Goal: Obtain resource: Download file/media

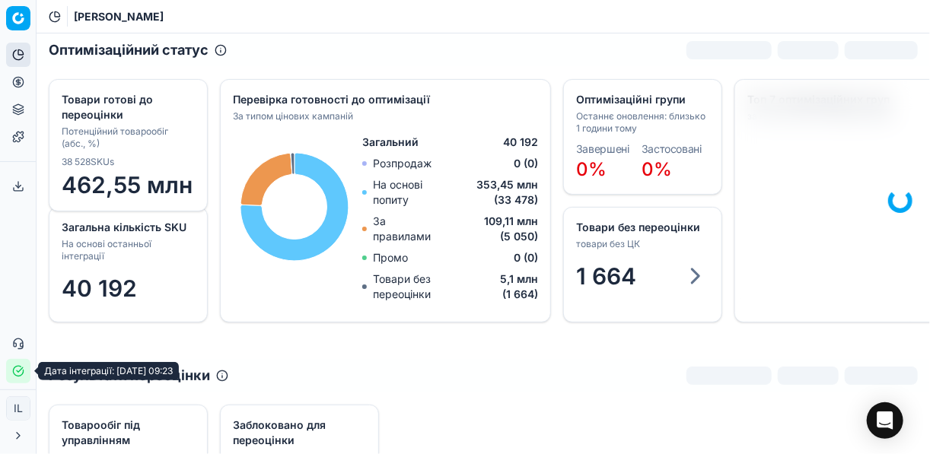
click at [19, 374] on icon "button" at bounding box center [18, 371] width 12 height 12
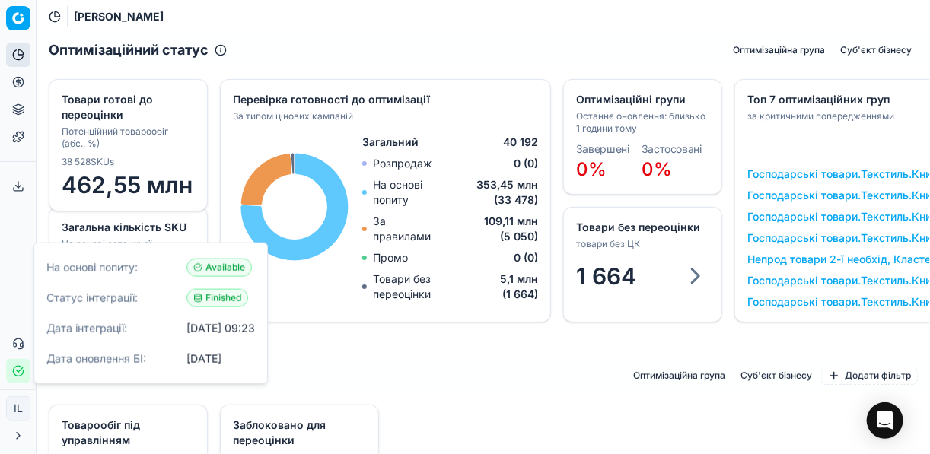
drag, startPoint x: 492, startPoint y: 371, endPoint x: 434, endPoint y: 323, distance: 76.2
click at [492, 371] on div "Результати переоцінки Оптимізаційна група Суб'єкт бізнесу Додати фільтр" at bounding box center [483, 375] width 893 height 33
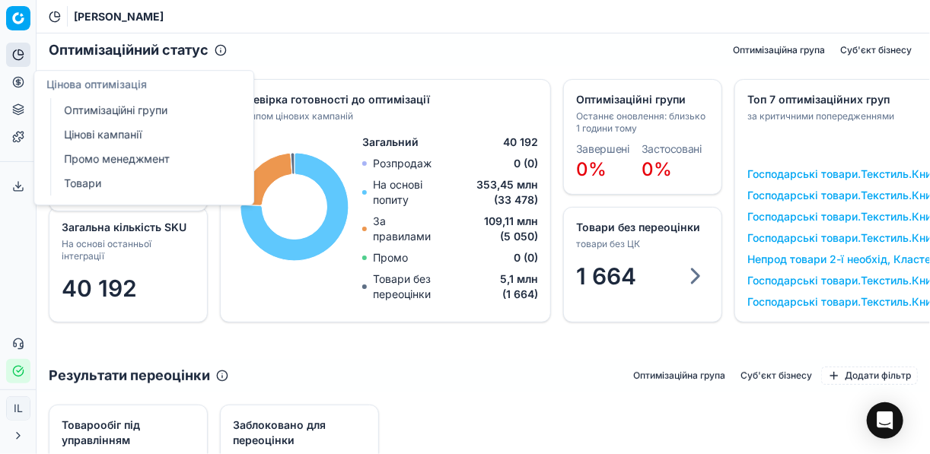
click at [100, 111] on link "Оптимізаційні групи" at bounding box center [146, 110] width 177 height 21
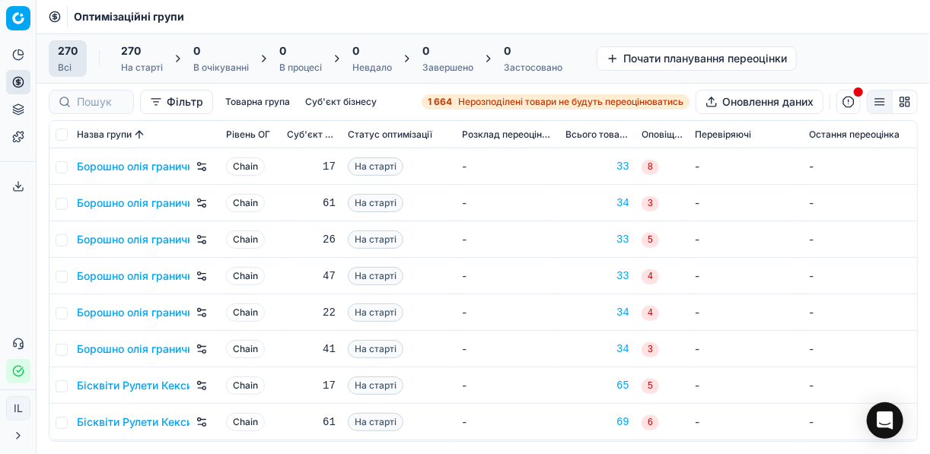
click at [442, 99] on strong "1 664" at bounding box center [440, 102] width 24 height 12
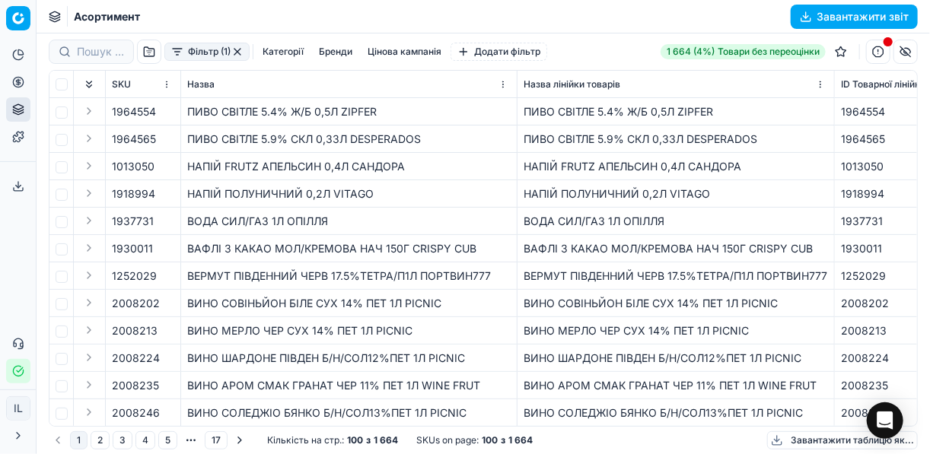
click at [178, 55] on button "Фільтр (1)" at bounding box center [206, 52] width 85 height 18
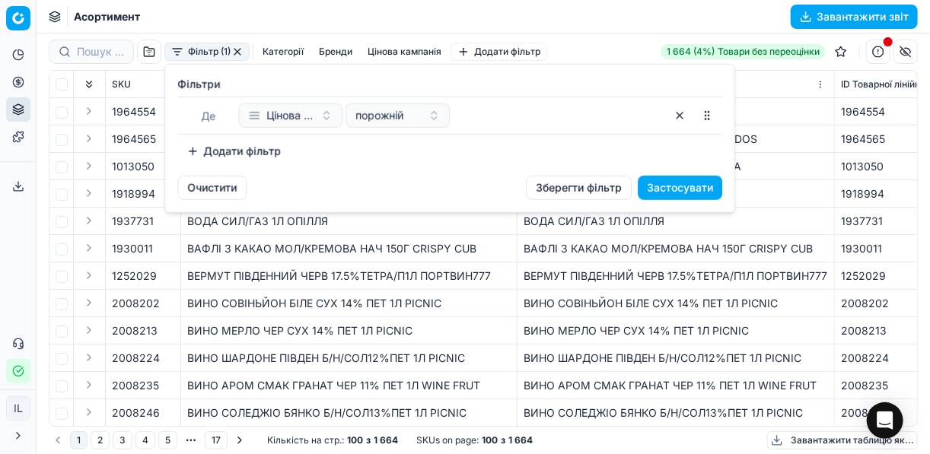
click at [195, 151] on button "Додати фільтр" at bounding box center [233, 151] width 113 height 24
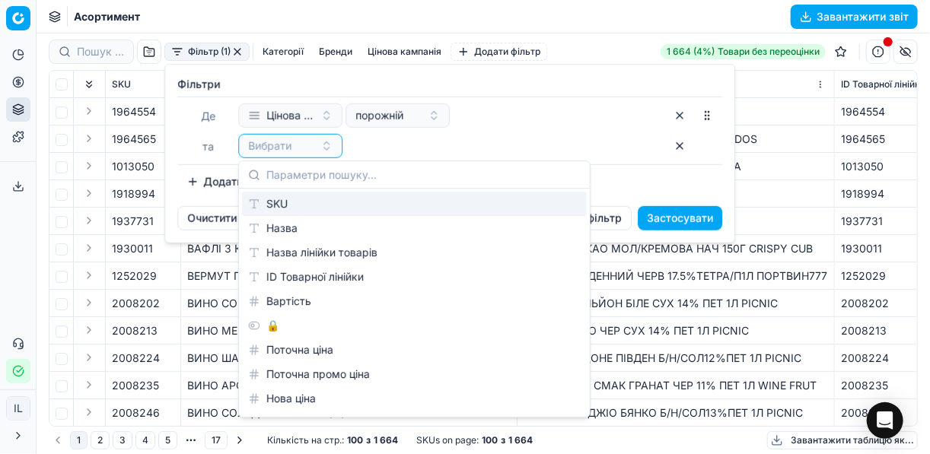
type input "м"
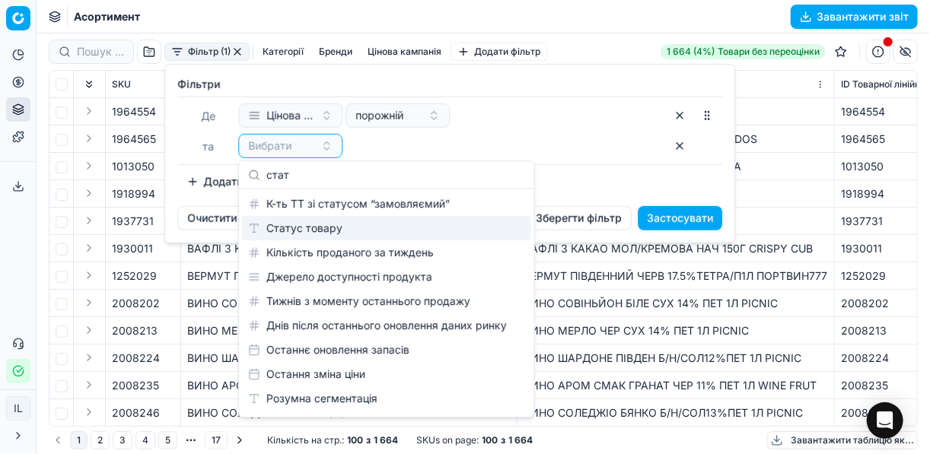
type input "стат"
click at [325, 228] on div "Статус товару" at bounding box center [386, 228] width 289 height 24
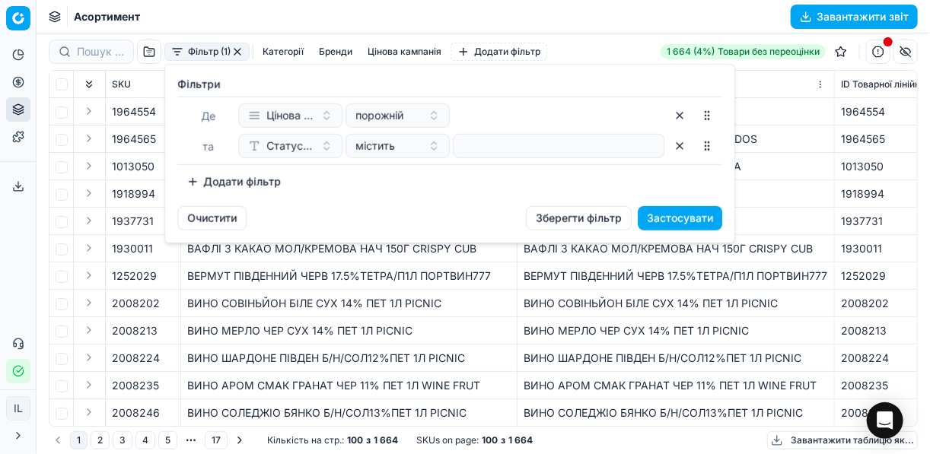
click at [193, 180] on button "Додати фільтр" at bounding box center [233, 182] width 113 height 24
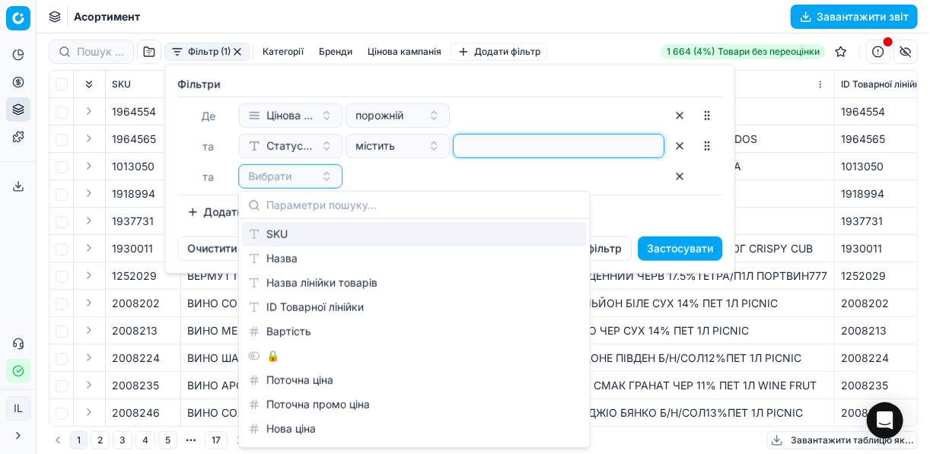
click at [496, 141] on input at bounding box center [559, 146] width 198 height 23
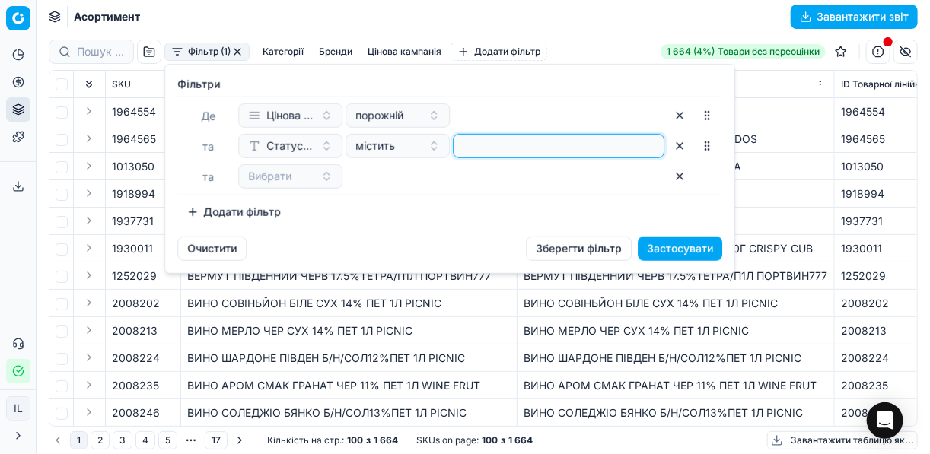
click at [496, 141] on input at bounding box center [559, 146] width 198 height 23
type input "1"
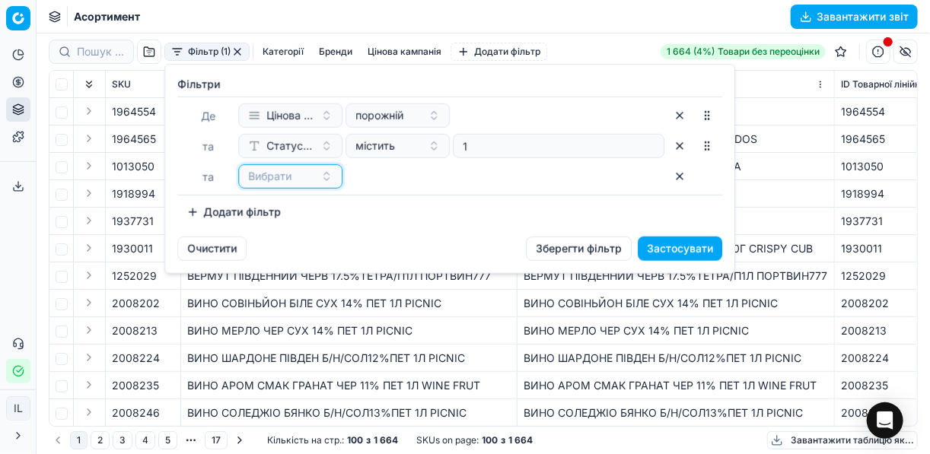
click at [329, 180] on button "Вибрати" at bounding box center [290, 176] width 104 height 24
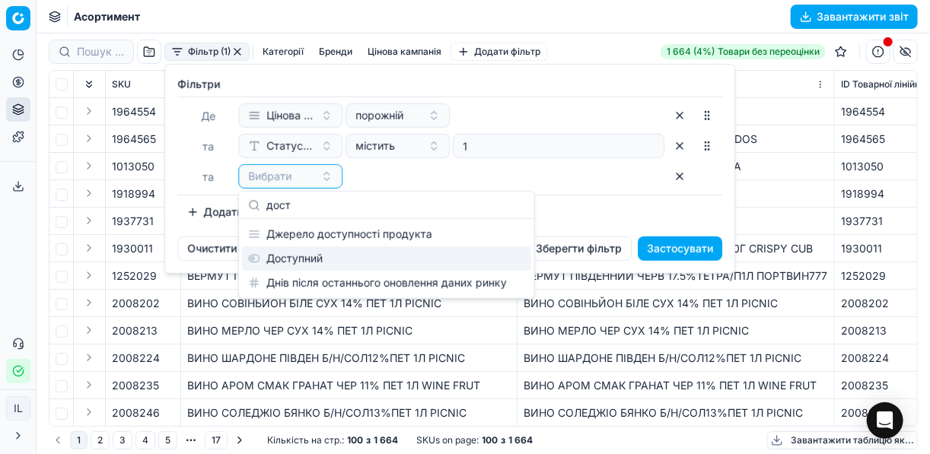
type input "дост"
click at [336, 262] on div "Доступний" at bounding box center [386, 259] width 289 height 24
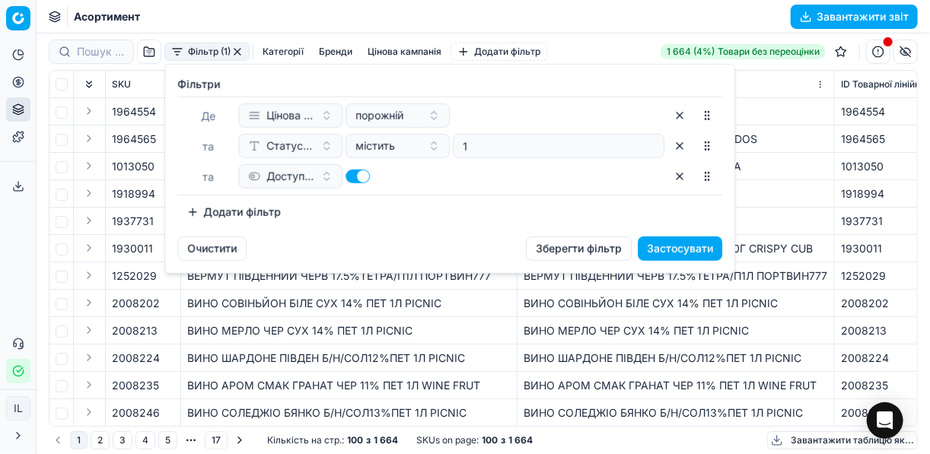
click at [189, 215] on button "Додати фільтр" at bounding box center [233, 212] width 113 height 24
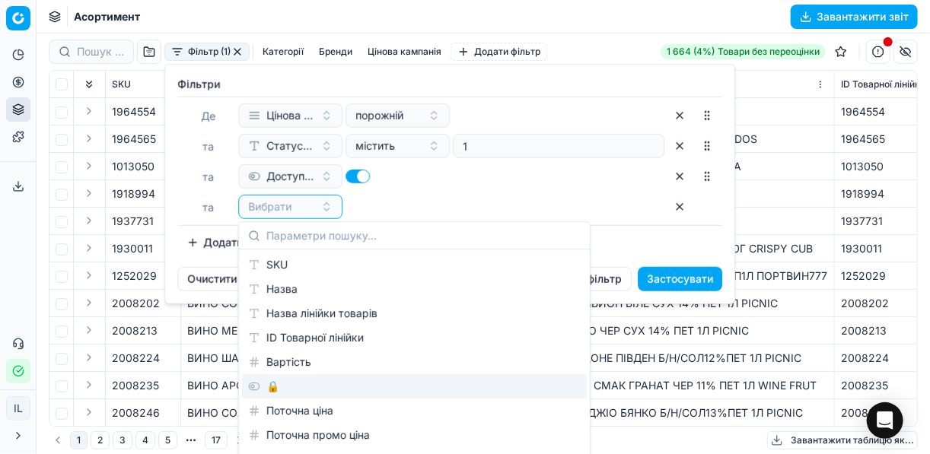
click at [288, 378] on div "🔒" at bounding box center [414, 386] width 345 height 24
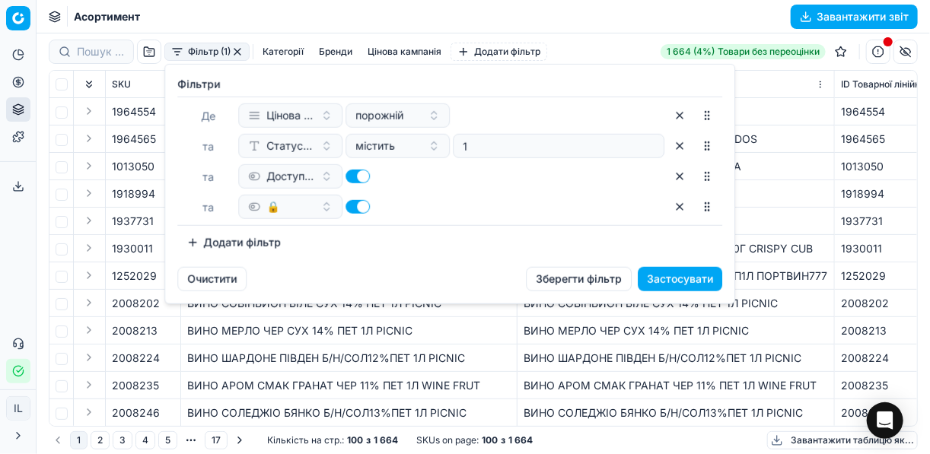
click at [350, 210] on button "button" at bounding box center [358, 207] width 24 height 14
checkbox input "false"
click at [694, 273] on button "Застосувати" at bounding box center [680, 279] width 84 height 24
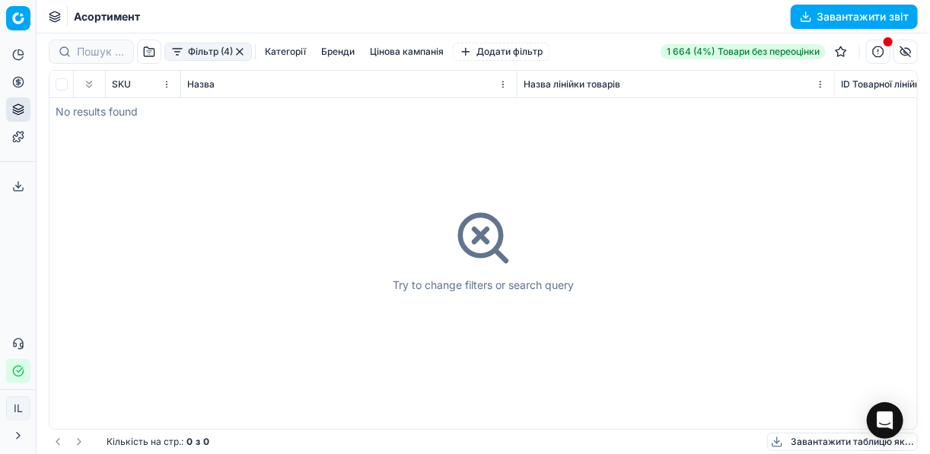
click at [237, 50] on button "button" at bounding box center [240, 52] width 12 height 12
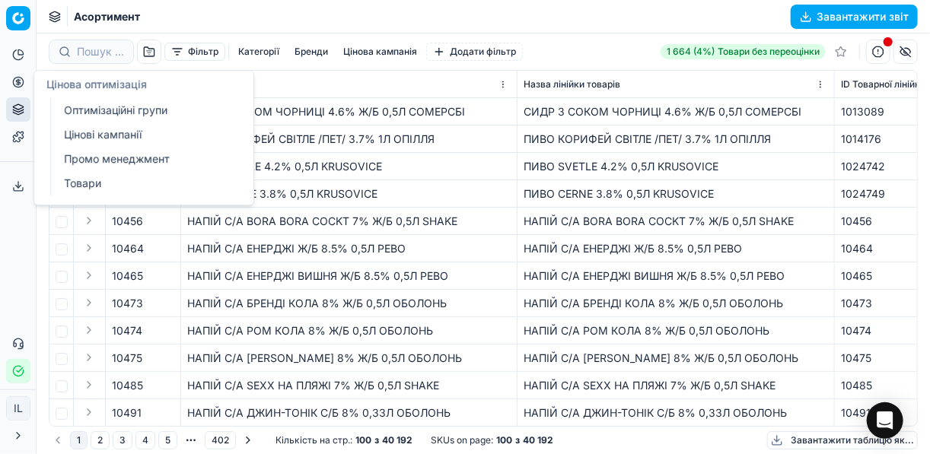
click at [96, 110] on link "Оптимізаційні групи" at bounding box center [146, 110] width 177 height 21
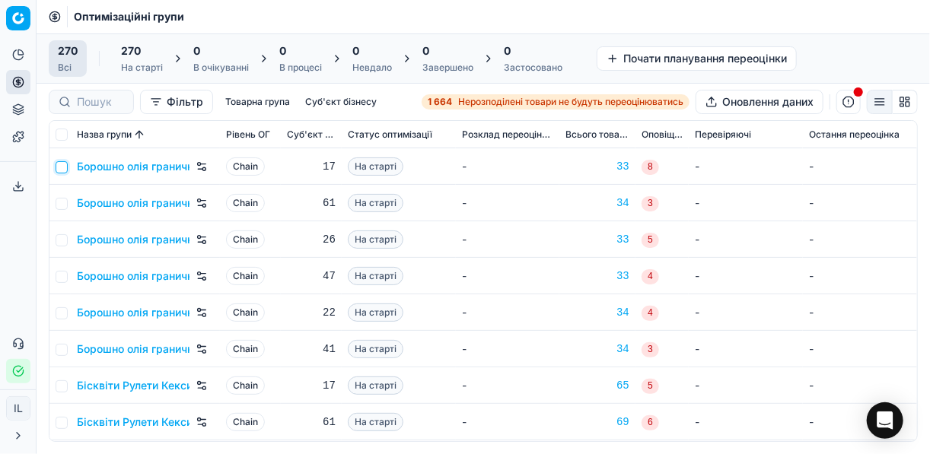
drag, startPoint x: 62, startPoint y: 166, endPoint x: 71, endPoint y: 198, distance: 33.2
click at [62, 167] on input "checkbox" at bounding box center [62, 167] width 12 height 12
checkbox input "true"
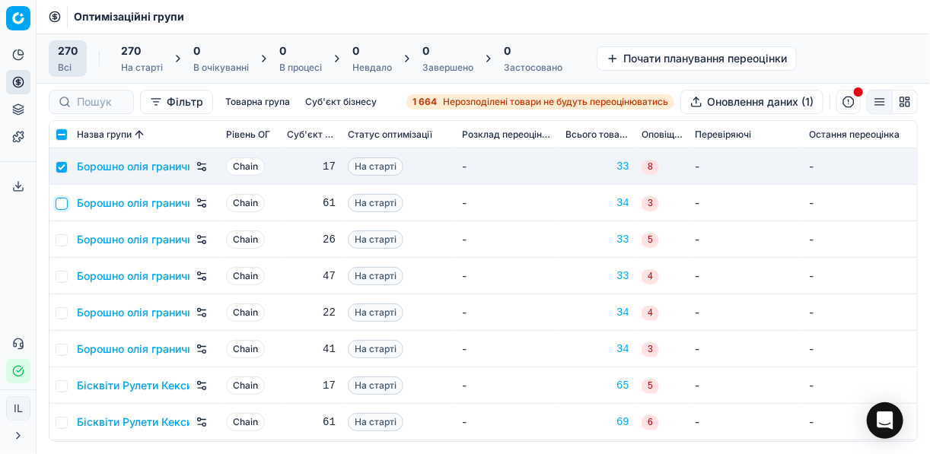
click at [66, 202] on input "checkbox" at bounding box center [62, 204] width 12 height 12
checkbox input "true"
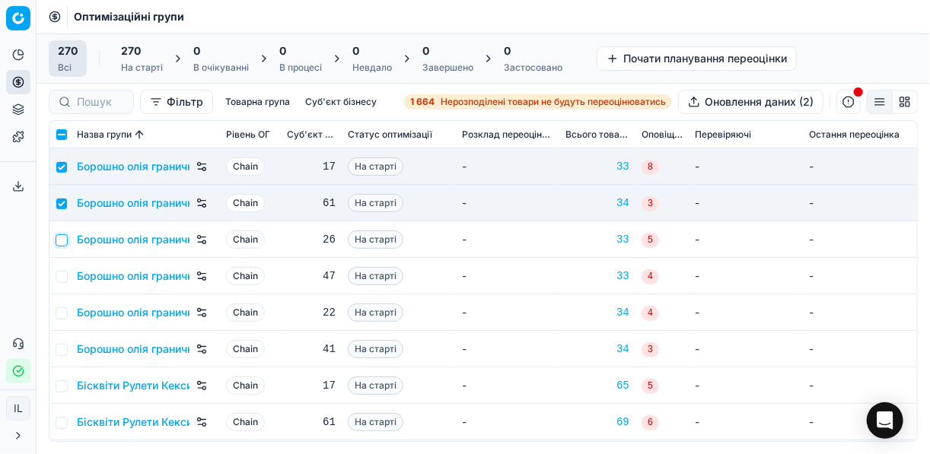
click at [58, 238] on input "checkbox" at bounding box center [62, 240] width 12 height 12
checkbox input "true"
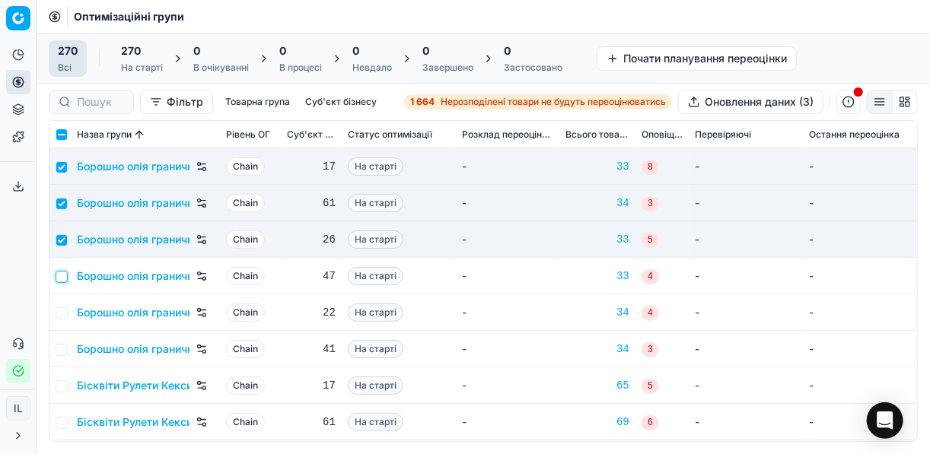
click at [61, 279] on input "checkbox" at bounding box center [62, 277] width 12 height 12
checkbox input "true"
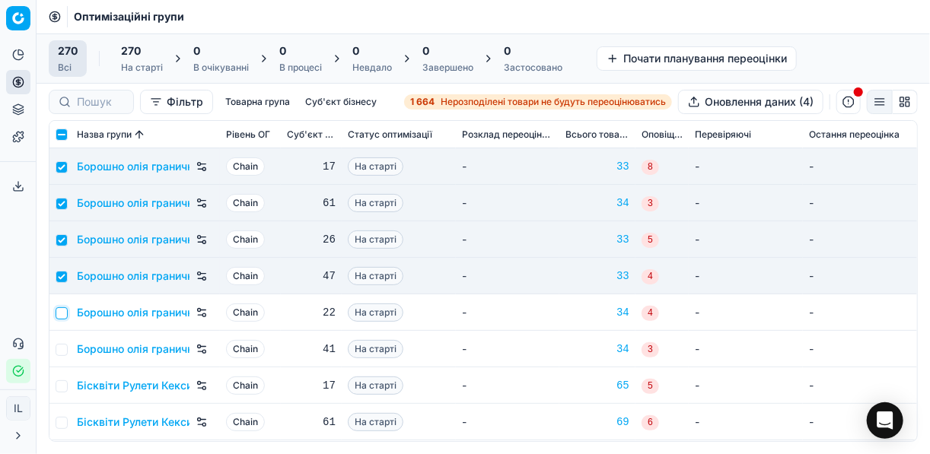
click at [62, 312] on input "checkbox" at bounding box center [62, 313] width 12 height 12
checkbox input "true"
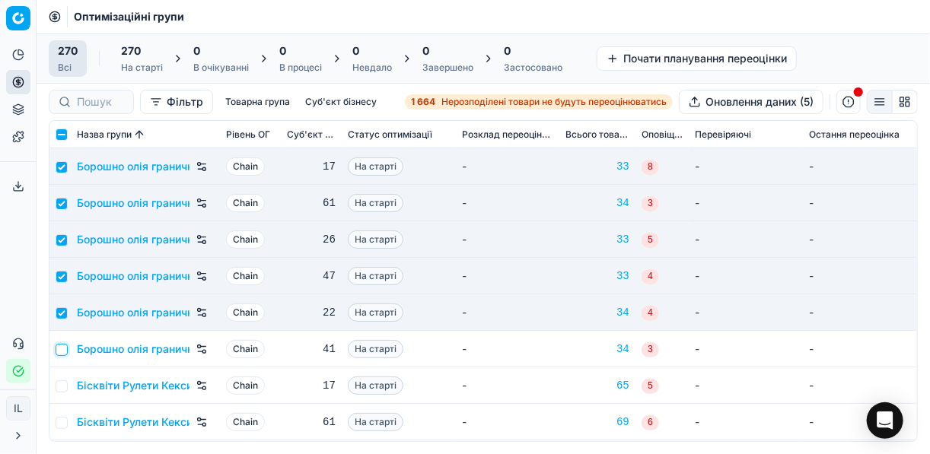
drag, startPoint x: 61, startPoint y: 346, endPoint x: 75, endPoint y: 342, distance: 15.0
click at [61, 347] on input "checkbox" at bounding box center [62, 350] width 12 height 12
checkbox input "true"
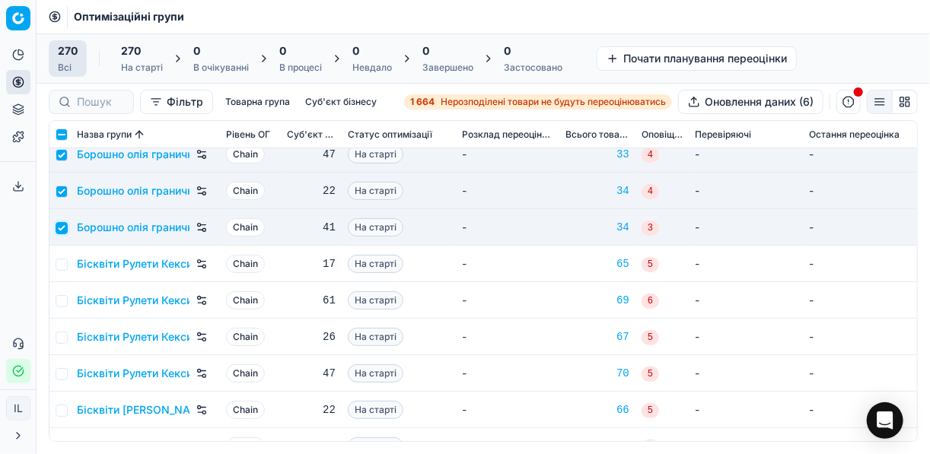
scroll to position [183, 0]
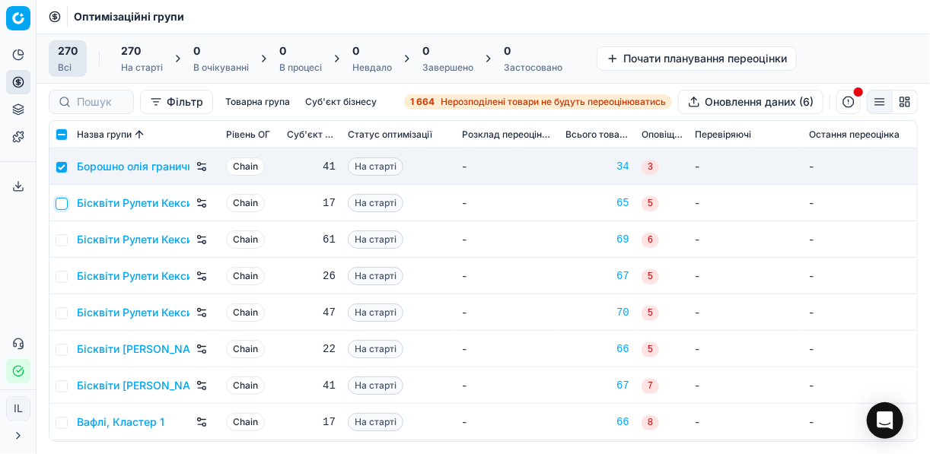
click at [65, 202] on input "checkbox" at bounding box center [62, 204] width 12 height 12
checkbox input "true"
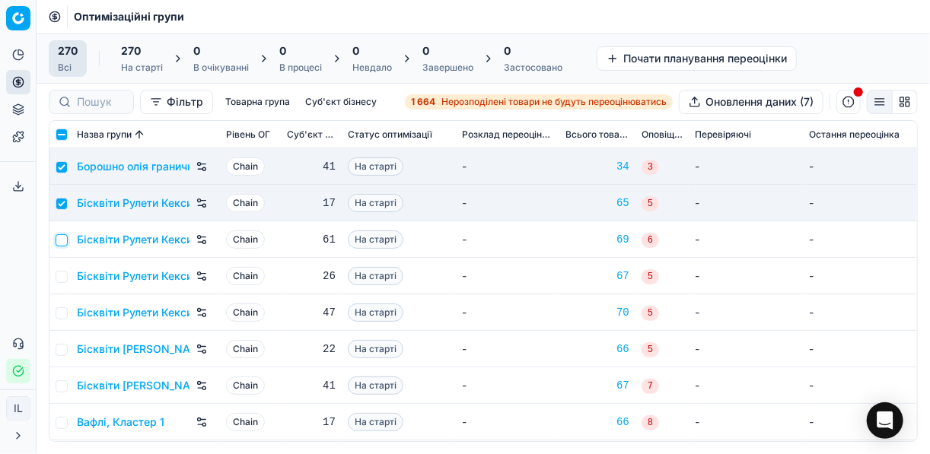
click at [61, 240] on input "checkbox" at bounding box center [62, 240] width 12 height 12
checkbox input "true"
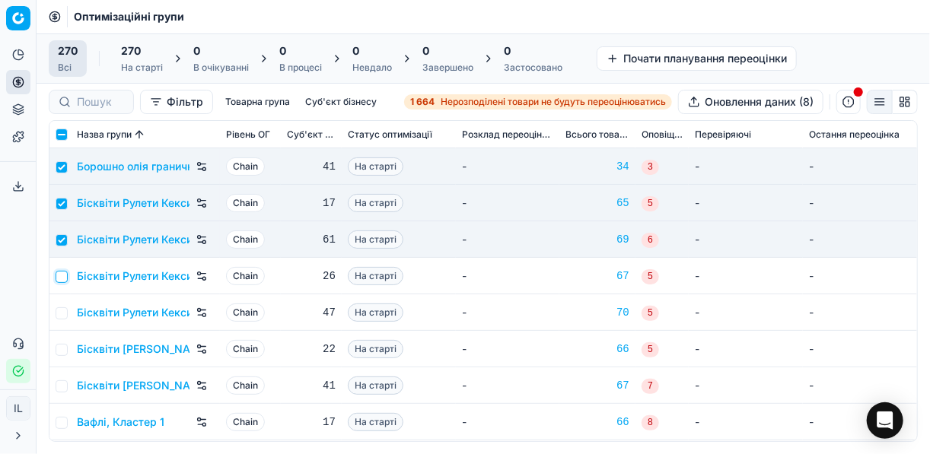
drag, startPoint x: 62, startPoint y: 275, endPoint x: 62, endPoint y: 295, distance: 19.8
click at [62, 276] on input "checkbox" at bounding box center [62, 277] width 12 height 12
checkbox input "true"
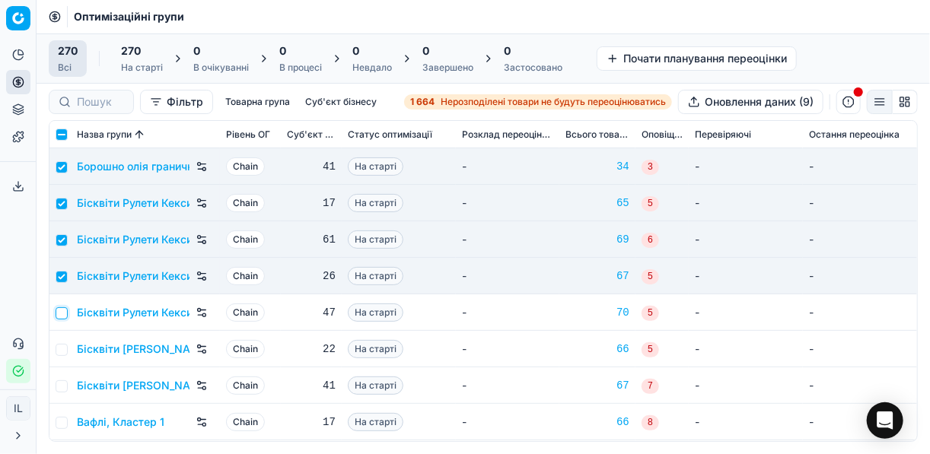
click at [62, 314] on input "checkbox" at bounding box center [62, 313] width 12 height 12
checkbox input "true"
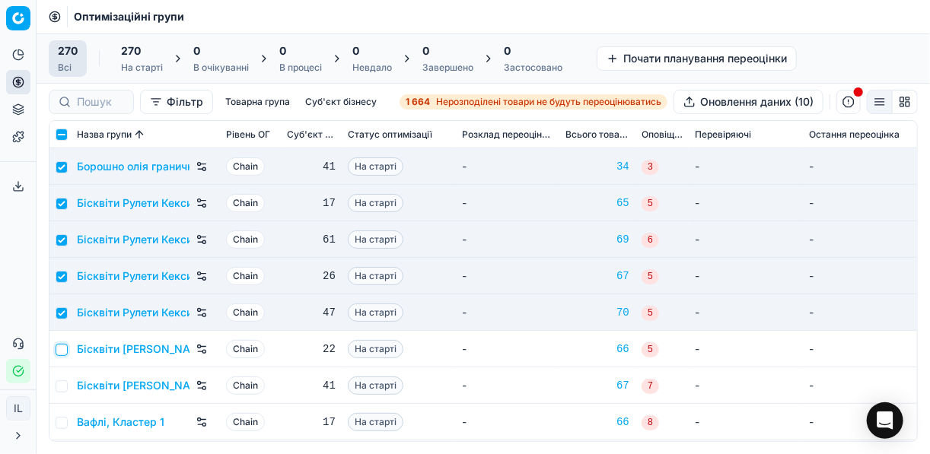
click at [65, 345] on input "checkbox" at bounding box center [62, 350] width 12 height 12
checkbox input "true"
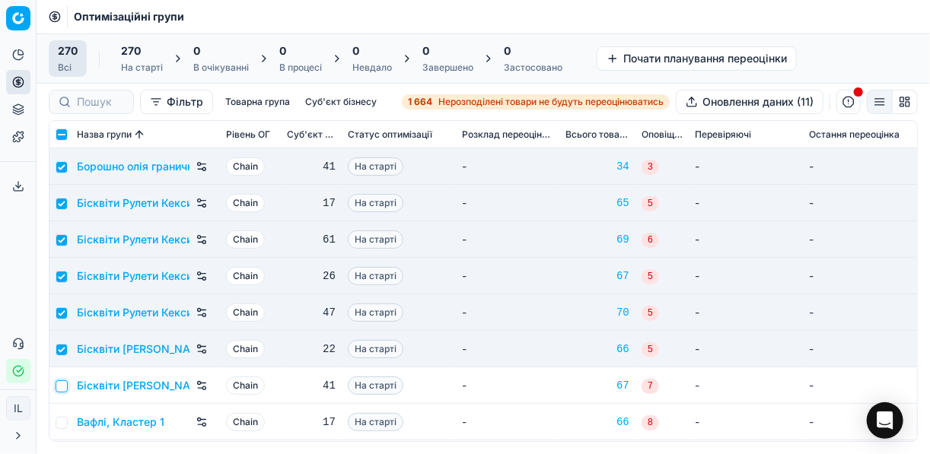
click at [57, 385] on input "checkbox" at bounding box center [62, 387] width 12 height 12
checkbox input "true"
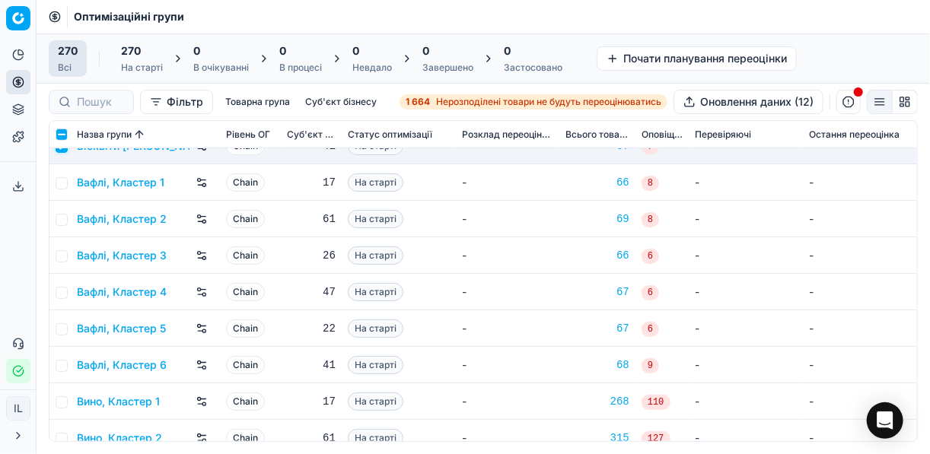
scroll to position [426, 0]
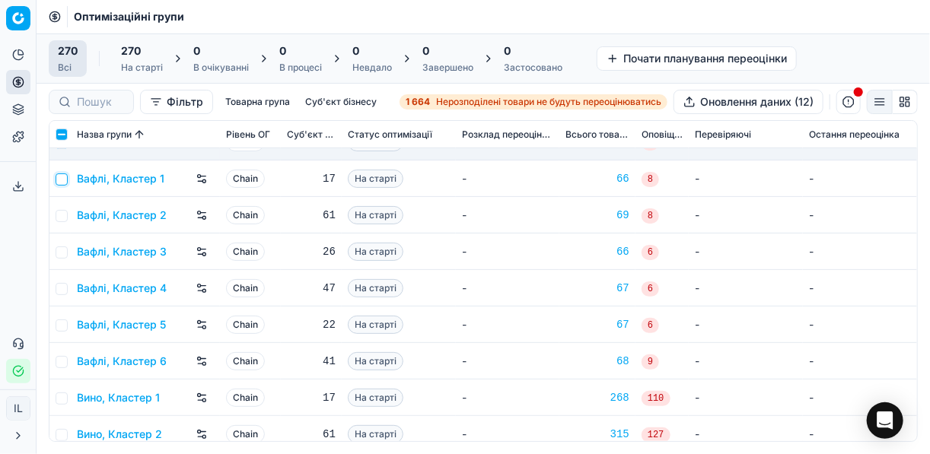
click at [65, 177] on input "checkbox" at bounding box center [62, 180] width 12 height 12
checkbox input "true"
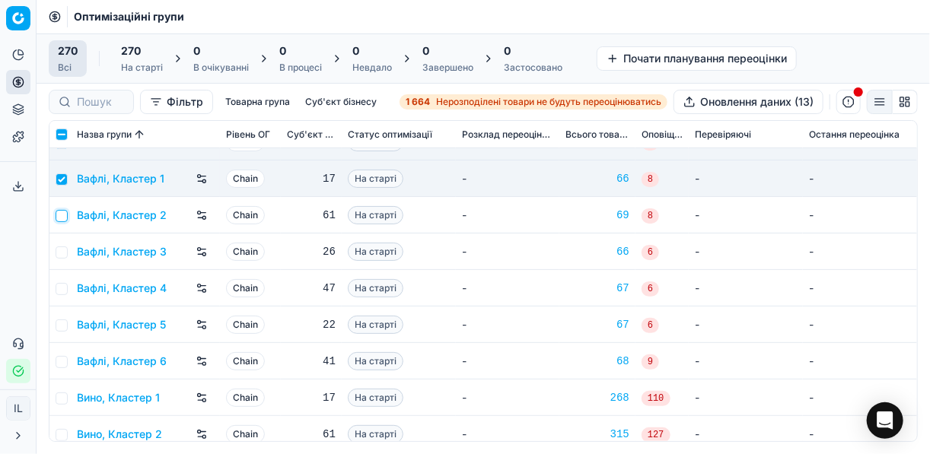
click at [59, 212] on input "checkbox" at bounding box center [62, 216] width 12 height 12
checkbox input "true"
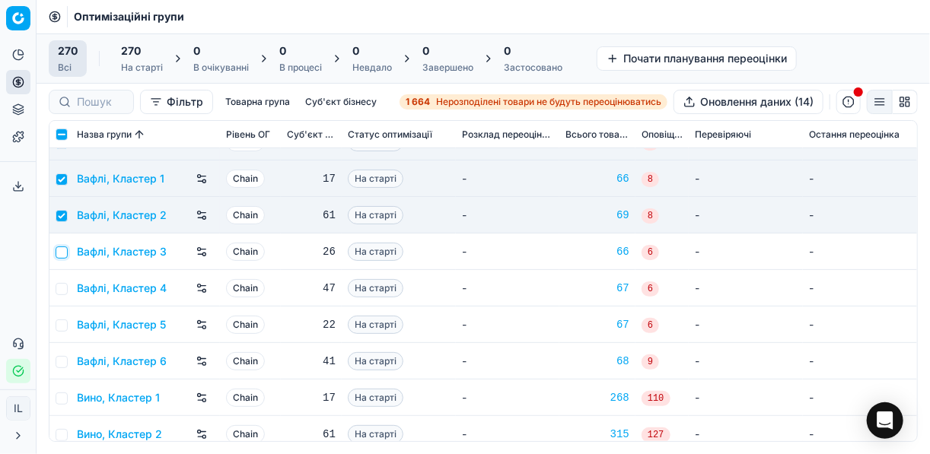
drag, startPoint x: 63, startPoint y: 250, endPoint x: 59, endPoint y: 273, distance: 23.1
click at [63, 251] on input "checkbox" at bounding box center [62, 253] width 12 height 12
checkbox input "true"
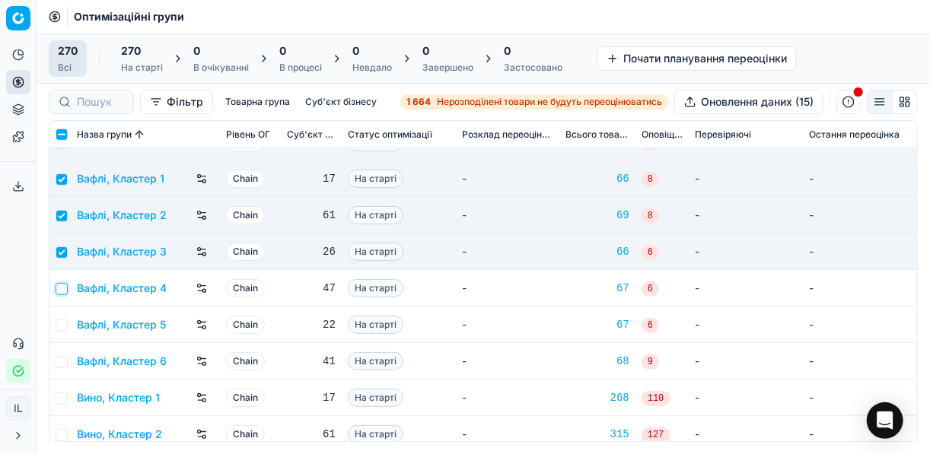
click at [58, 288] on input "checkbox" at bounding box center [62, 289] width 12 height 12
checkbox input "true"
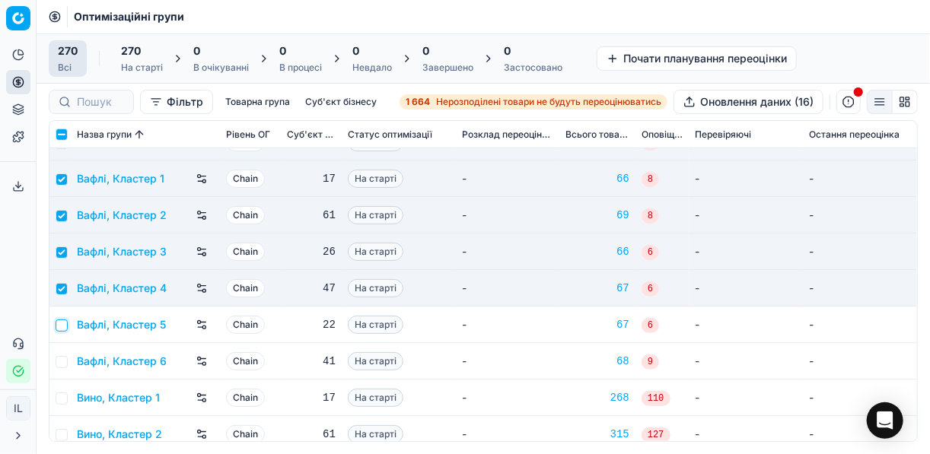
click at [65, 326] on input "checkbox" at bounding box center [62, 326] width 12 height 12
checkbox input "true"
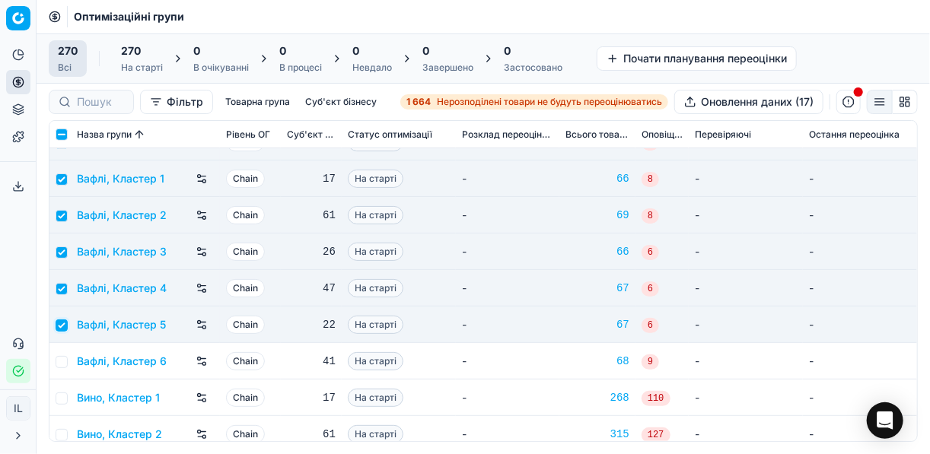
scroll to position [548, 0]
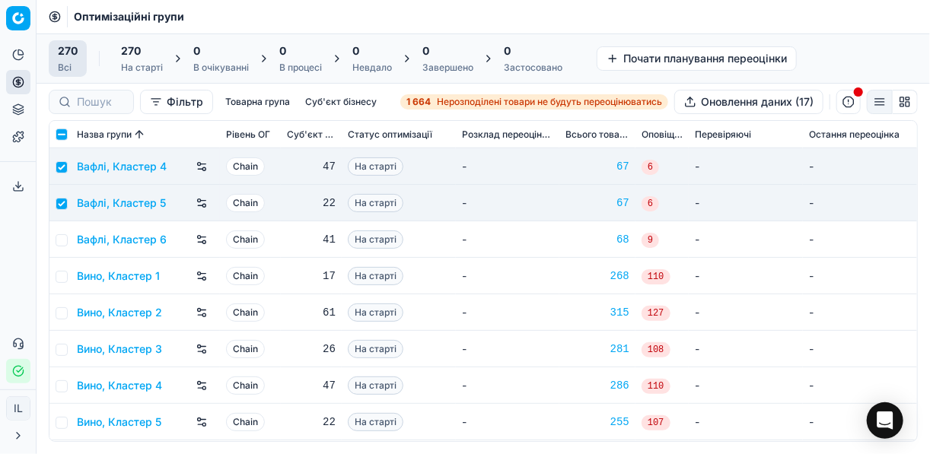
click at [68, 238] on td at bounding box center [59, 239] width 21 height 37
click at [66, 237] on input "checkbox" at bounding box center [62, 240] width 12 height 12
checkbox input "true"
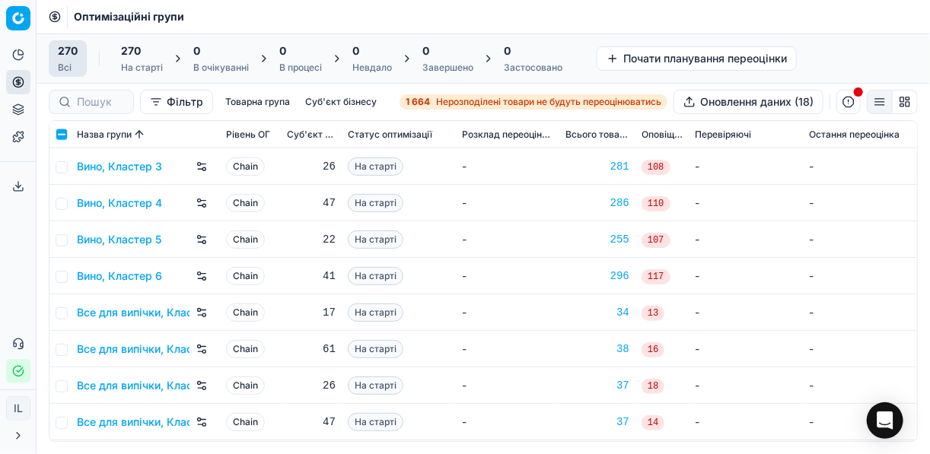
scroll to position [791, 0]
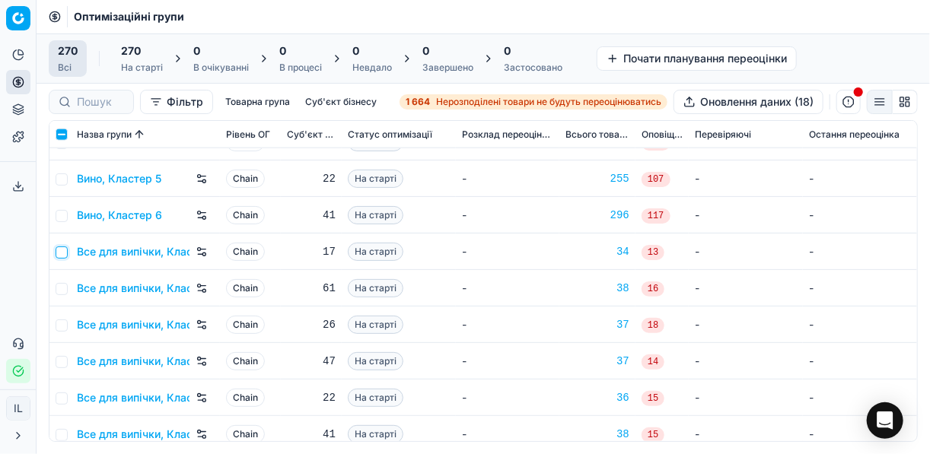
drag, startPoint x: 56, startPoint y: 250, endPoint x: 66, endPoint y: 264, distance: 17.5
click at [57, 252] on input "checkbox" at bounding box center [62, 253] width 12 height 12
checkbox input "true"
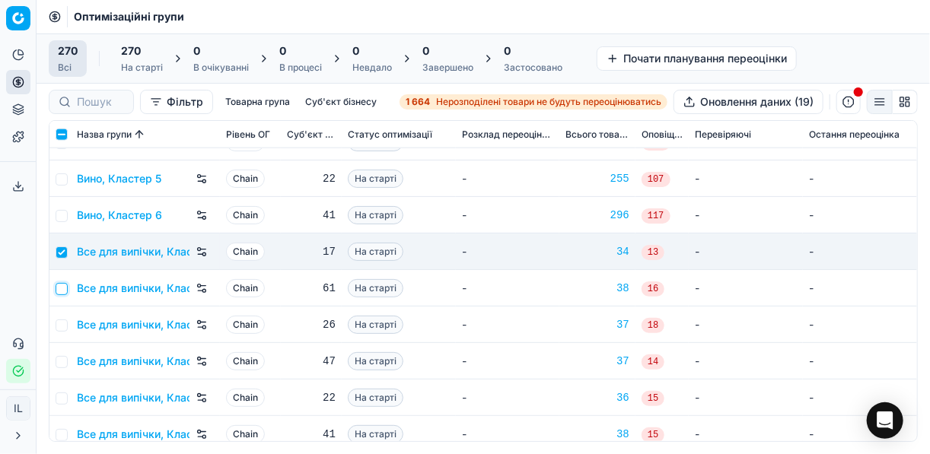
drag, startPoint x: 61, startPoint y: 285, endPoint x: 65, endPoint y: 334, distance: 49.7
click at [61, 286] on input "checkbox" at bounding box center [62, 289] width 12 height 12
checkbox input "true"
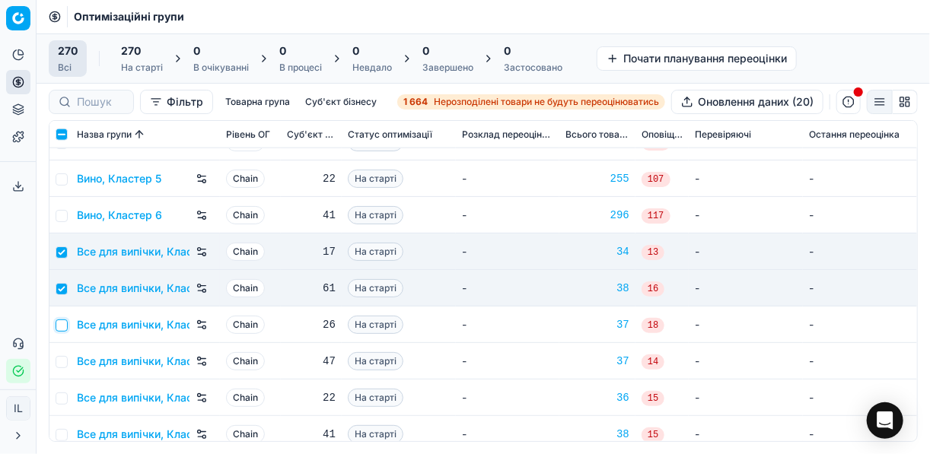
click at [65, 329] on input "checkbox" at bounding box center [62, 326] width 12 height 12
checkbox input "true"
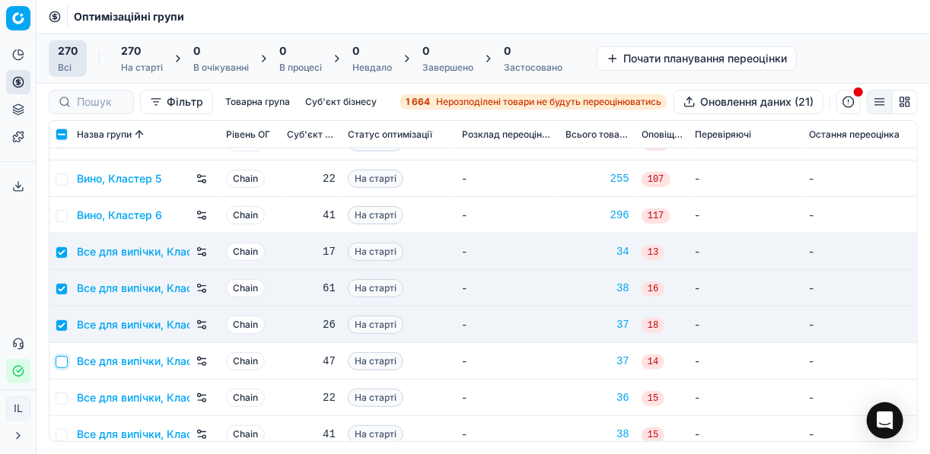
drag, startPoint x: 59, startPoint y: 366, endPoint x: 61, endPoint y: 376, distance: 10.0
click at [59, 367] on input "checkbox" at bounding box center [62, 362] width 12 height 12
checkbox input "true"
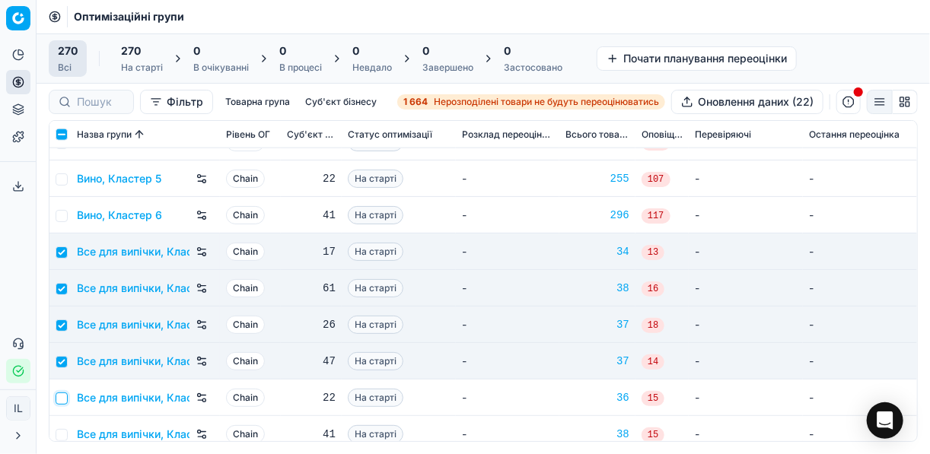
drag, startPoint x: 59, startPoint y: 397, endPoint x: 73, endPoint y: 382, distance: 20.5
click at [60, 397] on input "checkbox" at bounding box center [62, 399] width 12 height 12
checkbox input "true"
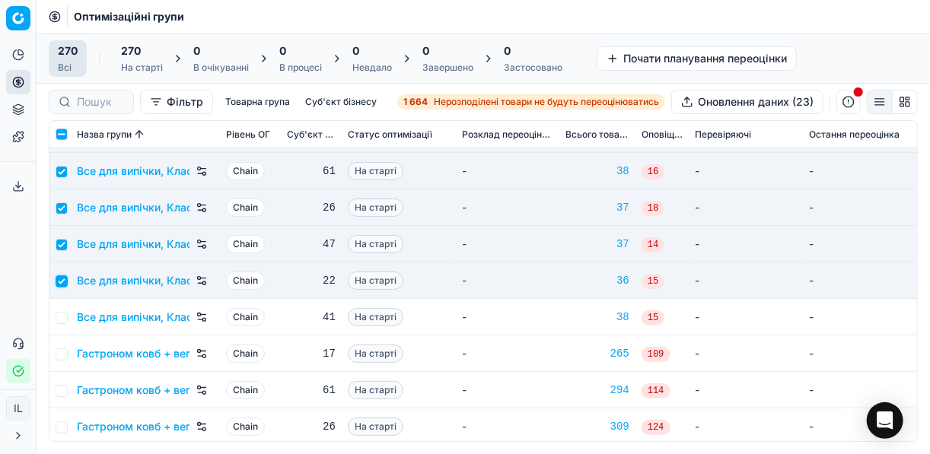
scroll to position [913, 0]
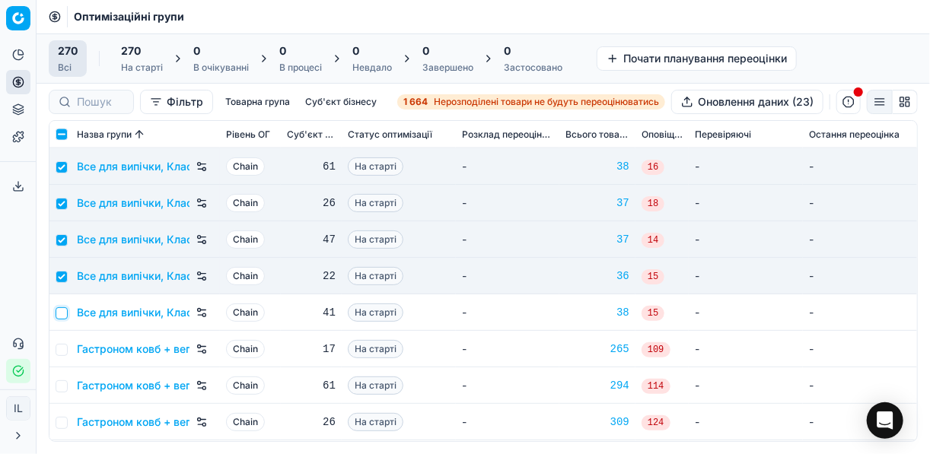
click at [59, 309] on input "checkbox" at bounding box center [62, 313] width 12 height 12
checkbox input "true"
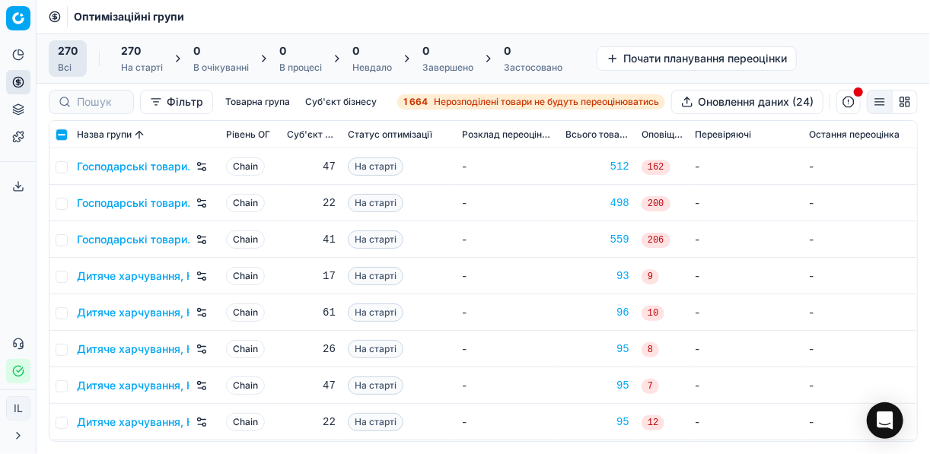
scroll to position [1705, 0]
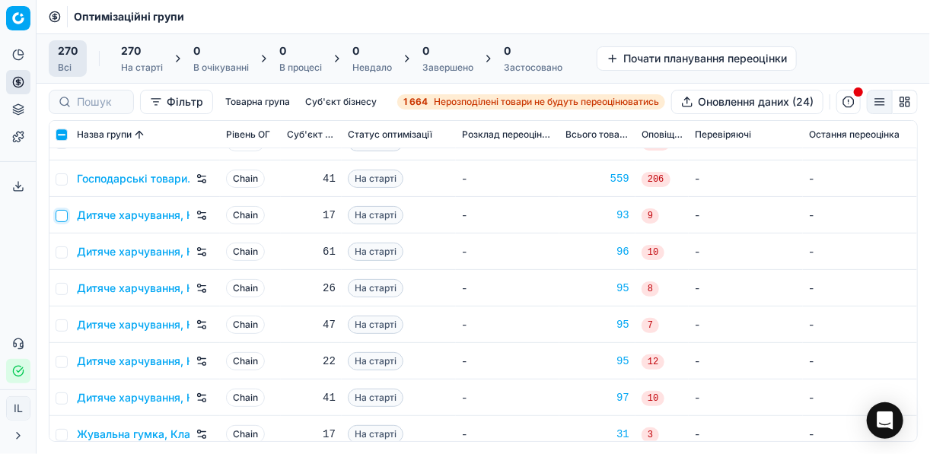
drag, startPoint x: 59, startPoint y: 214, endPoint x: 66, endPoint y: 256, distance: 42.4
click at [59, 215] on input "checkbox" at bounding box center [62, 216] width 12 height 12
checkbox input "true"
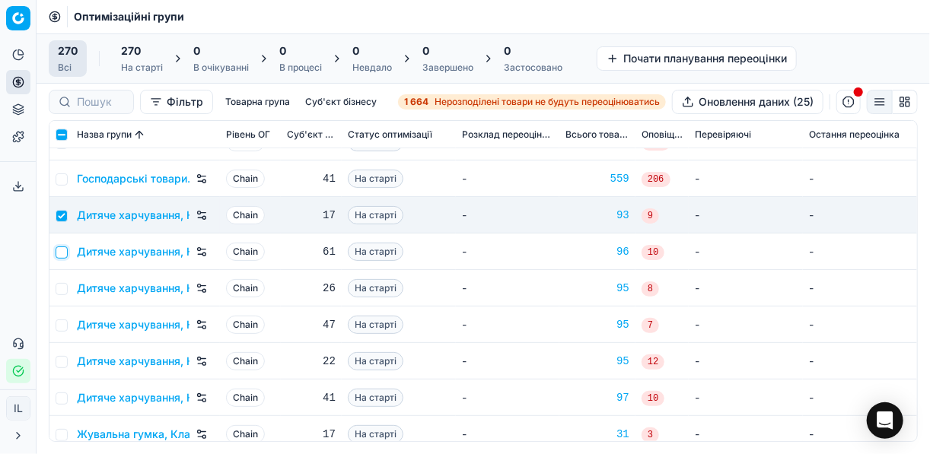
click at [62, 247] on input "checkbox" at bounding box center [62, 253] width 12 height 12
checkbox input "true"
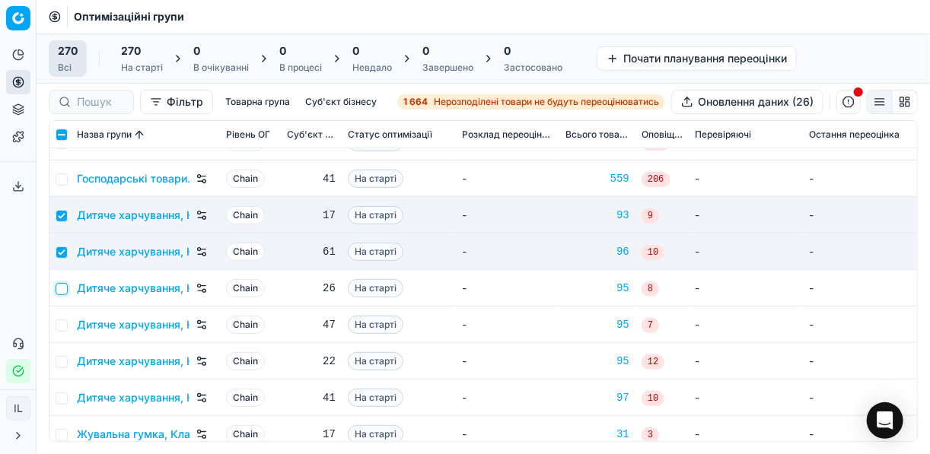
click at [63, 291] on input "checkbox" at bounding box center [62, 289] width 12 height 12
checkbox input "true"
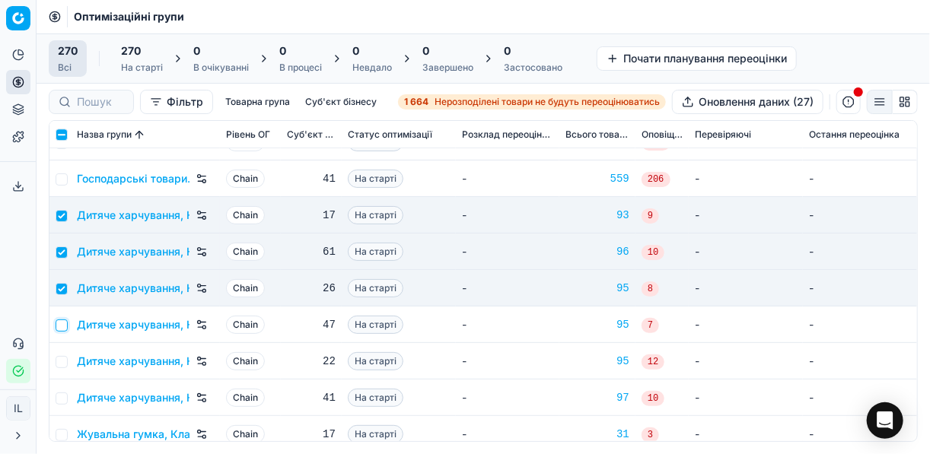
click at [61, 323] on input "checkbox" at bounding box center [62, 326] width 12 height 12
checkbox input "true"
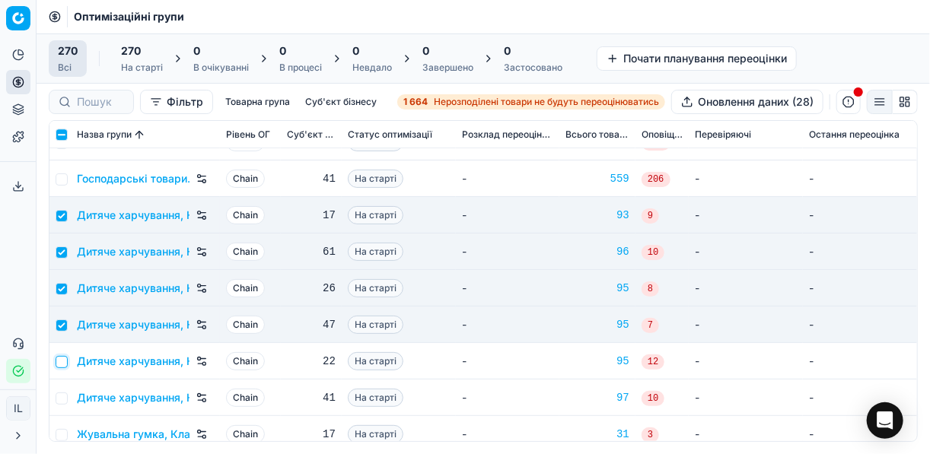
click at [64, 359] on input "checkbox" at bounding box center [62, 362] width 12 height 12
checkbox input "true"
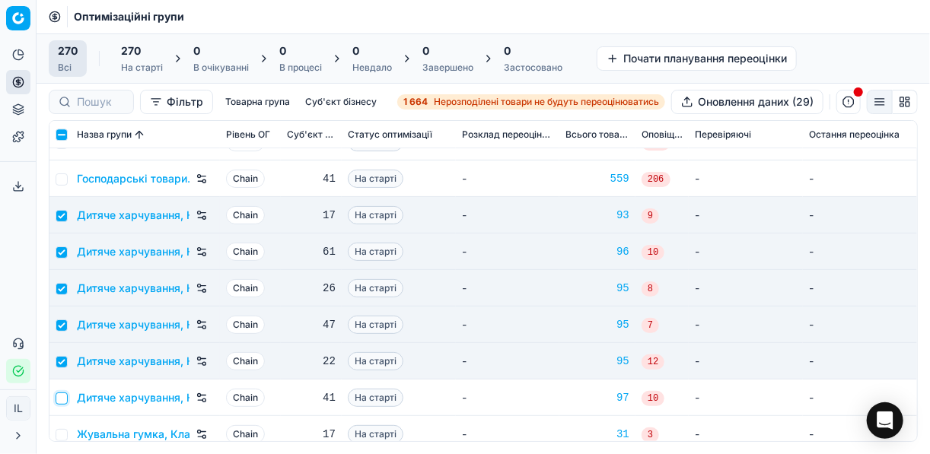
click at [65, 397] on input "checkbox" at bounding box center [62, 399] width 12 height 12
checkbox input "true"
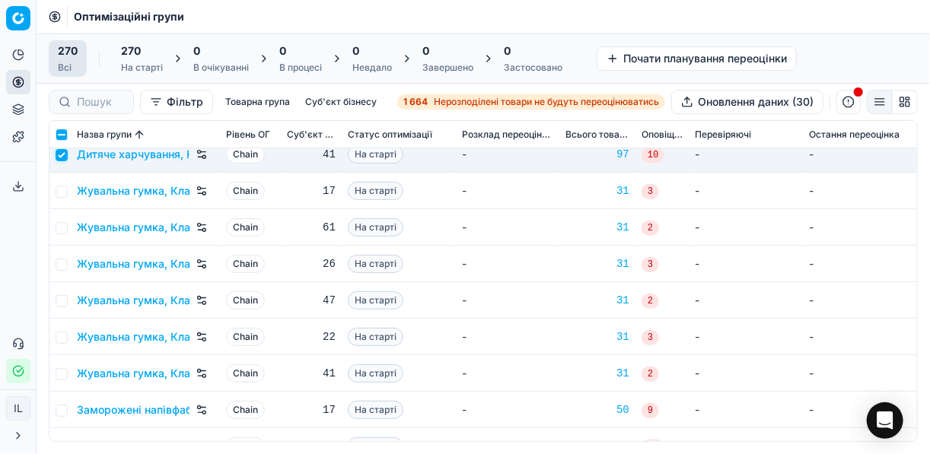
scroll to position [1887, 0]
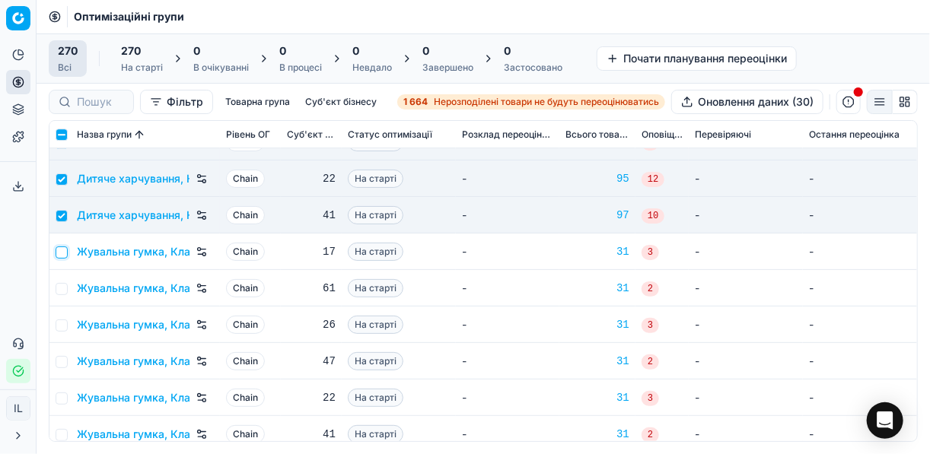
click at [64, 251] on input "checkbox" at bounding box center [62, 253] width 12 height 12
checkbox input "true"
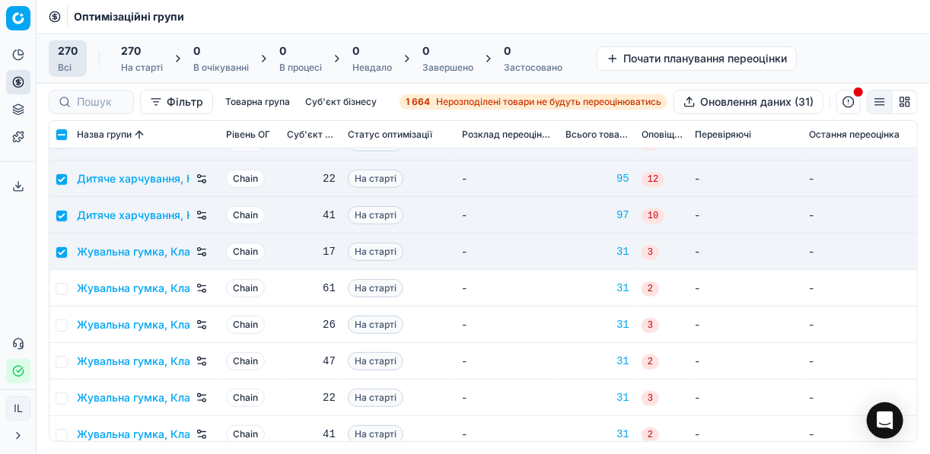
click at [62, 298] on td at bounding box center [59, 288] width 21 height 37
click at [60, 287] on input "checkbox" at bounding box center [62, 289] width 12 height 12
checkbox input "true"
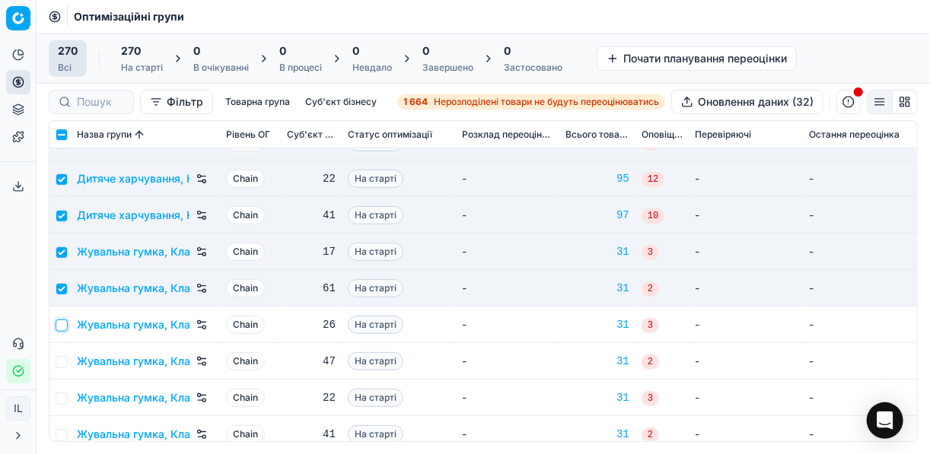
click at [60, 325] on input "checkbox" at bounding box center [62, 326] width 12 height 12
checkbox input "true"
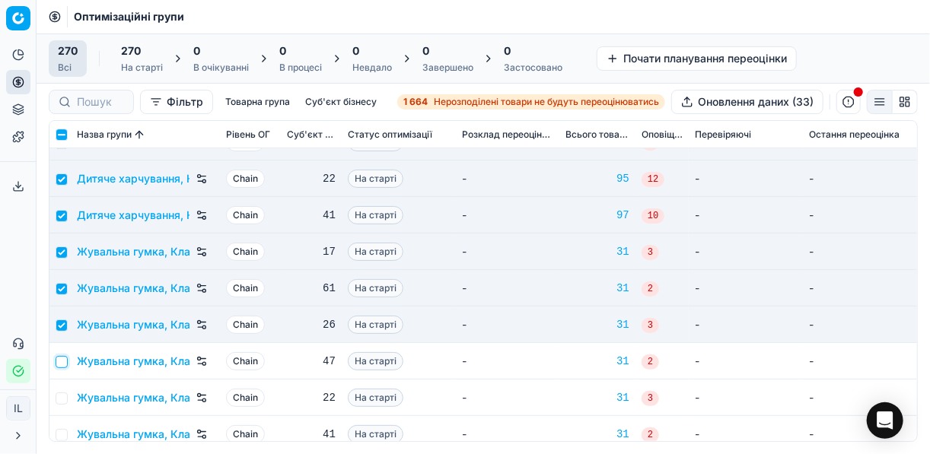
click at [59, 363] on input "checkbox" at bounding box center [62, 362] width 12 height 12
checkbox input "true"
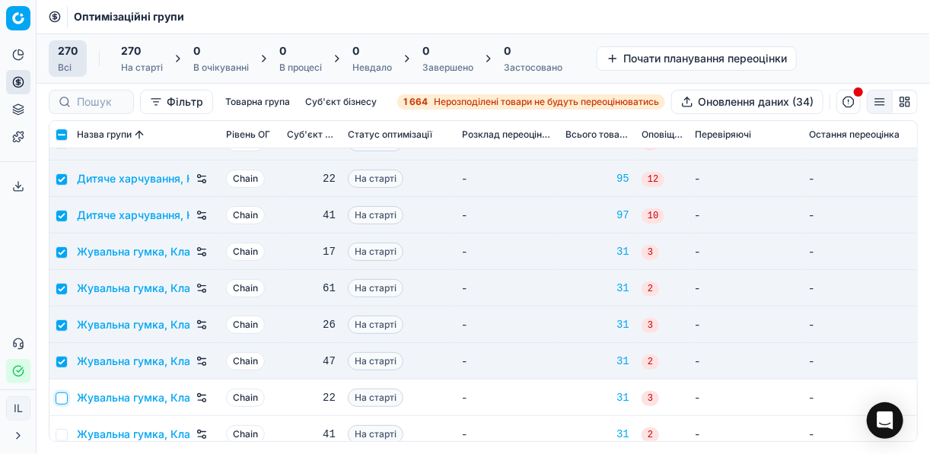
click at [62, 393] on input "checkbox" at bounding box center [62, 399] width 12 height 12
checkbox input "true"
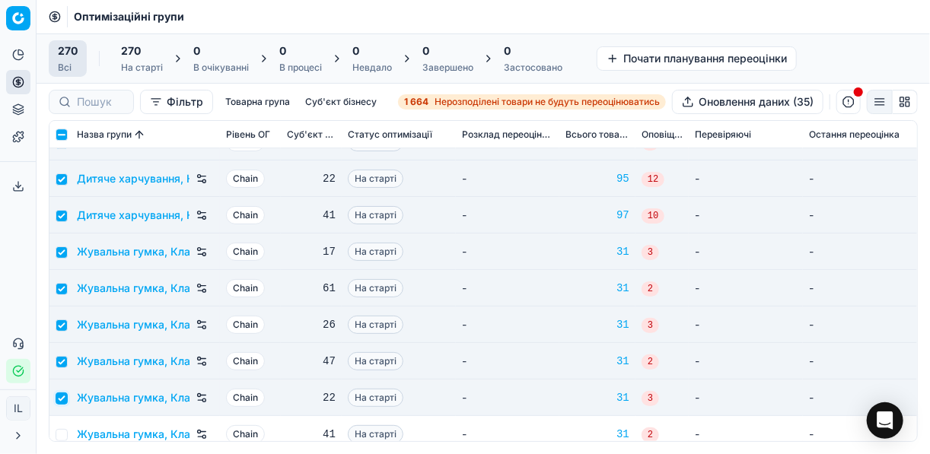
scroll to position [2009, 0]
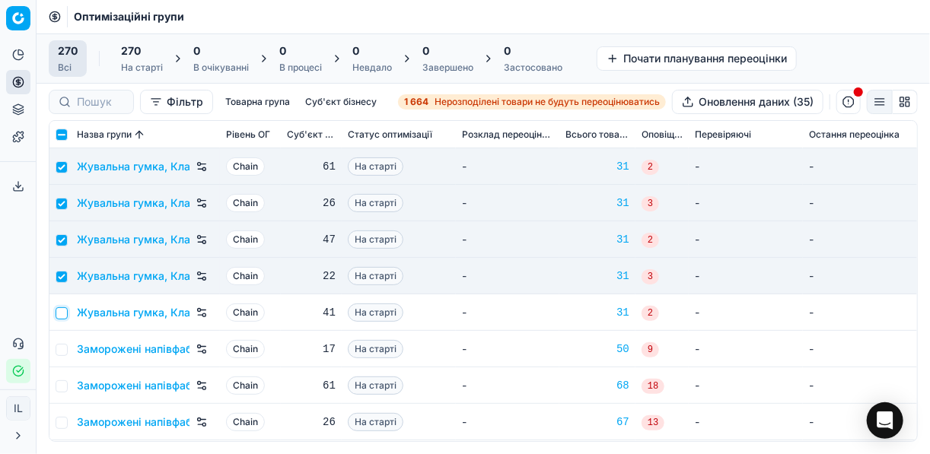
click at [64, 311] on input "checkbox" at bounding box center [62, 313] width 12 height 12
checkbox input "true"
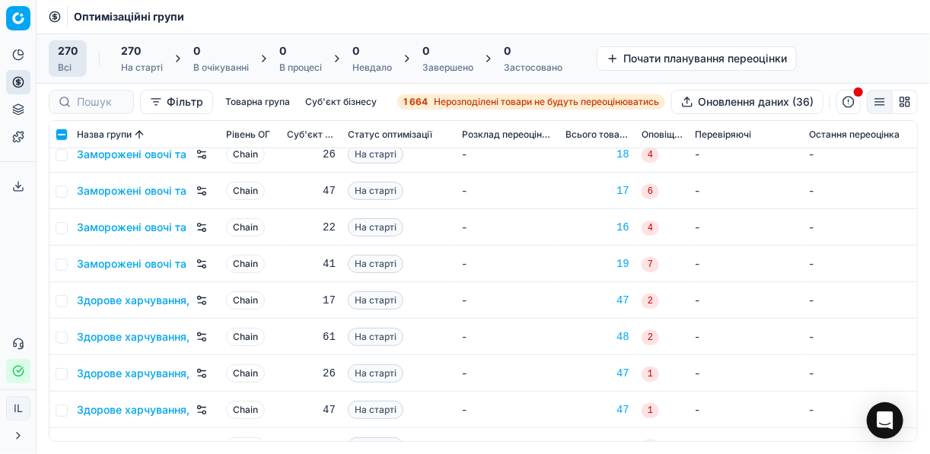
scroll to position [2557, 0]
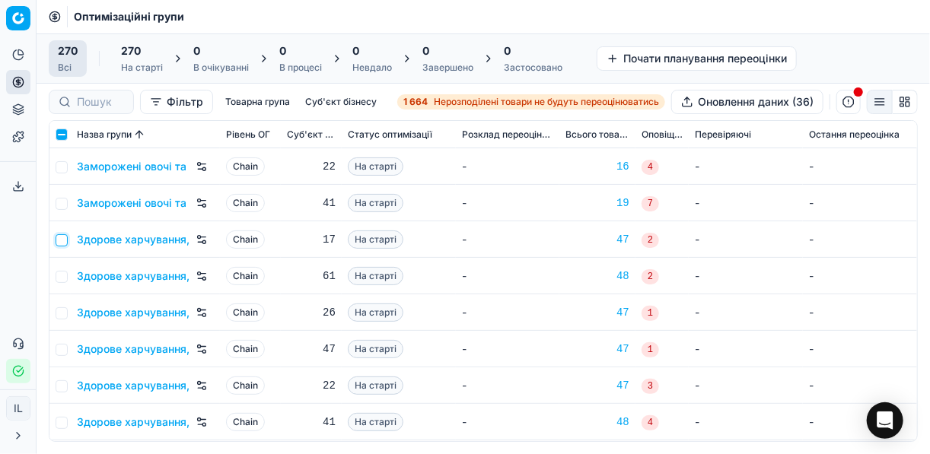
click at [66, 239] on input "checkbox" at bounding box center [62, 240] width 12 height 12
checkbox input "true"
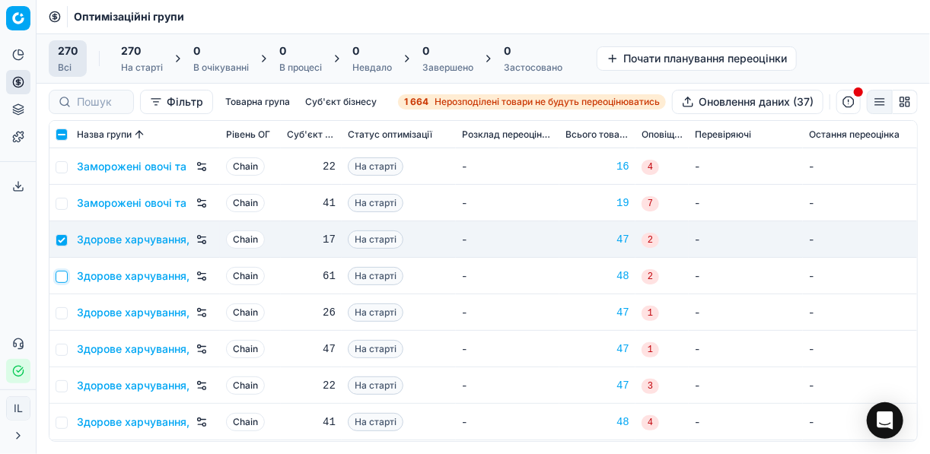
click at [58, 274] on input "checkbox" at bounding box center [62, 277] width 12 height 12
checkbox input "true"
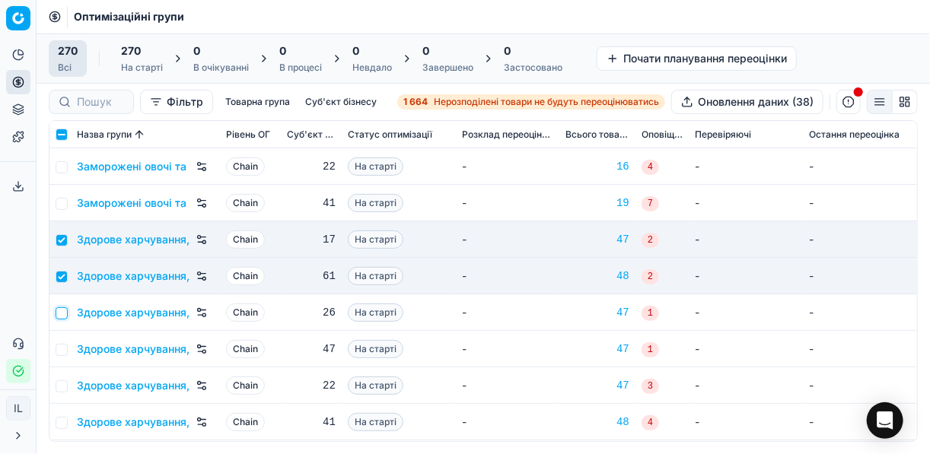
click at [62, 316] on input "checkbox" at bounding box center [62, 313] width 12 height 12
checkbox input "true"
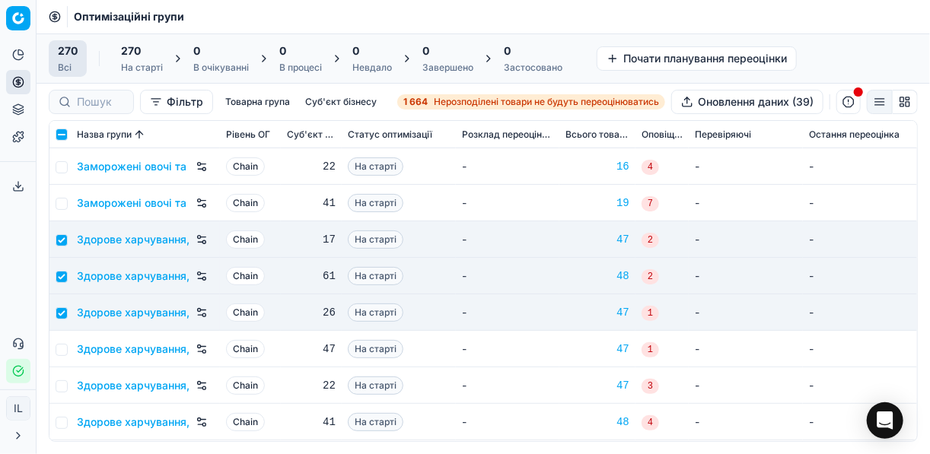
click at [63, 355] on td at bounding box center [59, 349] width 21 height 37
click at [64, 348] on input "checkbox" at bounding box center [62, 350] width 12 height 12
checkbox input "true"
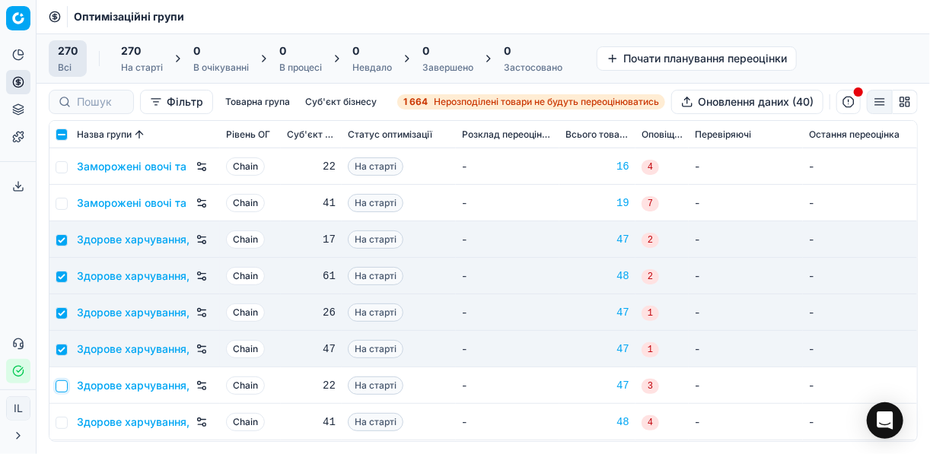
click at [60, 382] on input "checkbox" at bounding box center [62, 387] width 12 height 12
checkbox input "true"
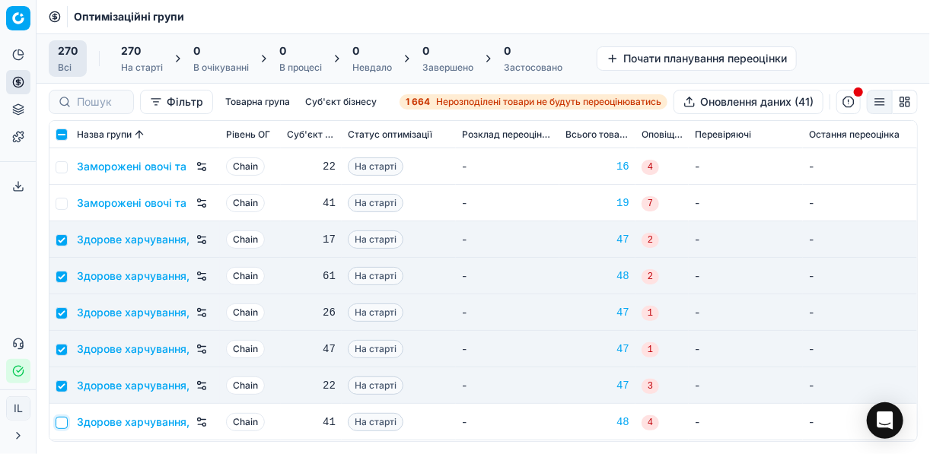
click at [59, 424] on input "checkbox" at bounding box center [62, 423] width 12 height 12
checkbox input "true"
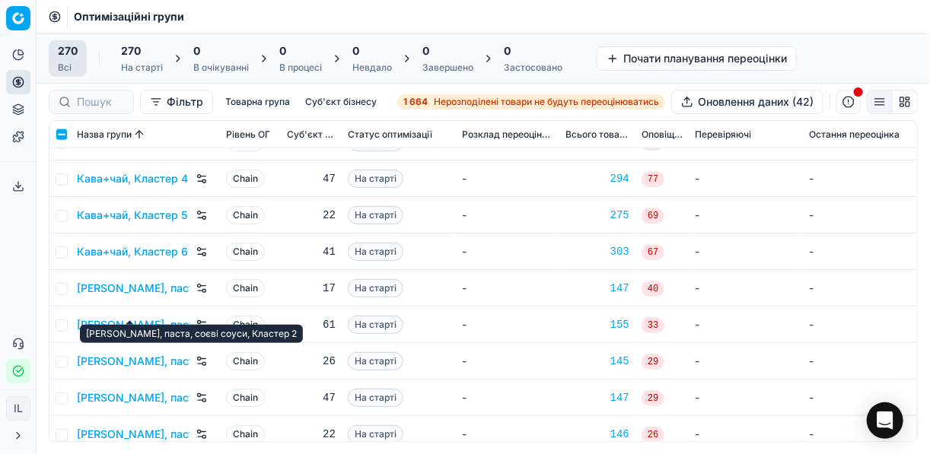
scroll to position [3227, 0]
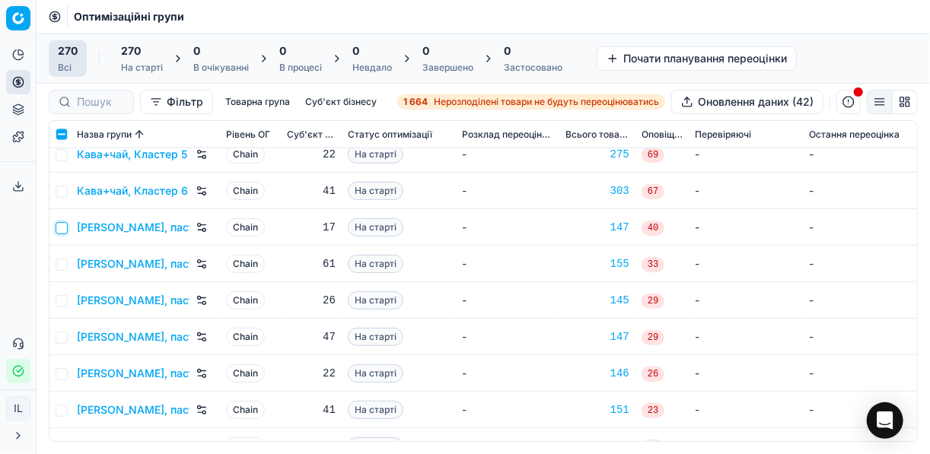
click at [63, 222] on input "checkbox" at bounding box center [62, 228] width 12 height 12
checkbox input "true"
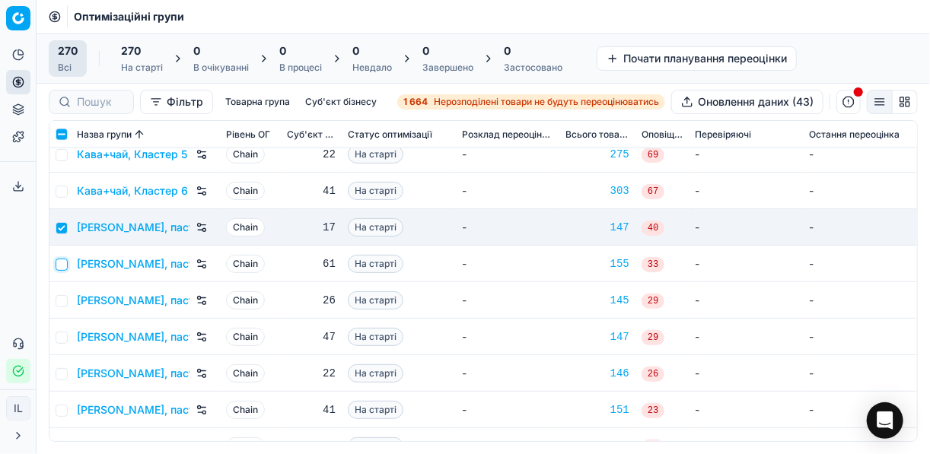
click at [64, 266] on input "checkbox" at bounding box center [62, 265] width 12 height 12
checkbox input "true"
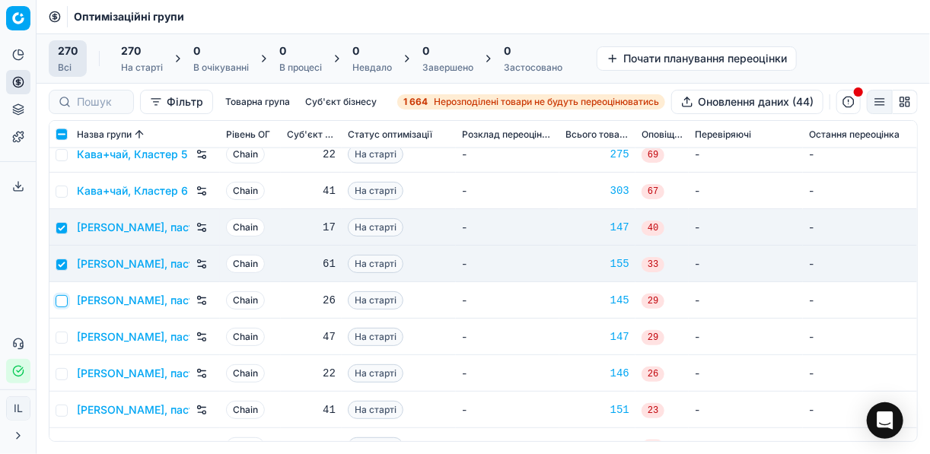
click at [61, 303] on input "checkbox" at bounding box center [62, 301] width 12 height 12
checkbox input "true"
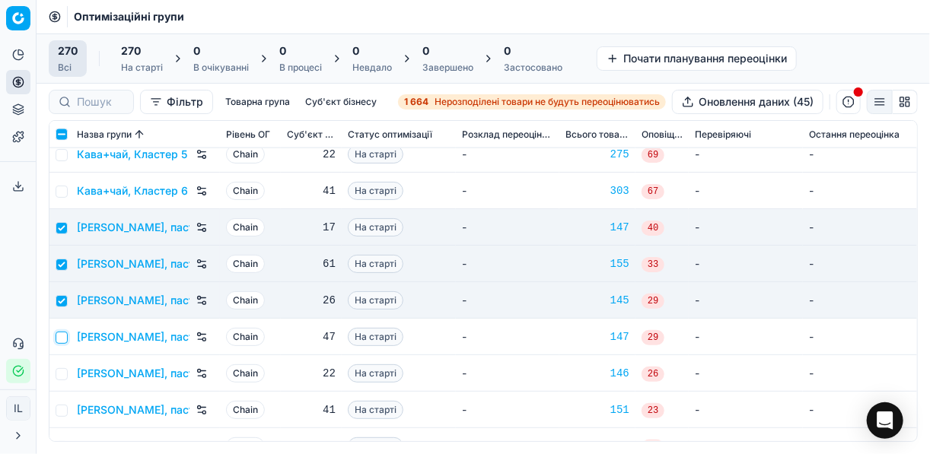
click at [62, 335] on input "checkbox" at bounding box center [62, 338] width 12 height 12
checkbox input "true"
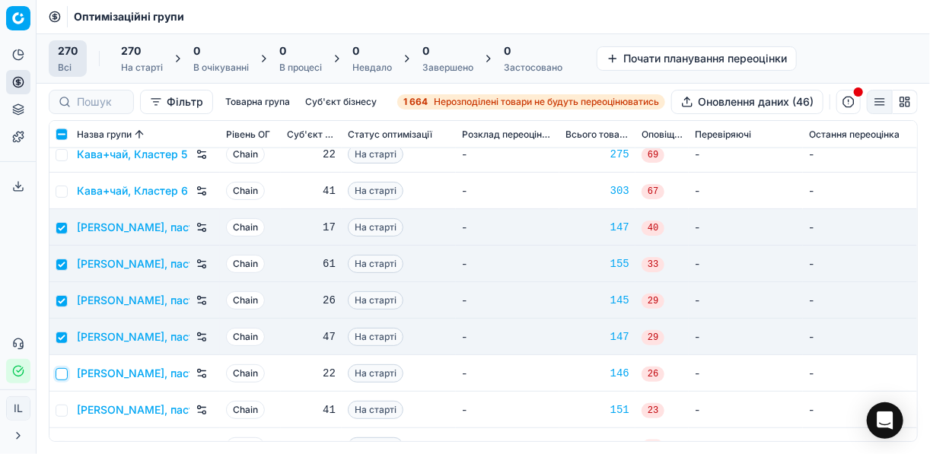
click at [61, 376] on input "checkbox" at bounding box center [62, 374] width 12 height 12
checkbox input "true"
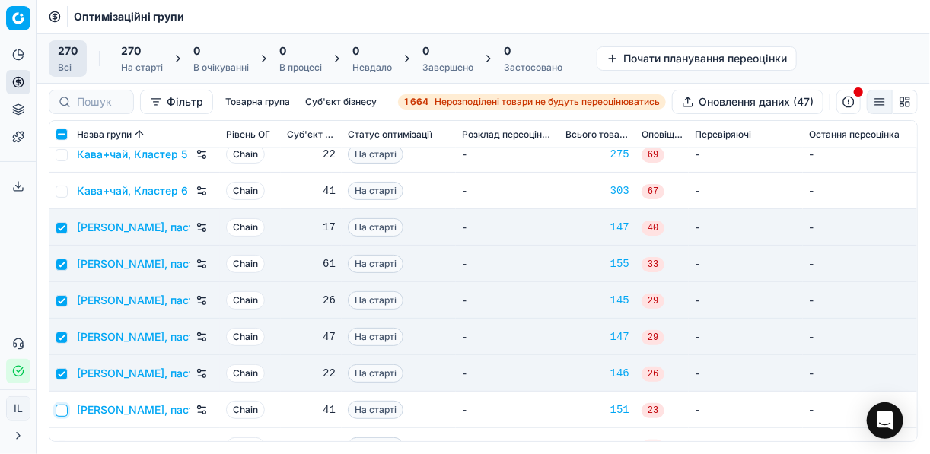
drag, startPoint x: 63, startPoint y: 412, endPoint x: 67, endPoint y: 403, distance: 9.9
click at [63, 411] on input "checkbox" at bounding box center [62, 411] width 12 height 12
checkbox input "true"
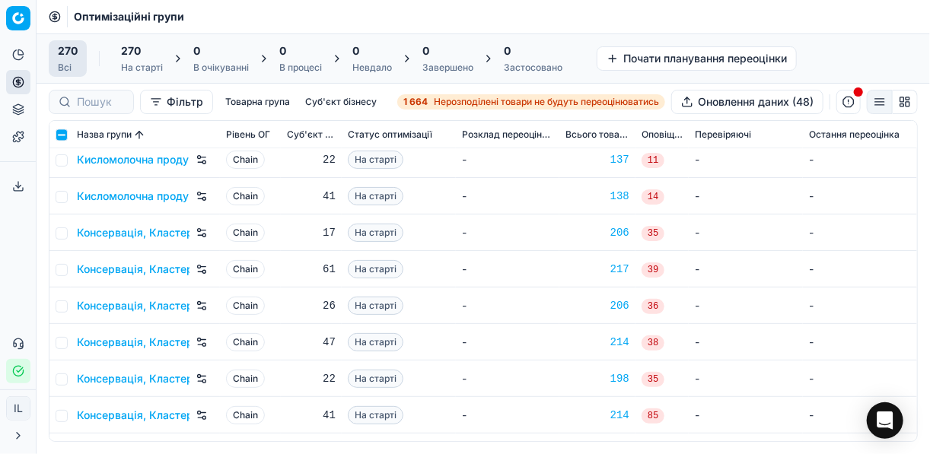
scroll to position [3653, 0]
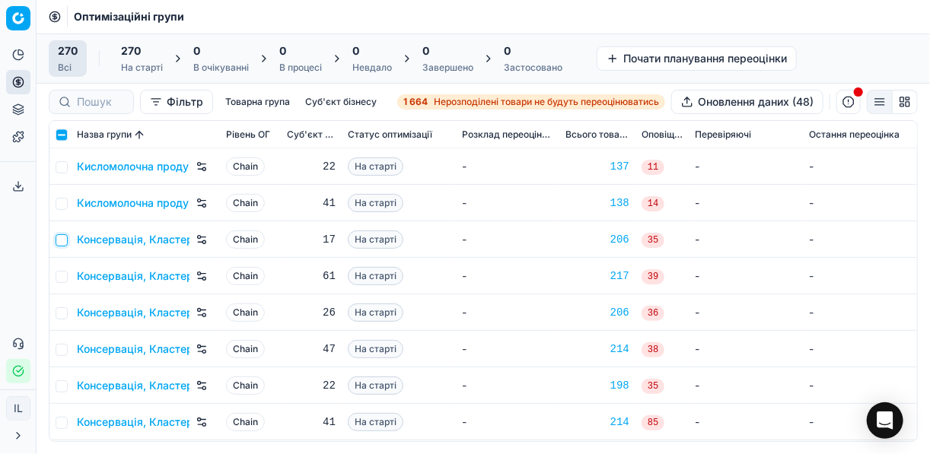
click at [61, 238] on input "checkbox" at bounding box center [62, 240] width 12 height 12
checkbox input "true"
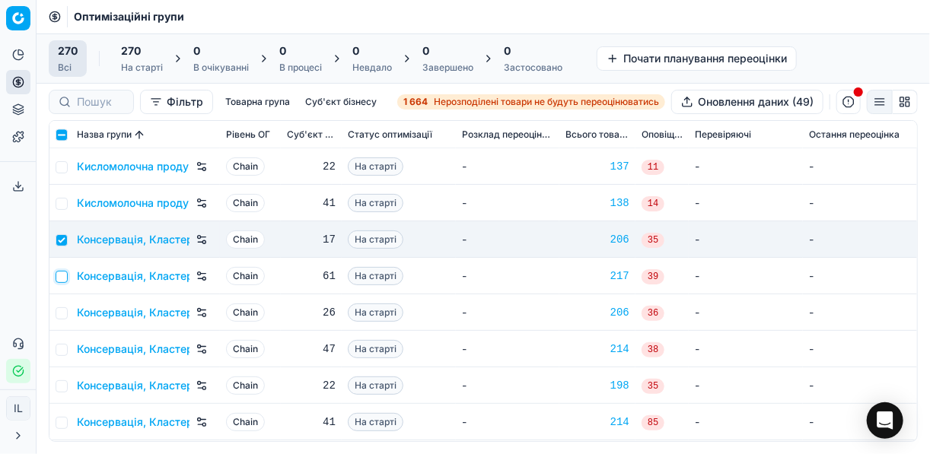
click at [60, 272] on input "checkbox" at bounding box center [62, 277] width 12 height 12
checkbox input "true"
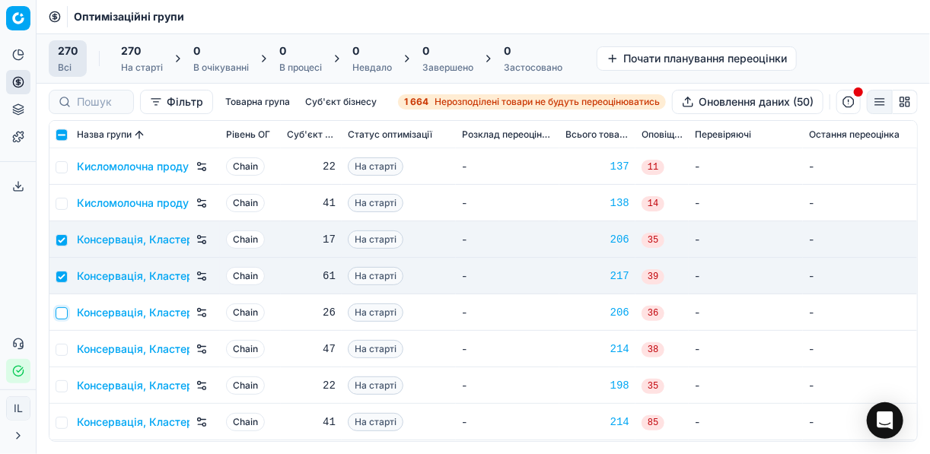
drag, startPoint x: 56, startPoint y: 311, endPoint x: 66, endPoint y: 344, distance: 34.2
click at [57, 316] on input "checkbox" at bounding box center [62, 313] width 12 height 12
checkbox input "true"
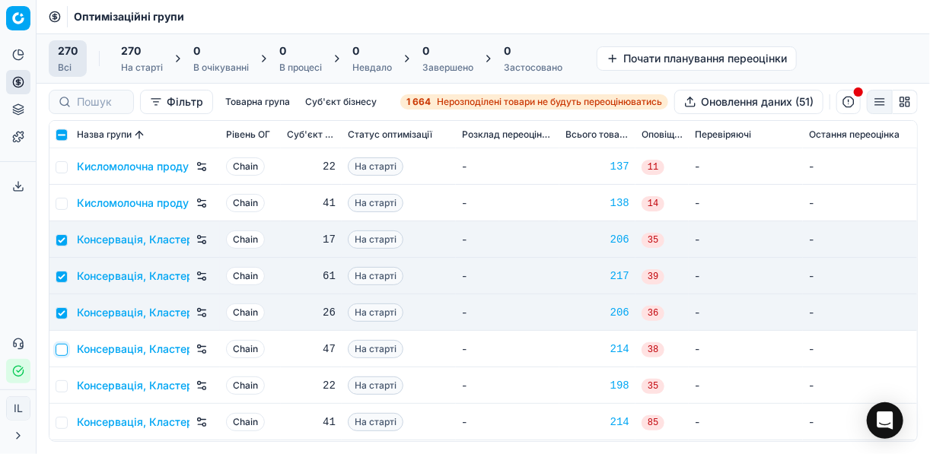
click at [63, 353] on input "checkbox" at bounding box center [62, 350] width 12 height 12
checkbox input "true"
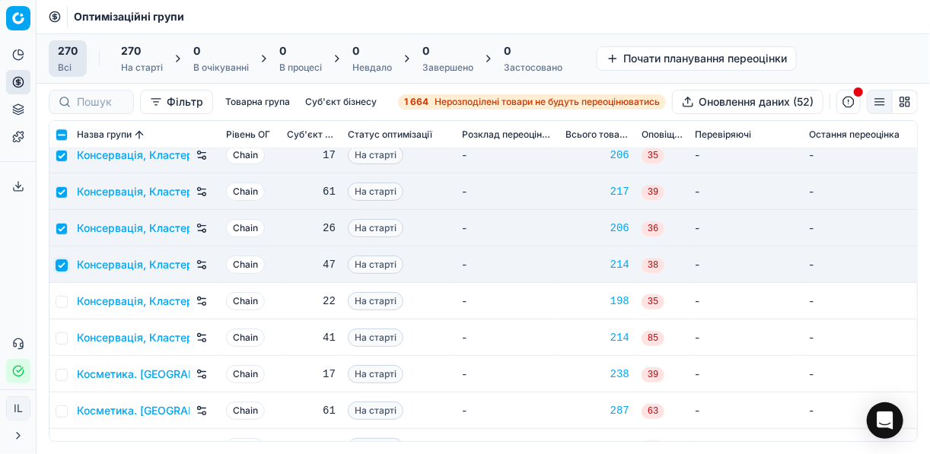
scroll to position [3775, 0]
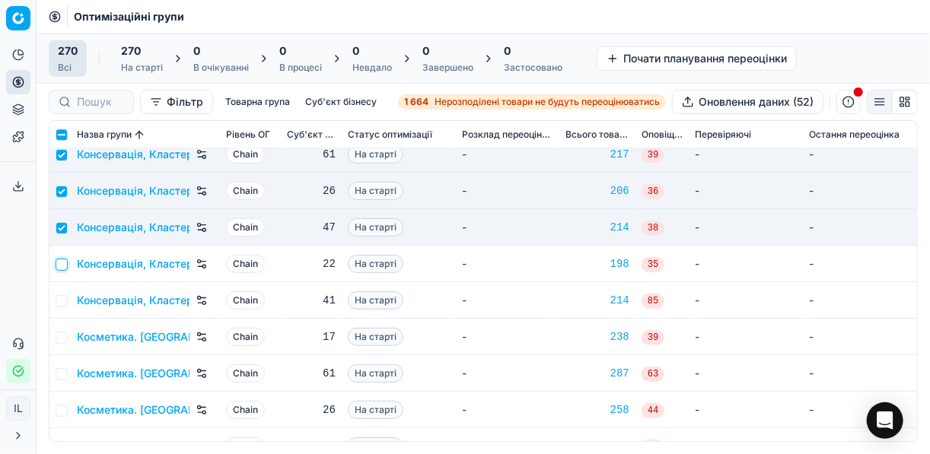
click at [61, 266] on input "checkbox" at bounding box center [62, 265] width 12 height 12
checkbox input "true"
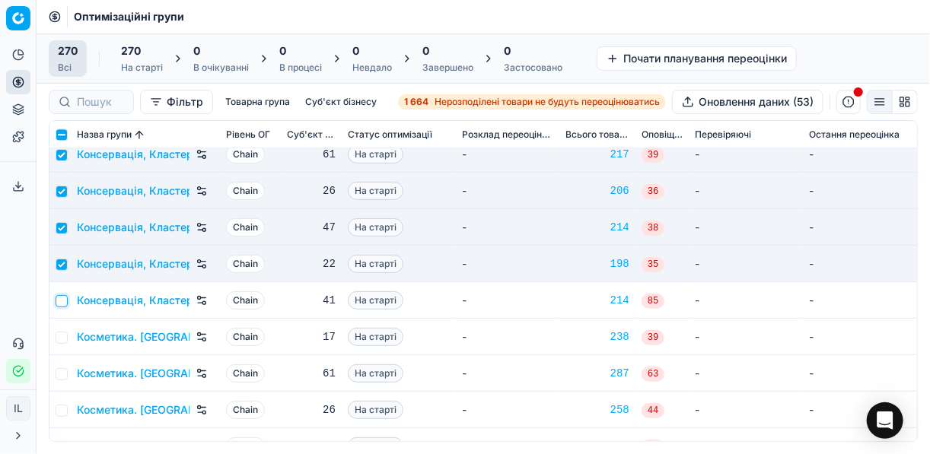
click at [60, 301] on input "checkbox" at bounding box center [62, 301] width 12 height 12
checkbox input "true"
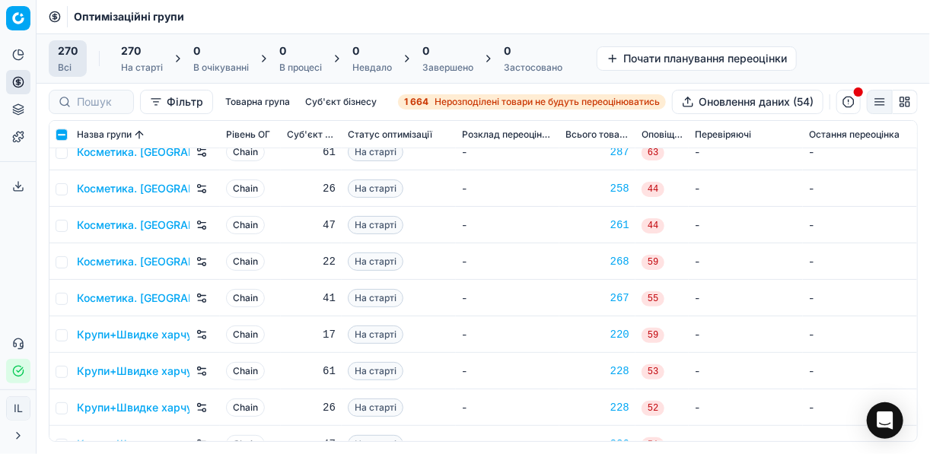
scroll to position [4018, 0]
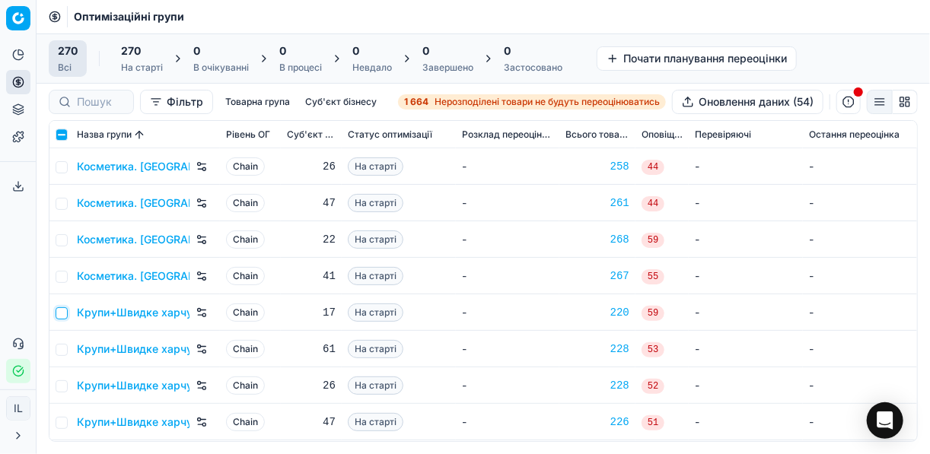
click at [59, 311] on input "checkbox" at bounding box center [62, 313] width 12 height 12
checkbox input "true"
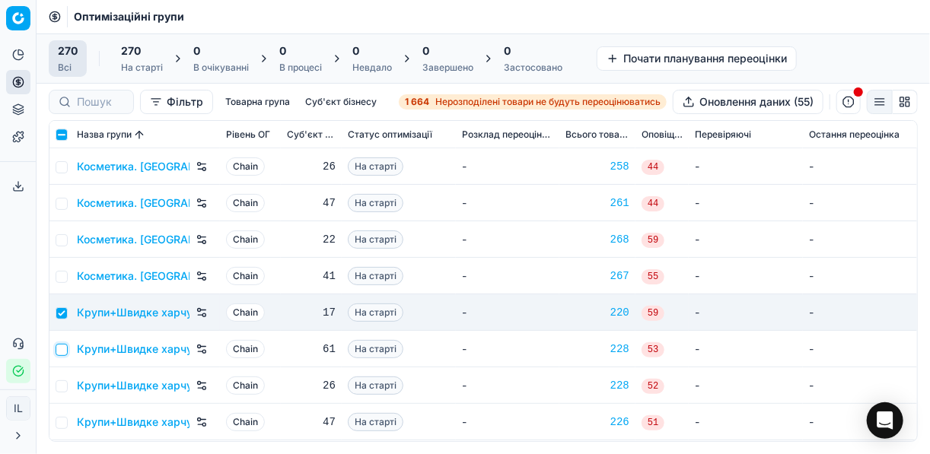
click at [65, 349] on input "checkbox" at bounding box center [62, 350] width 12 height 12
checkbox input "true"
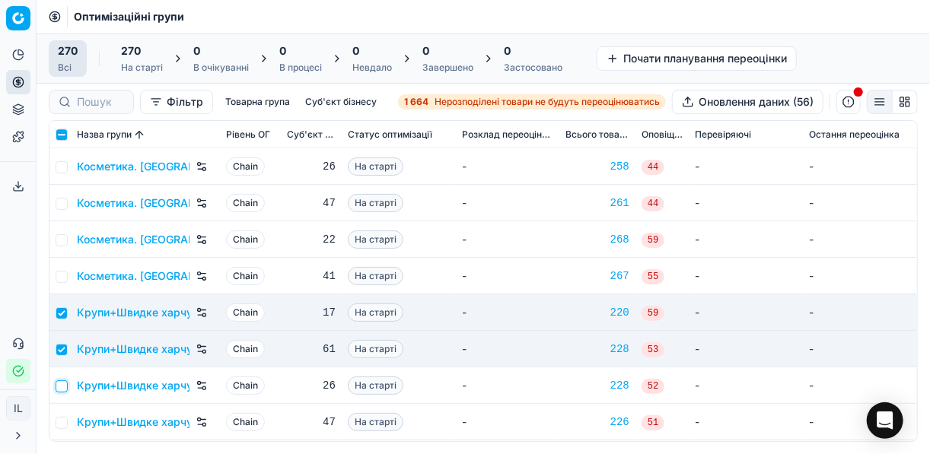
click at [59, 386] on input "checkbox" at bounding box center [62, 387] width 12 height 12
checkbox input "true"
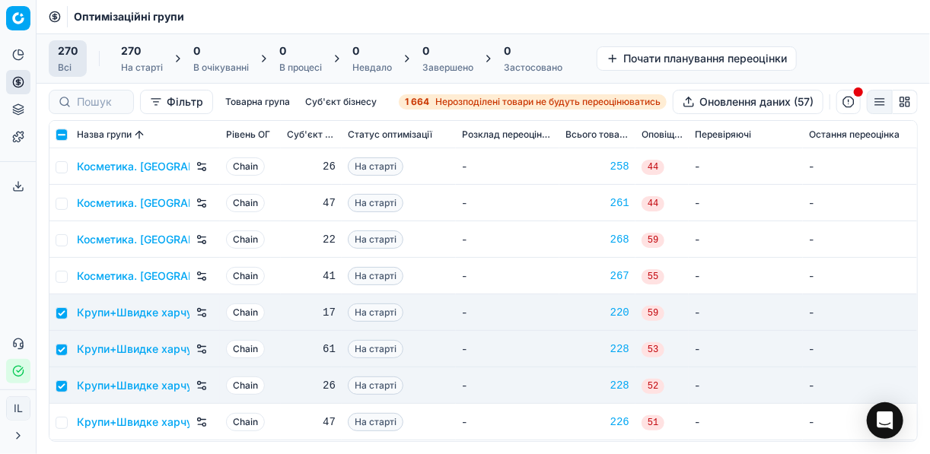
click at [66, 418] on td at bounding box center [59, 422] width 21 height 37
click at [61, 422] on input "checkbox" at bounding box center [62, 423] width 12 height 12
checkbox input "true"
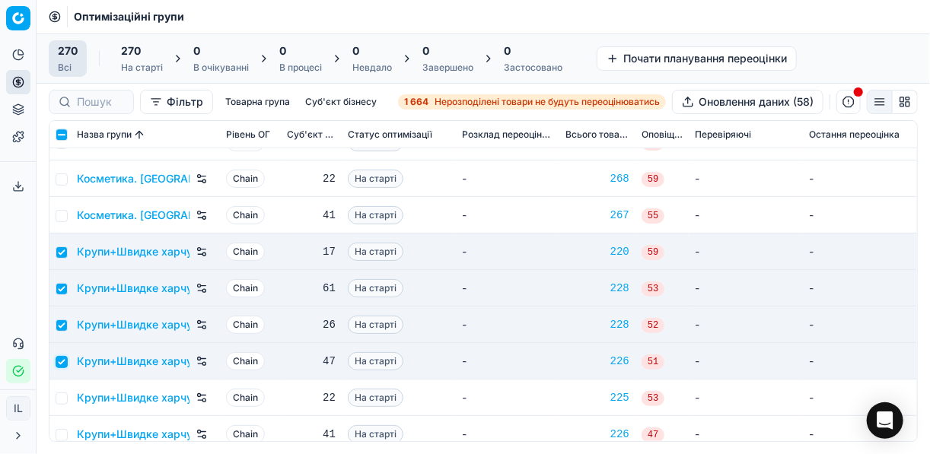
scroll to position [4201, 0]
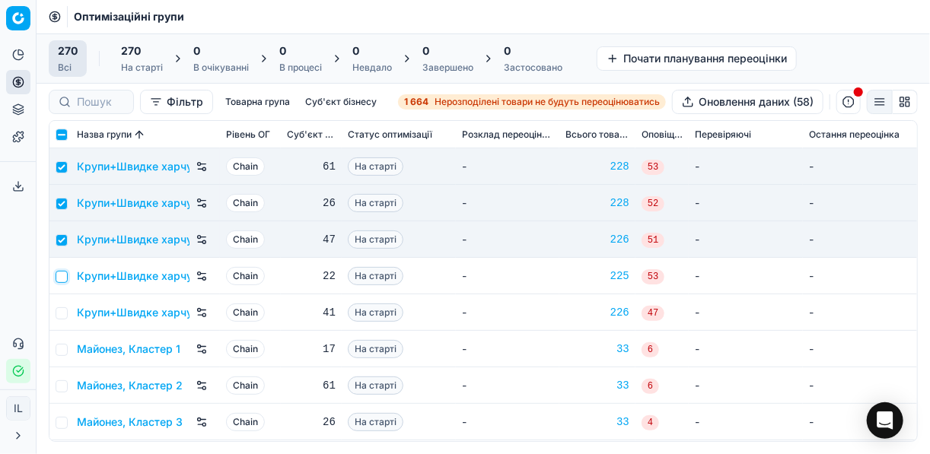
click at [63, 274] on input "checkbox" at bounding box center [62, 277] width 12 height 12
checkbox input "true"
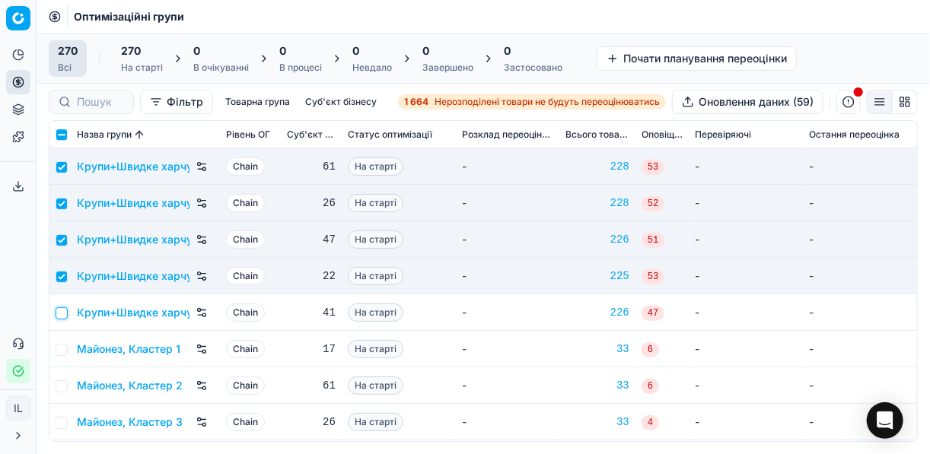
click at [64, 309] on input "checkbox" at bounding box center [62, 313] width 12 height 12
checkbox input "true"
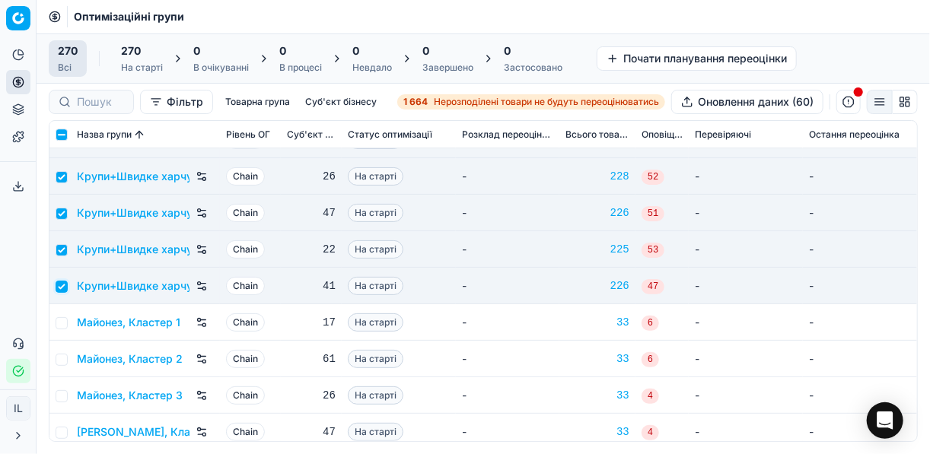
scroll to position [4323, 0]
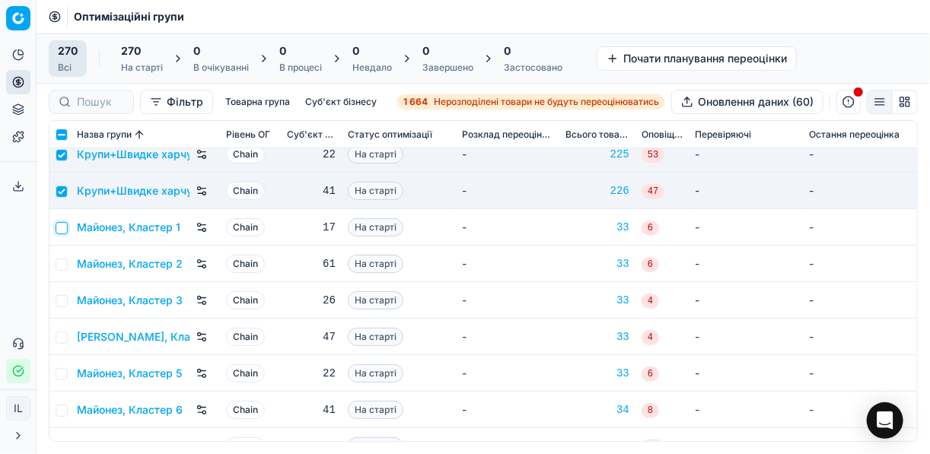
click at [65, 228] on input "checkbox" at bounding box center [62, 228] width 12 height 12
checkbox input "true"
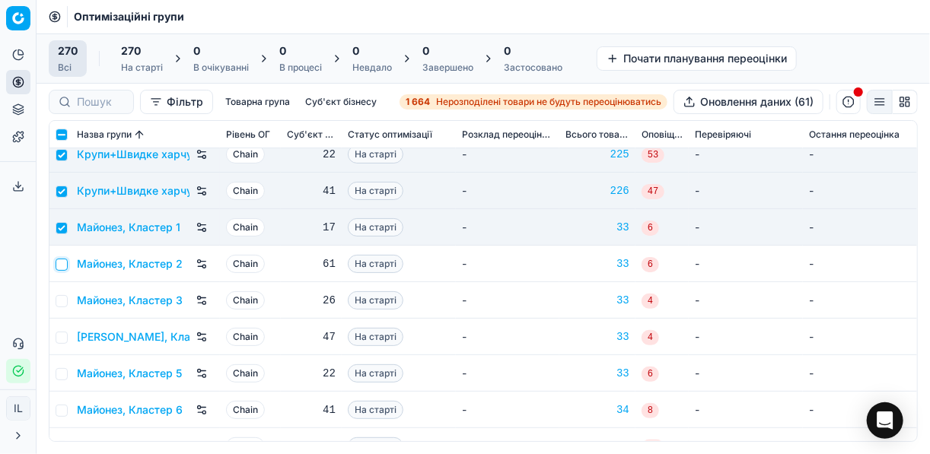
click at [59, 262] on input "checkbox" at bounding box center [62, 265] width 12 height 12
checkbox input "true"
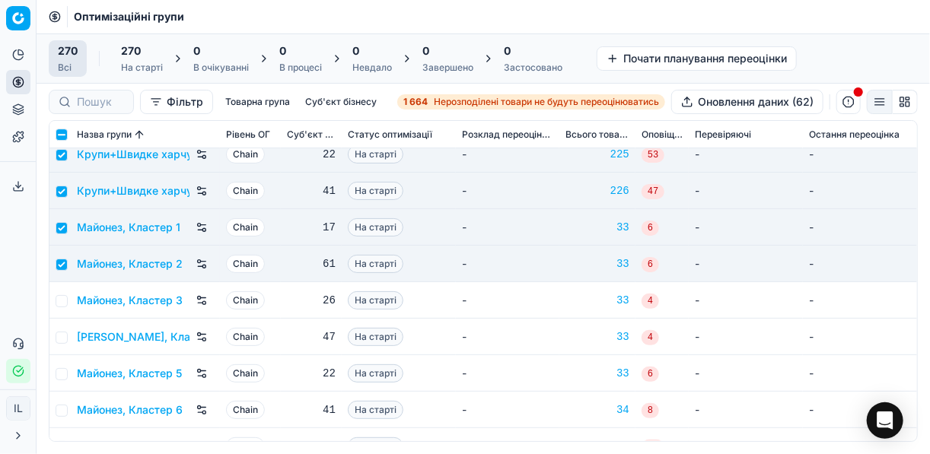
click at [59, 293] on td at bounding box center [59, 300] width 21 height 37
click at [59, 299] on input "checkbox" at bounding box center [62, 301] width 12 height 12
checkbox input "true"
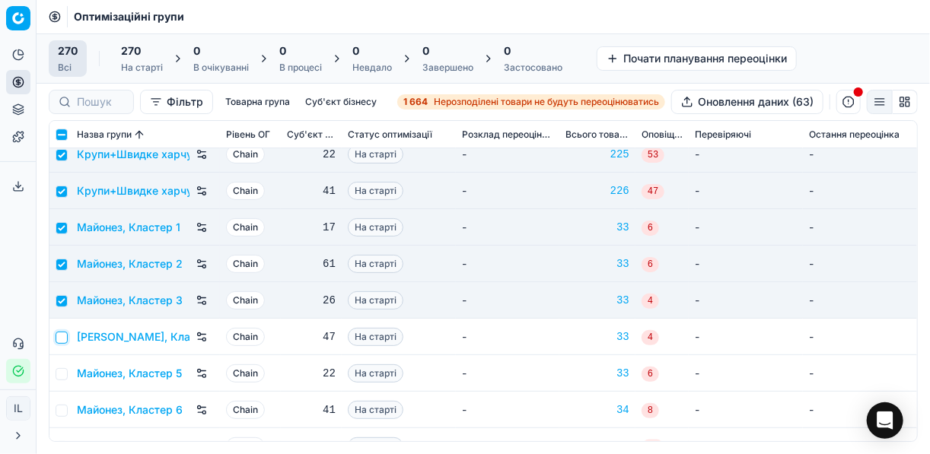
click at [59, 342] on input "checkbox" at bounding box center [62, 338] width 12 height 12
checkbox input "true"
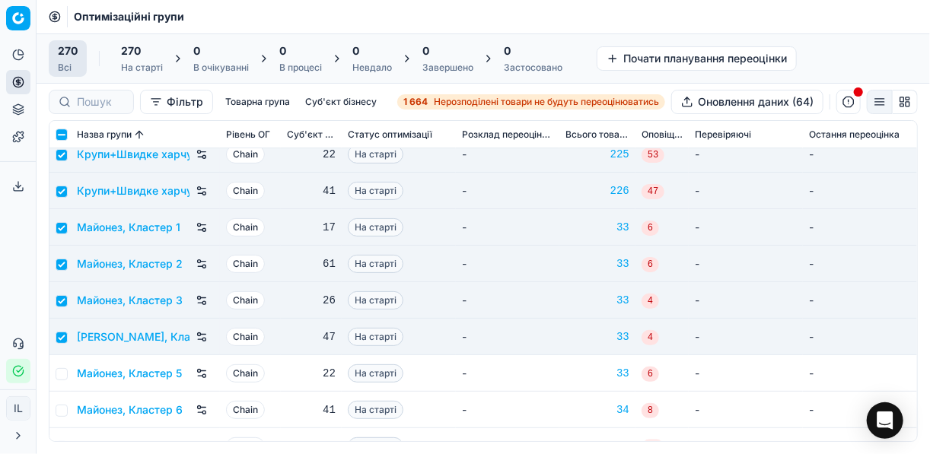
click at [67, 374] on td at bounding box center [59, 373] width 21 height 37
click at [58, 370] on input "checkbox" at bounding box center [62, 374] width 12 height 12
checkbox input "true"
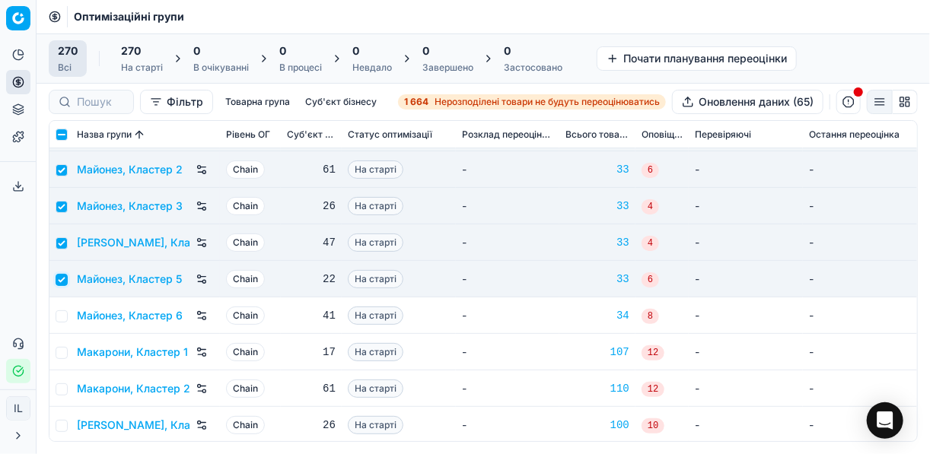
scroll to position [4444, 0]
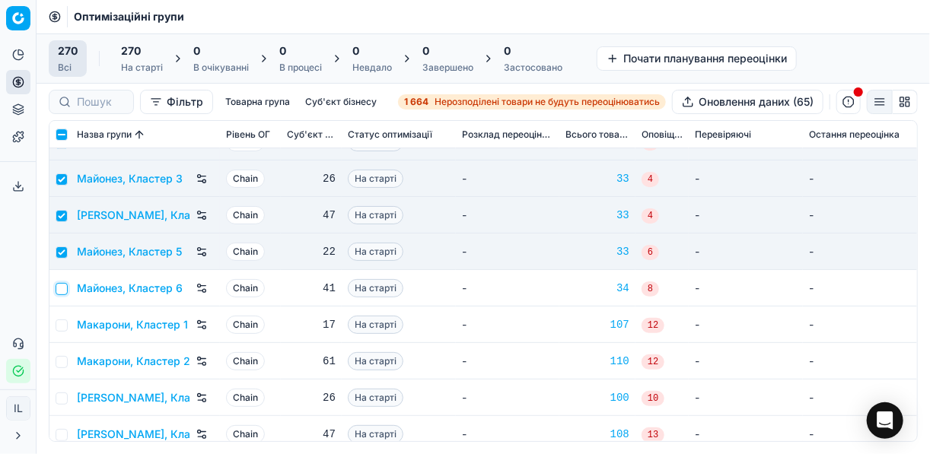
click at [63, 290] on input "checkbox" at bounding box center [62, 289] width 12 height 12
checkbox input "true"
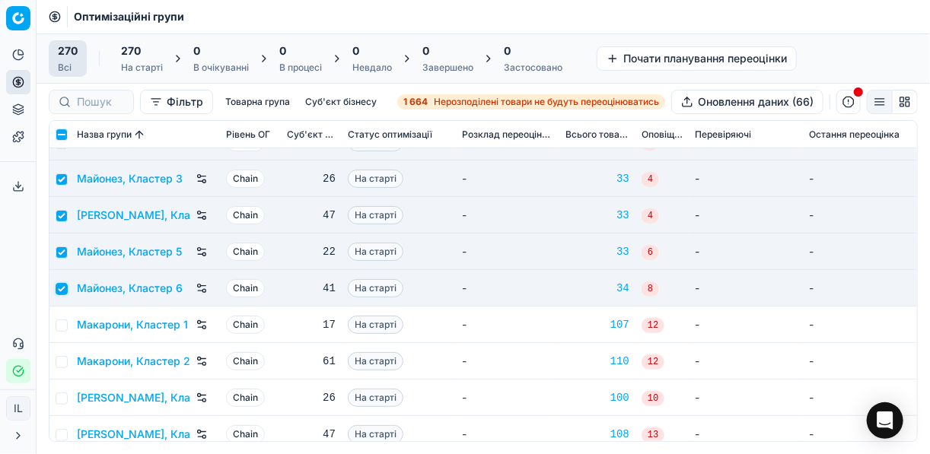
scroll to position [4566, 0]
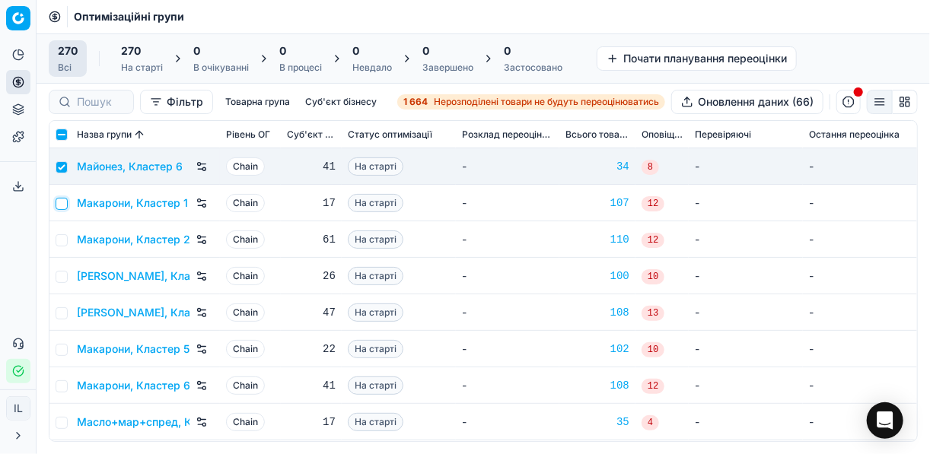
click at [62, 198] on input "checkbox" at bounding box center [62, 204] width 12 height 12
checkbox input "true"
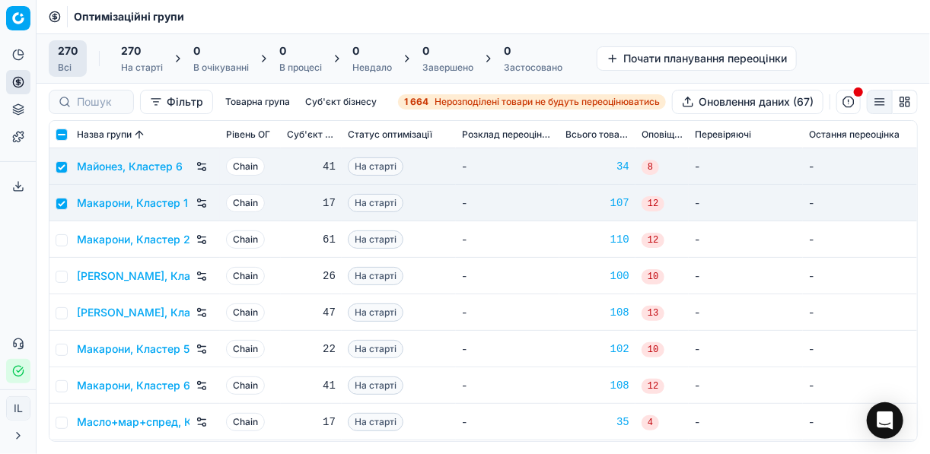
click at [62, 231] on td at bounding box center [59, 239] width 21 height 37
click at [64, 234] on input "checkbox" at bounding box center [62, 240] width 12 height 12
checkbox input "true"
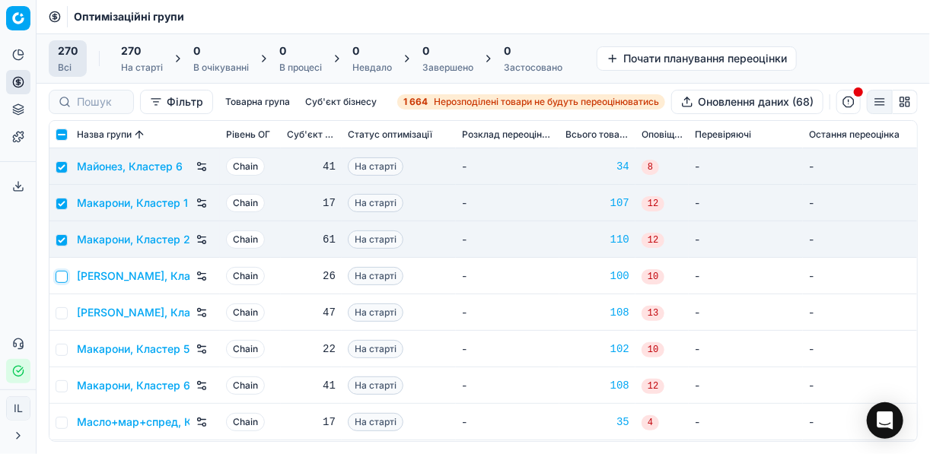
drag, startPoint x: 66, startPoint y: 271, endPoint x: 63, endPoint y: 283, distance: 12.6
click at [66, 271] on input "checkbox" at bounding box center [62, 277] width 12 height 12
checkbox input "true"
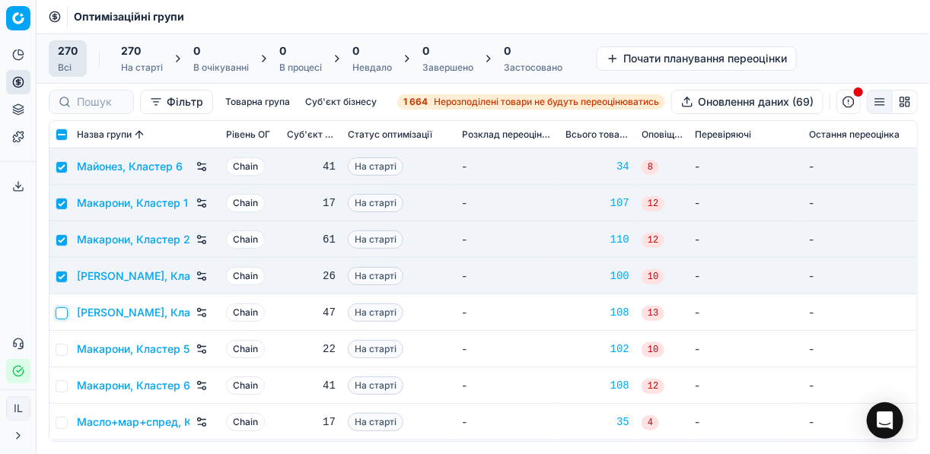
click at [59, 311] on input "checkbox" at bounding box center [62, 313] width 12 height 12
checkbox input "true"
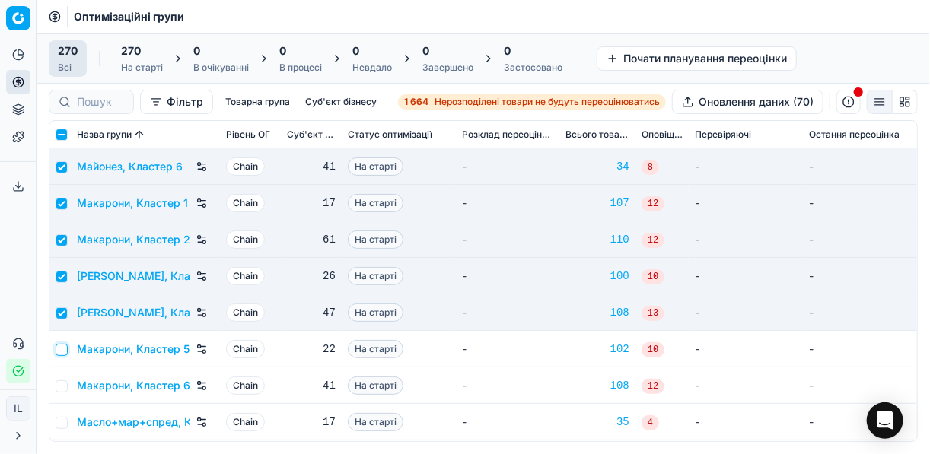
click at [64, 347] on input "checkbox" at bounding box center [62, 350] width 12 height 12
checkbox input "true"
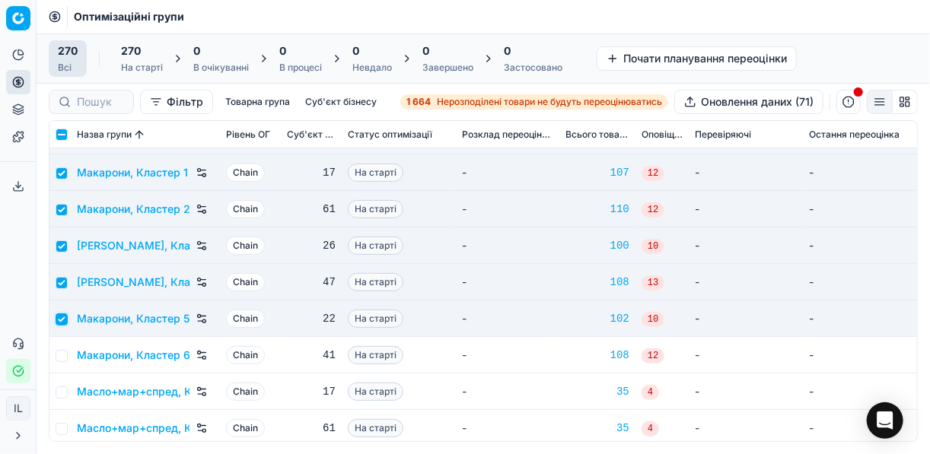
scroll to position [4627, 0]
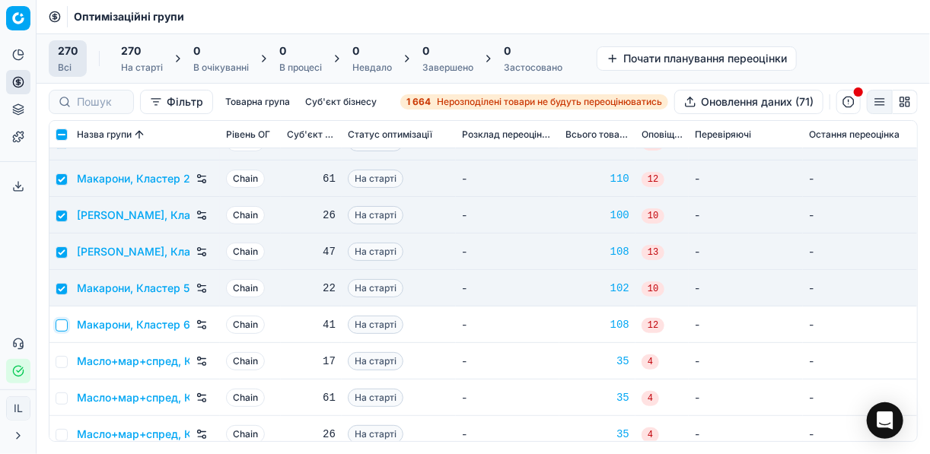
click at [58, 323] on input "checkbox" at bounding box center [62, 326] width 12 height 12
checkbox input "true"
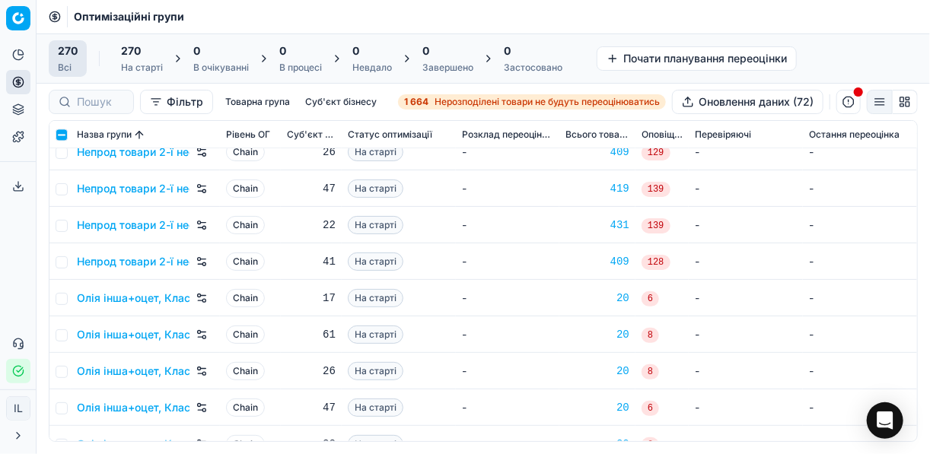
scroll to position [6027, 0]
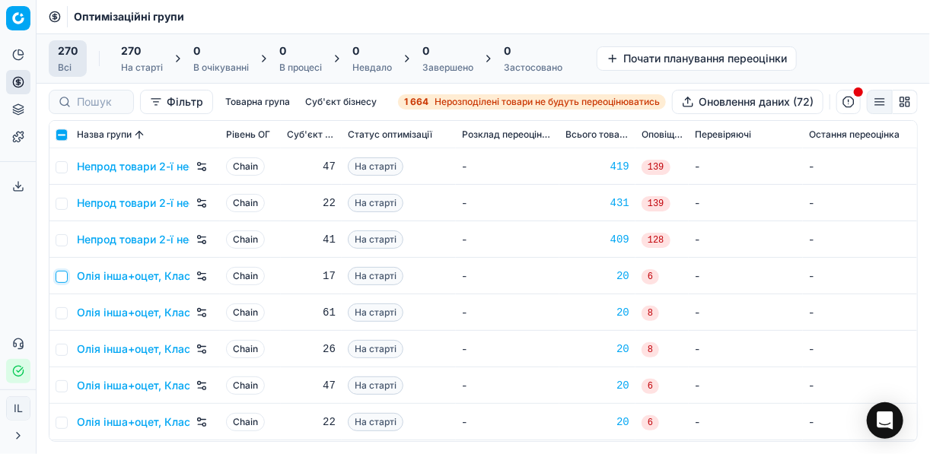
drag, startPoint x: 61, startPoint y: 278, endPoint x: 59, endPoint y: 288, distance: 10.9
click at [61, 278] on input "checkbox" at bounding box center [62, 277] width 12 height 12
checkbox input "true"
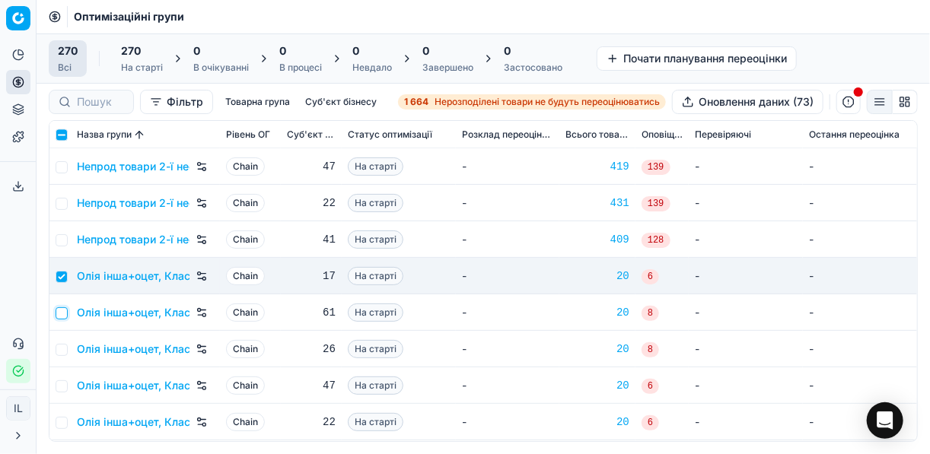
click at [60, 312] on input "checkbox" at bounding box center [62, 313] width 12 height 12
checkbox input "true"
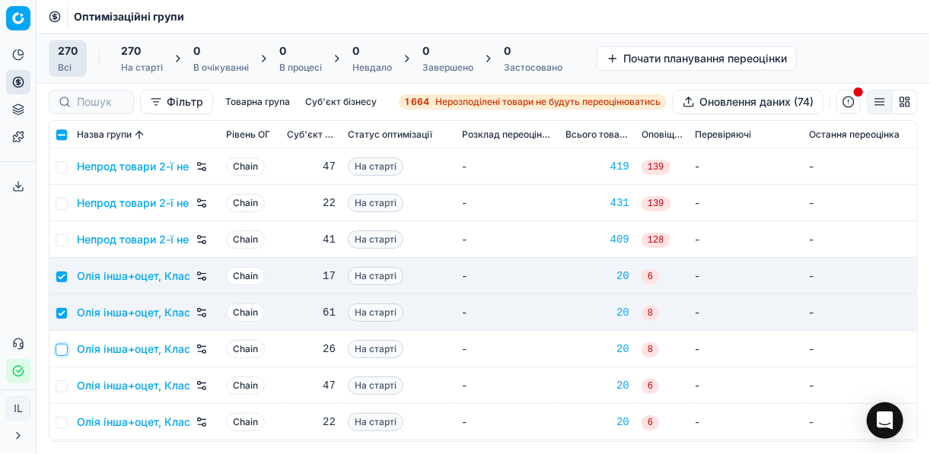
click at [63, 344] on input "checkbox" at bounding box center [62, 350] width 12 height 12
checkbox input "true"
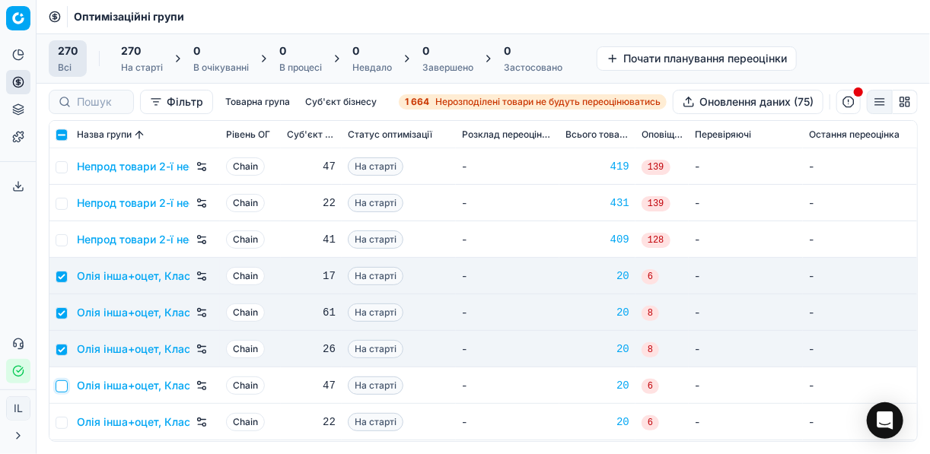
click at [63, 381] on input "checkbox" at bounding box center [62, 387] width 12 height 12
checkbox input "true"
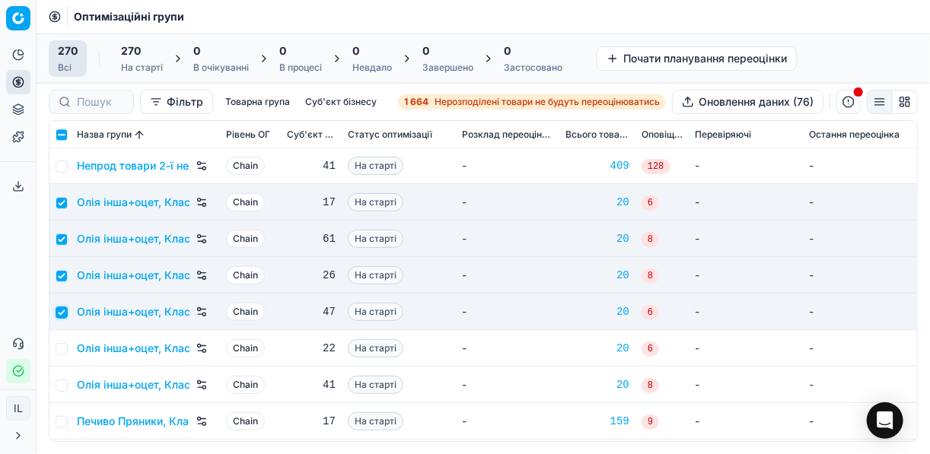
scroll to position [6149, 0]
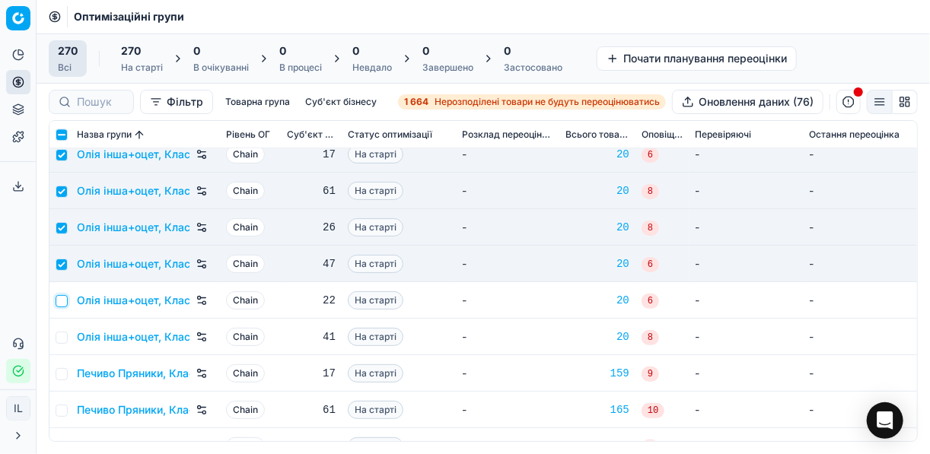
click at [59, 302] on input "checkbox" at bounding box center [62, 301] width 12 height 12
checkbox input "true"
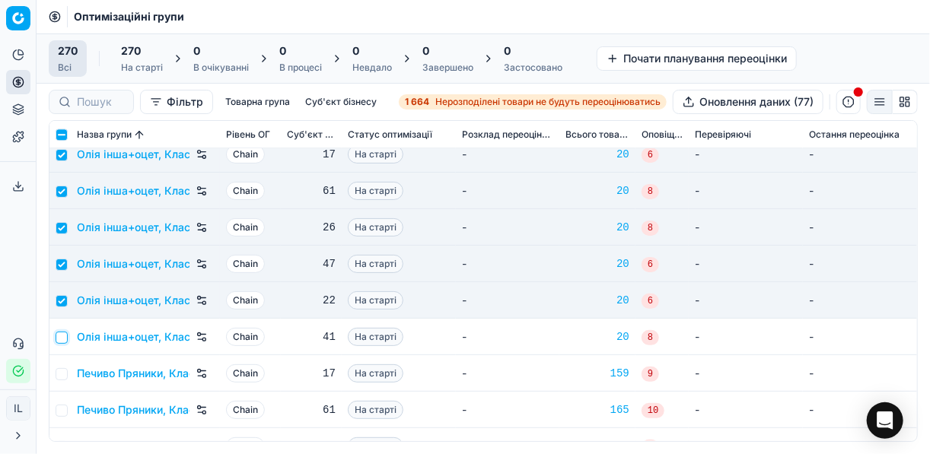
click at [62, 339] on input "checkbox" at bounding box center [62, 338] width 12 height 12
checkbox input "true"
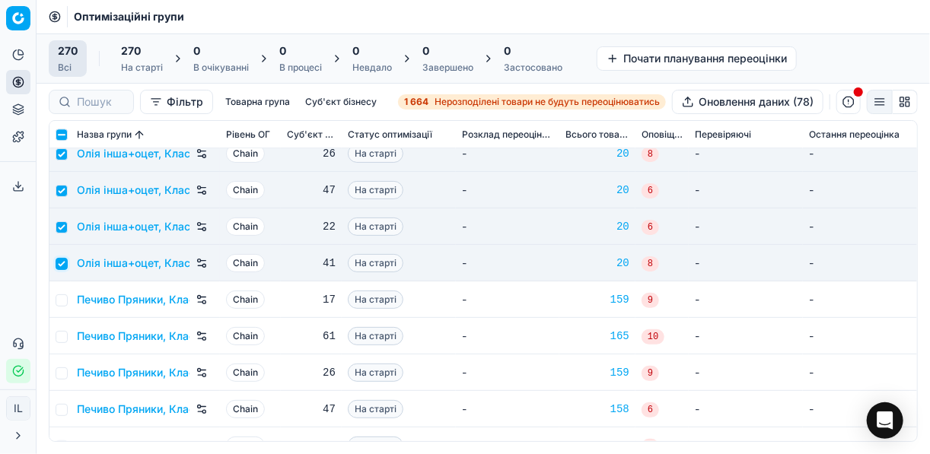
scroll to position [6271, 0]
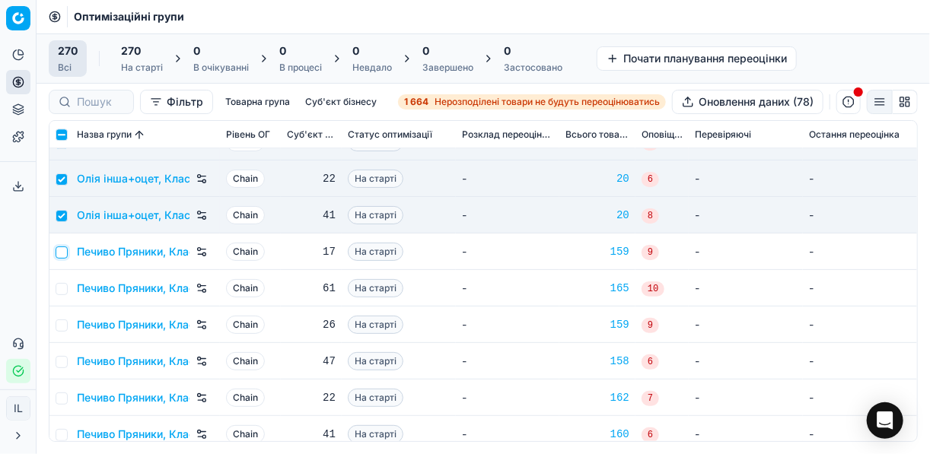
click at [62, 253] on input "checkbox" at bounding box center [62, 253] width 12 height 12
checkbox input "true"
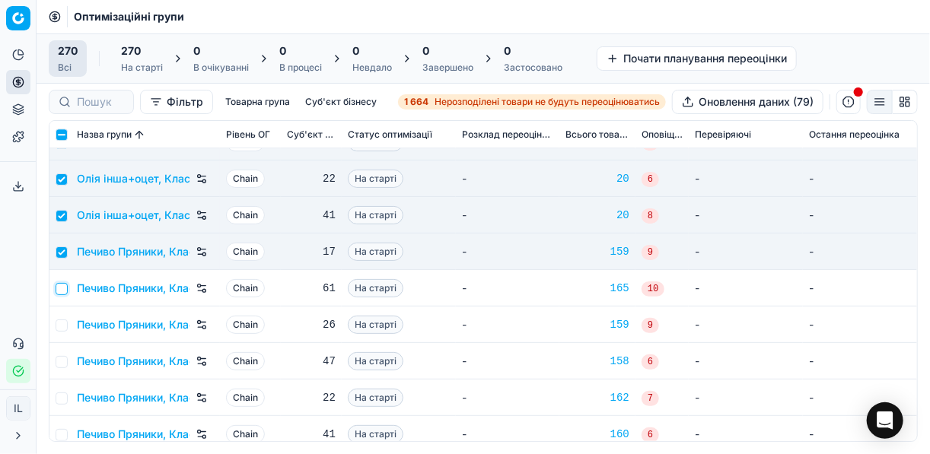
click at [59, 285] on input "checkbox" at bounding box center [62, 289] width 12 height 12
checkbox input "true"
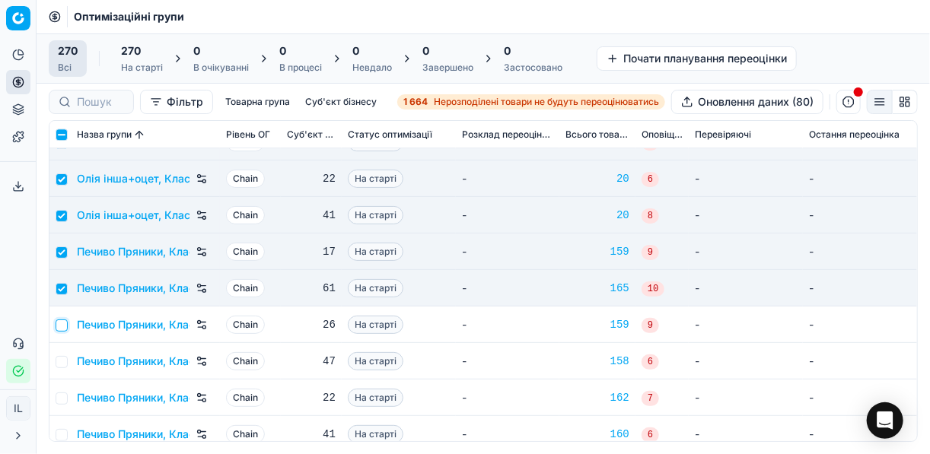
click at [59, 325] on input "checkbox" at bounding box center [62, 326] width 12 height 12
checkbox input "true"
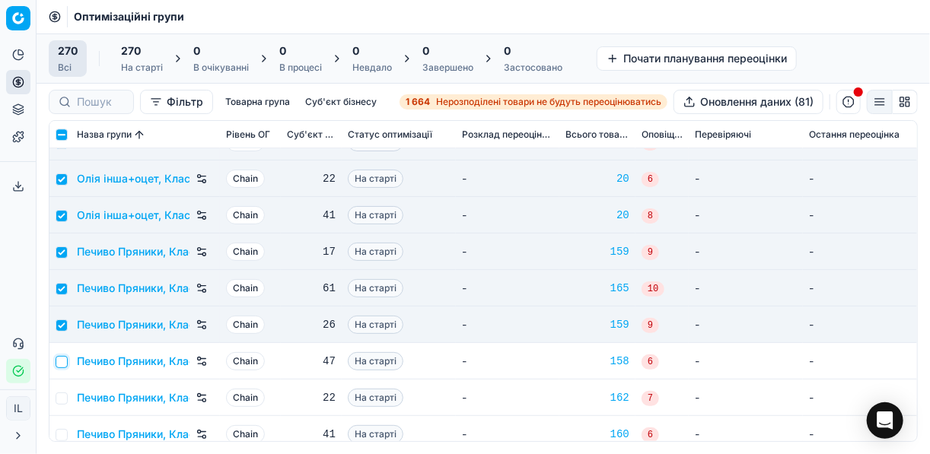
click at [62, 361] on input "checkbox" at bounding box center [62, 362] width 12 height 12
checkbox input "true"
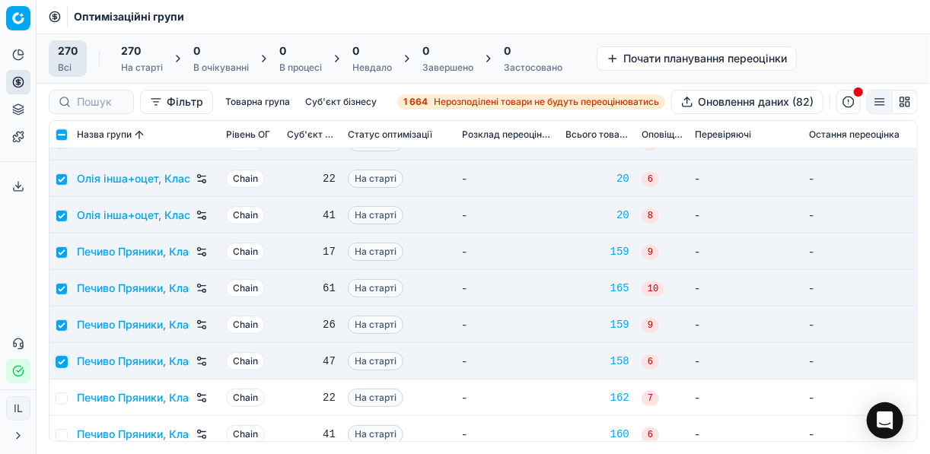
scroll to position [6393, 0]
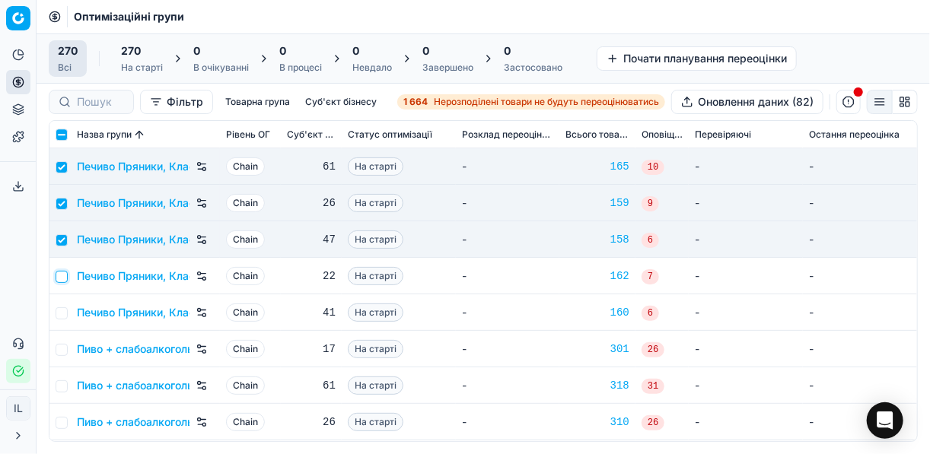
click at [65, 276] on input "checkbox" at bounding box center [62, 277] width 12 height 12
checkbox input "true"
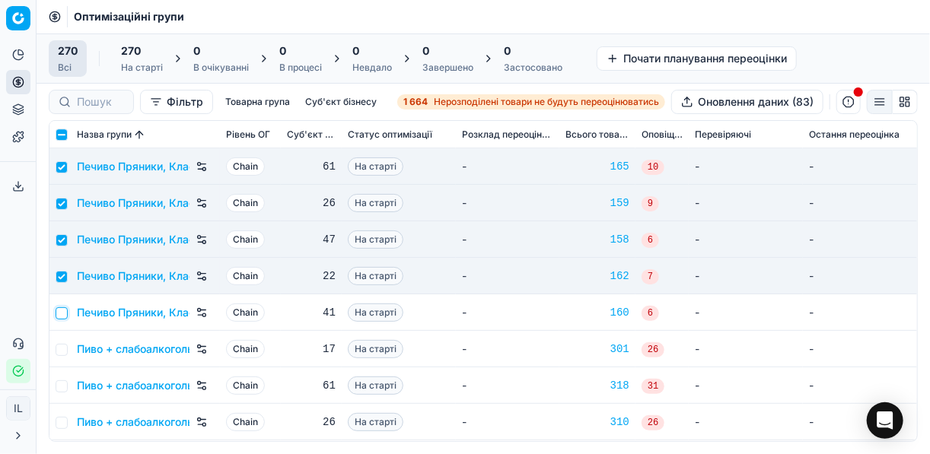
click at [63, 307] on input "checkbox" at bounding box center [62, 313] width 12 height 12
checkbox input "true"
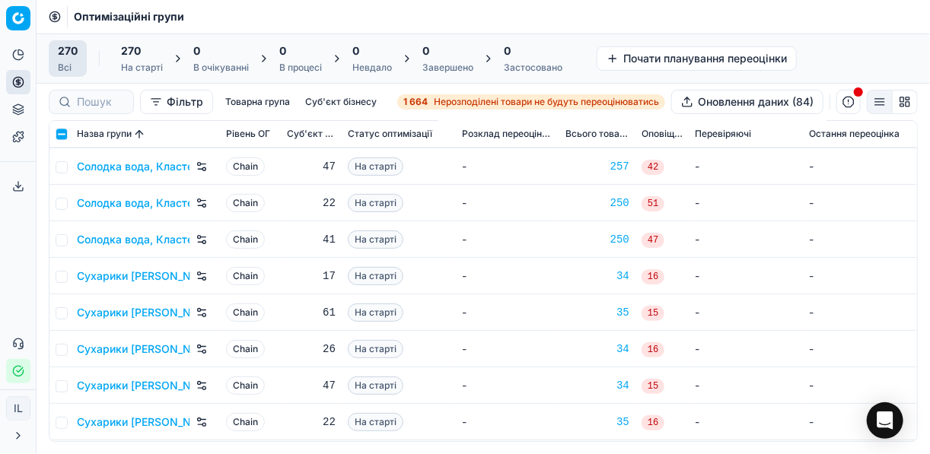
scroll to position [8280, 0]
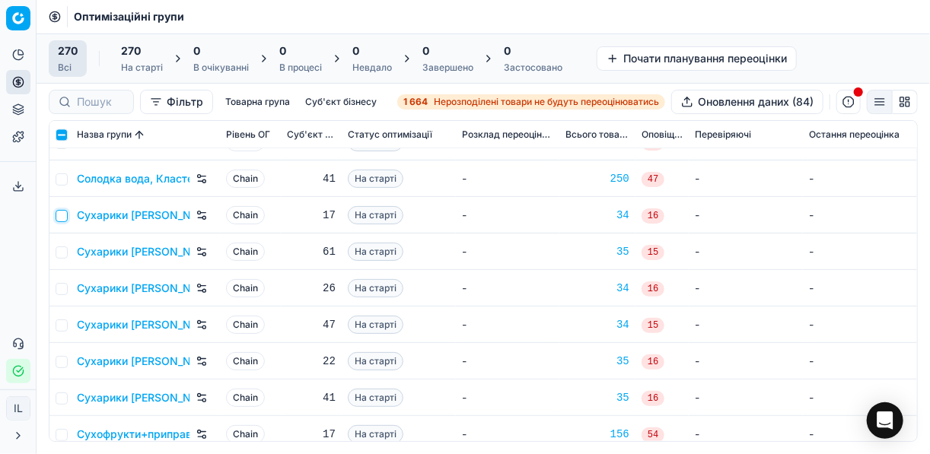
drag, startPoint x: 60, startPoint y: 214, endPoint x: 63, endPoint y: 222, distance: 8.9
click at [60, 214] on input "checkbox" at bounding box center [62, 216] width 12 height 12
checkbox input "true"
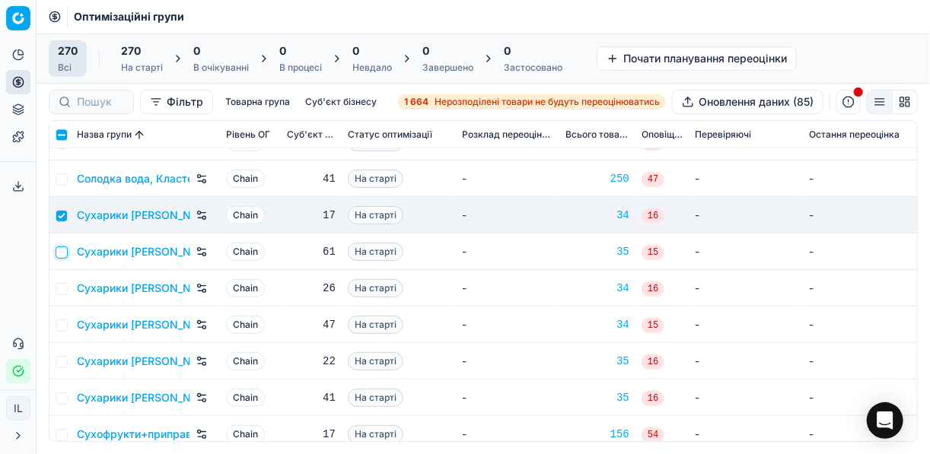
click at [58, 252] on input "checkbox" at bounding box center [62, 253] width 12 height 12
checkbox input "true"
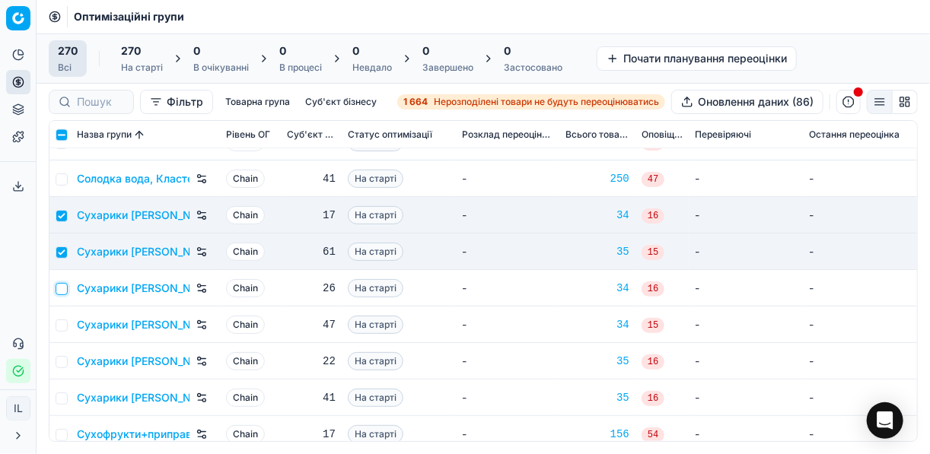
click at [59, 288] on input "checkbox" at bounding box center [62, 289] width 12 height 12
checkbox input "true"
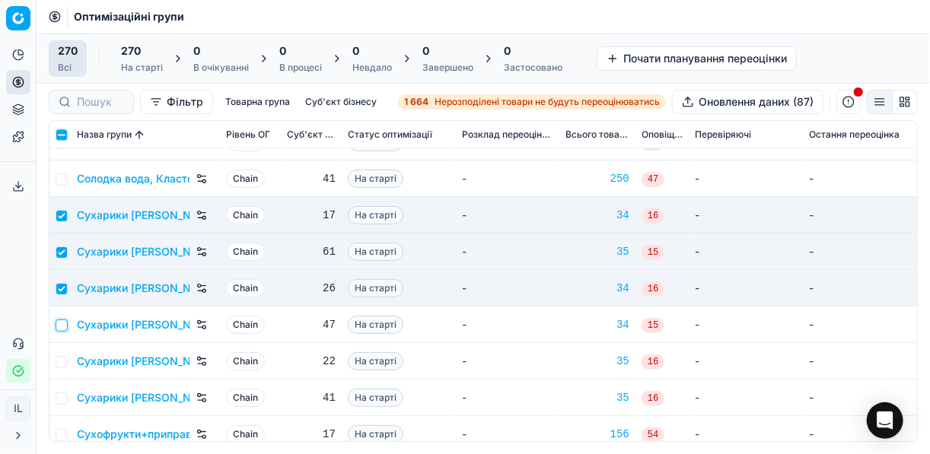
click at [60, 323] on input "checkbox" at bounding box center [62, 326] width 12 height 12
checkbox input "true"
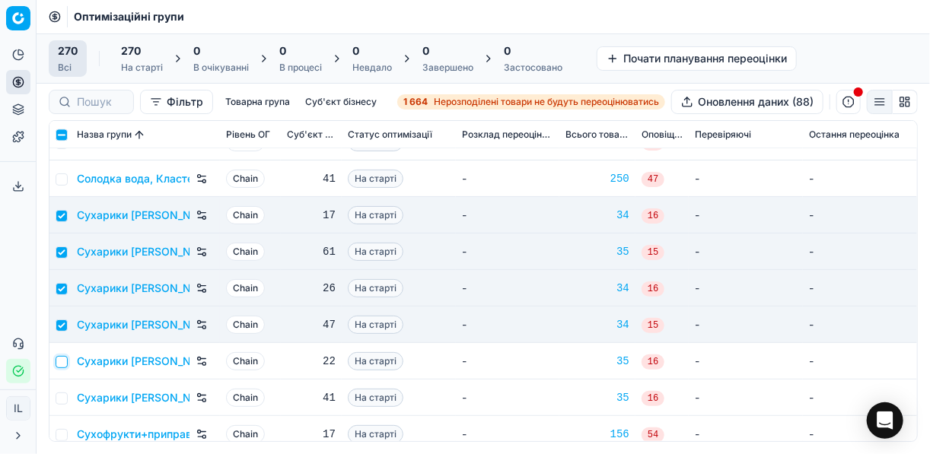
click at [62, 360] on input "checkbox" at bounding box center [62, 362] width 12 height 12
checkbox input "true"
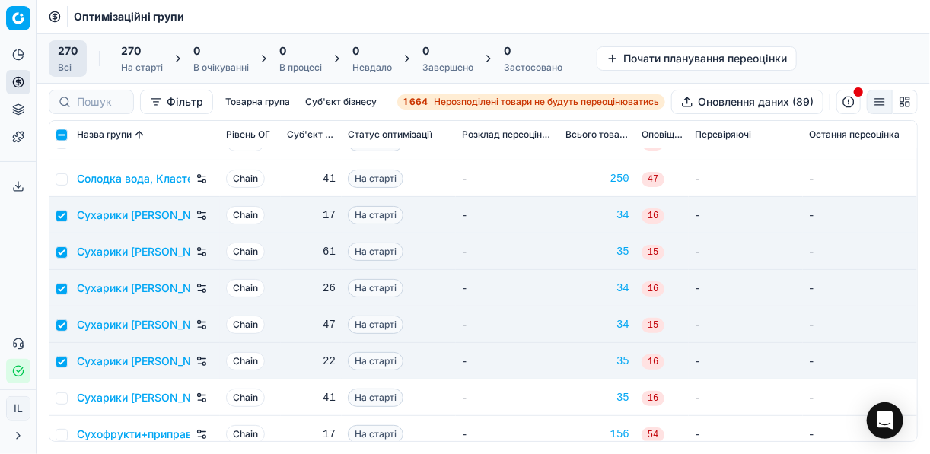
click at [67, 403] on td at bounding box center [59, 398] width 21 height 37
click at [67, 398] on td at bounding box center [59, 398] width 21 height 37
click at [61, 394] on input "checkbox" at bounding box center [62, 399] width 12 height 12
checkbox input "true"
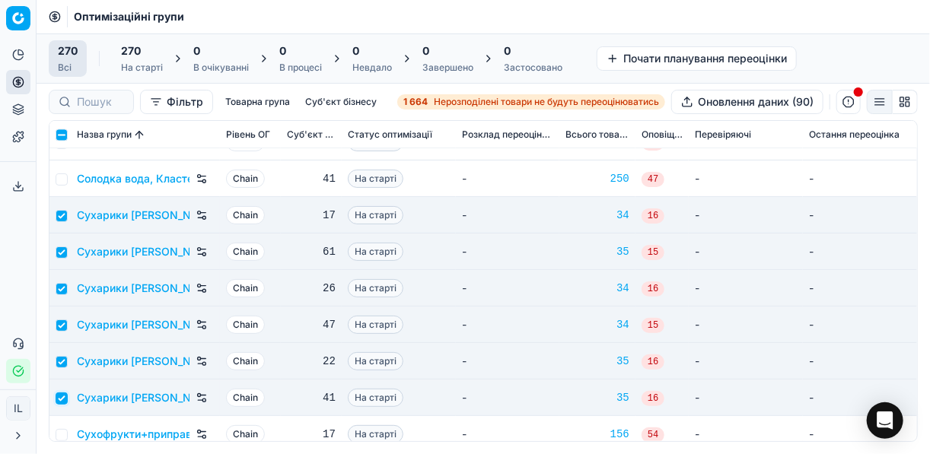
scroll to position [8463, 0]
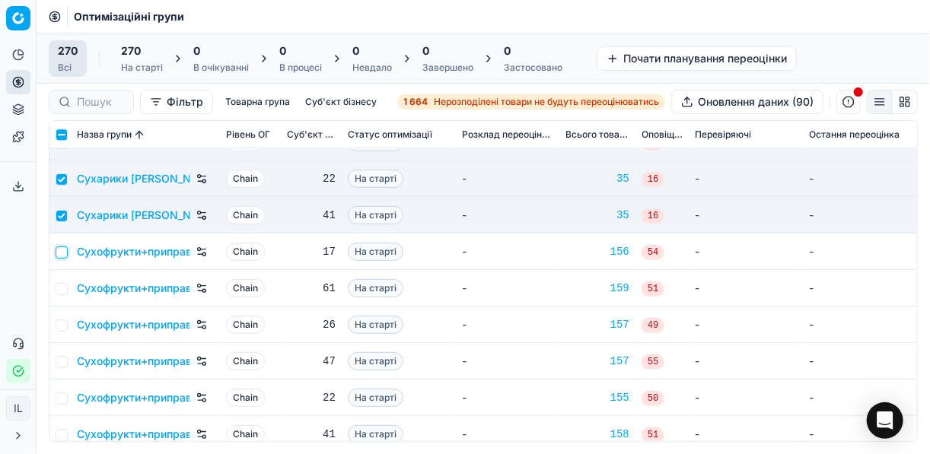
click at [62, 250] on input "checkbox" at bounding box center [62, 253] width 12 height 12
checkbox input "true"
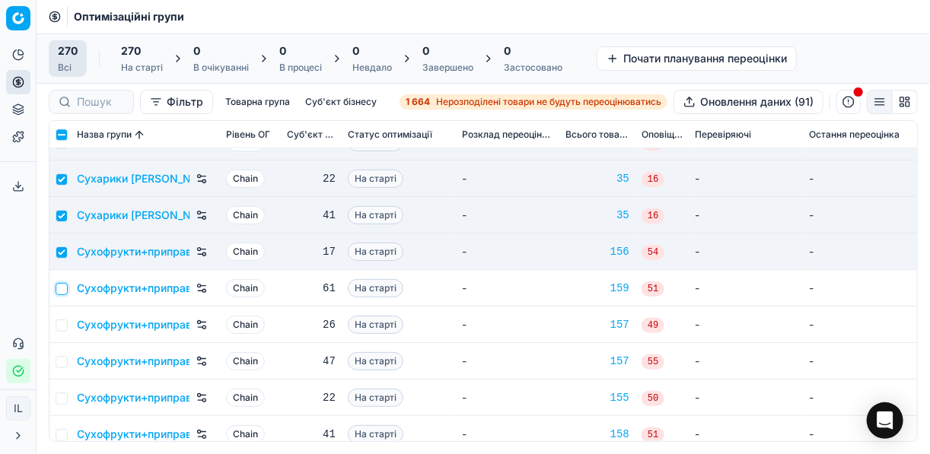
click at [65, 290] on input "checkbox" at bounding box center [62, 289] width 12 height 12
checkbox input "true"
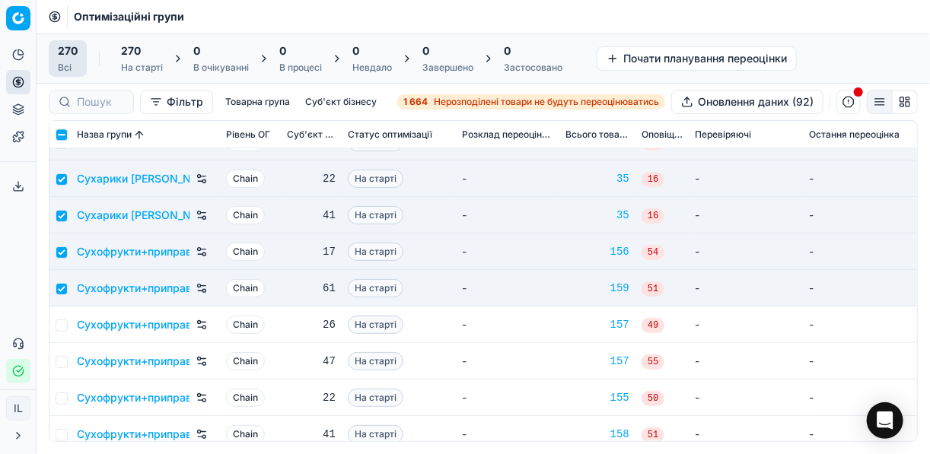
click at [61, 319] on td at bounding box center [59, 325] width 21 height 37
click at [61, 327] on input "checkbox" at bounding box center [62, 326] width 12 height 12
checkbox input "true"
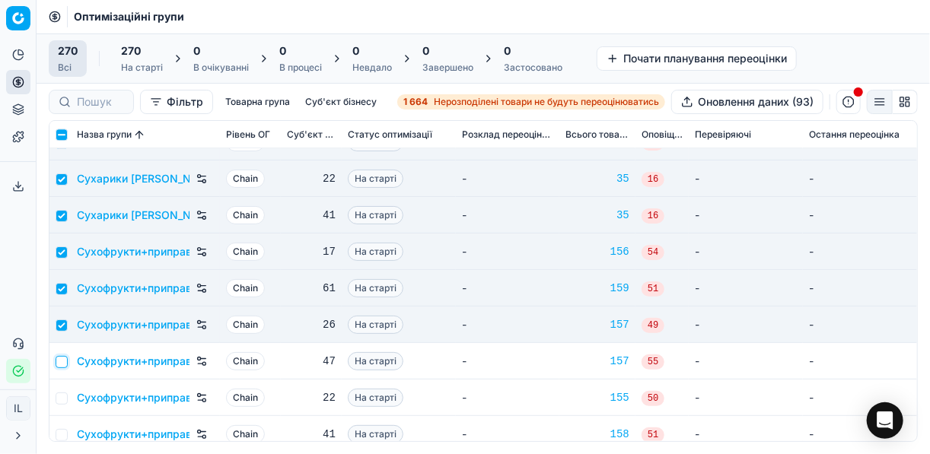
click at [63, 363] on input "checkbox" at bounding box center [62, 362] width 12 height 12
checkbox input "true"
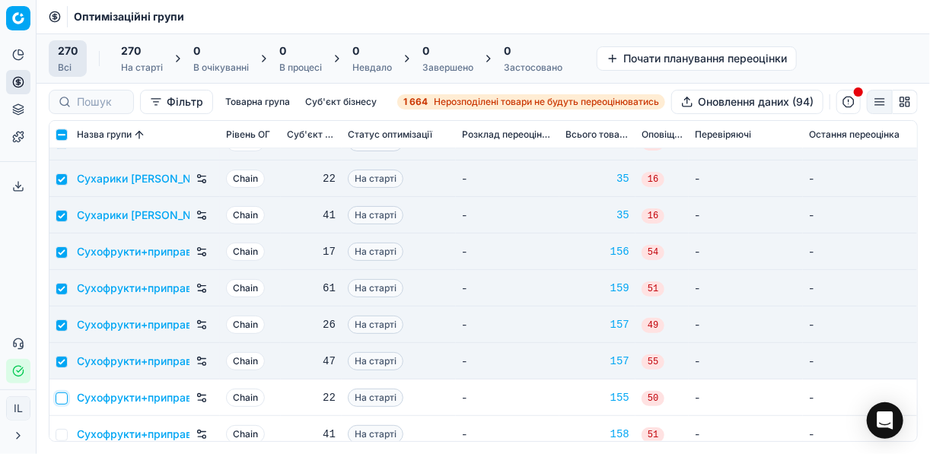
click at [60, 395] on input "checkbox" at bounding box center [62, 399] width 12 height 12
checkbox input "true"
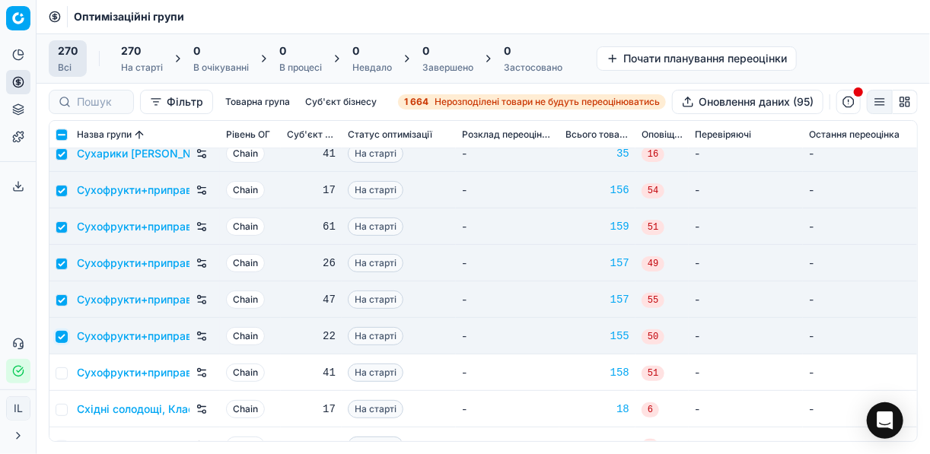
scroll to position [8584, 0]
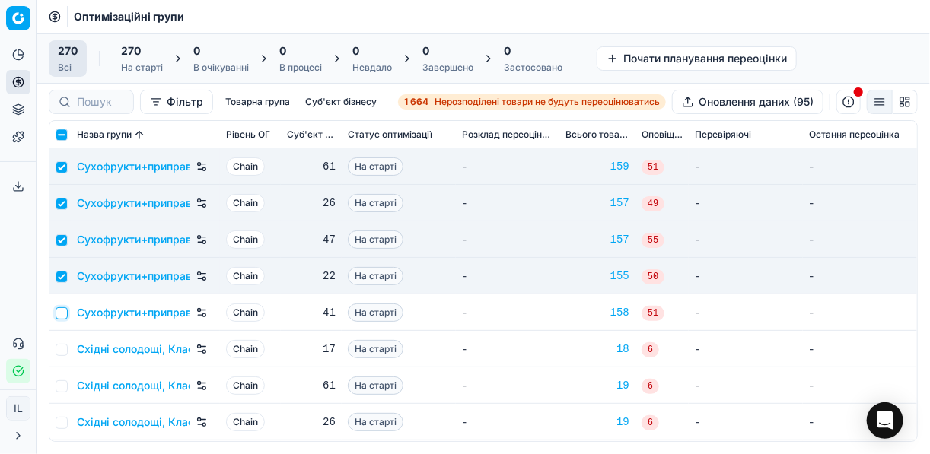
click at [67, 315] on input "checkbox" at bounding box center [62, 313] width 12 height 12
checkbox input "true"
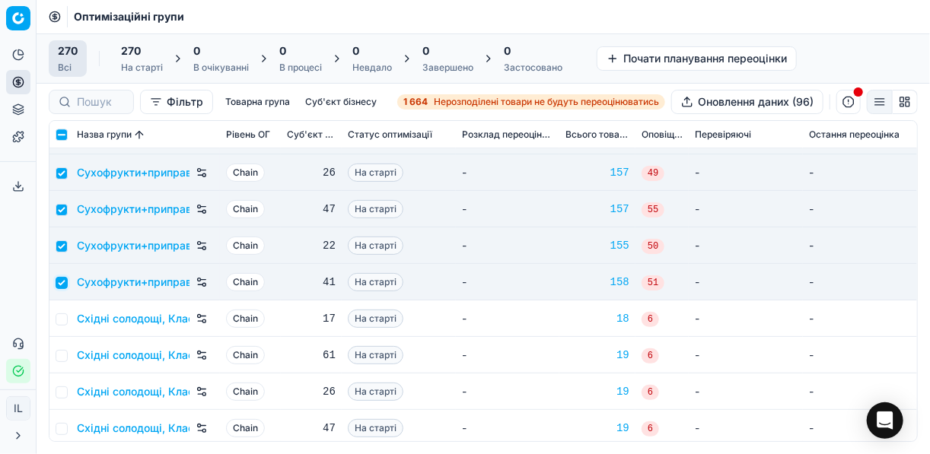
scroll to position [8645, 0]
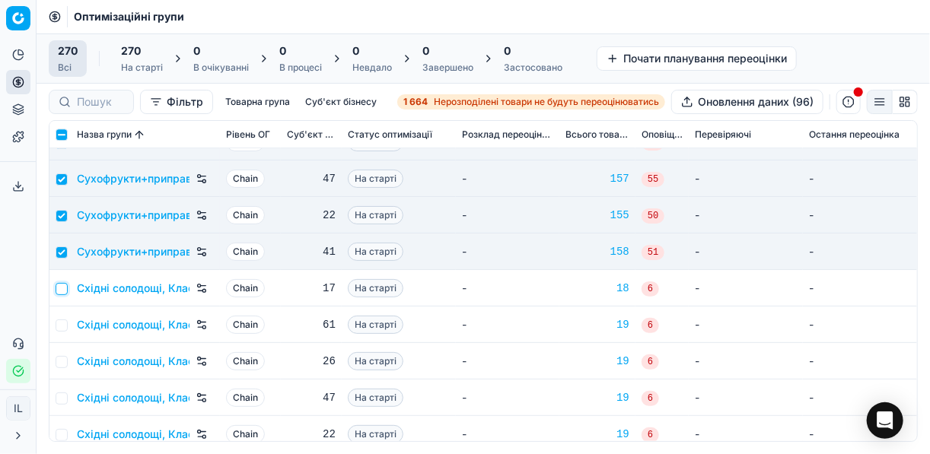
click at [62, 291] on input "checkbox" at bounding box center [62, 289] width 12 height 12
checkbox input "true"
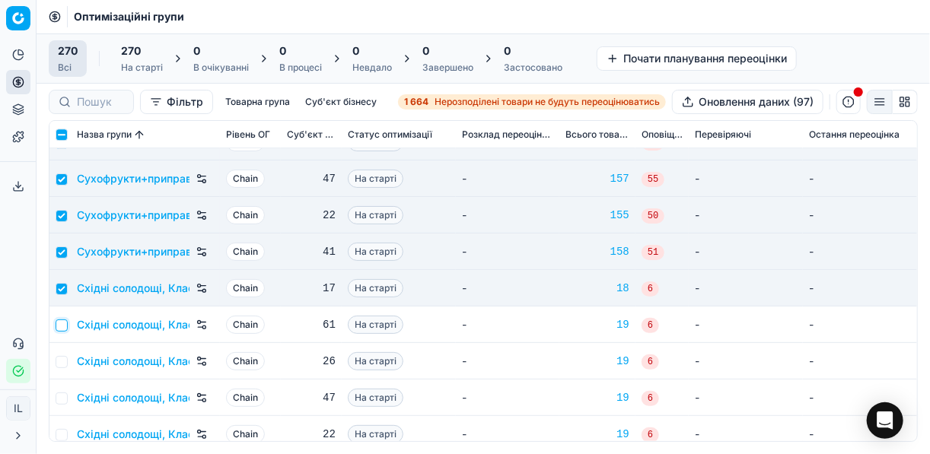
click at [62, 323] on input "checkbox" at bounding box center [62, 326] width 12 height 12
checkbox input "true"
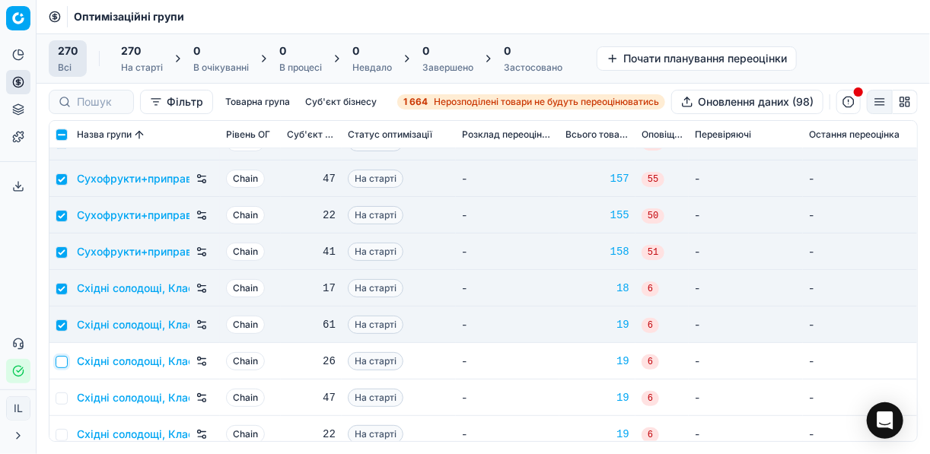
click at [59, 360] on input "checkbox" at bounding box center [62, 362] width 12 height 12
checkbox input "true"
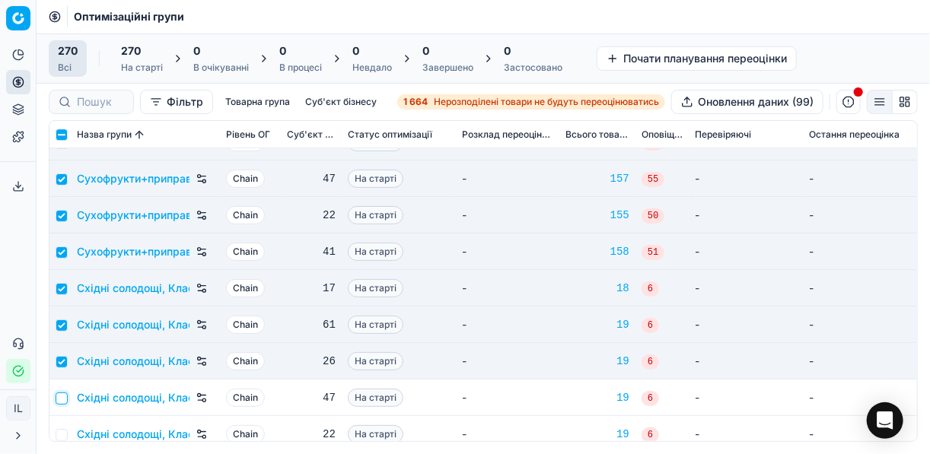
click at [60, 403] on input "checkbox" at bounding box center [62, 399] width 12 height 12
checkbox input "true"
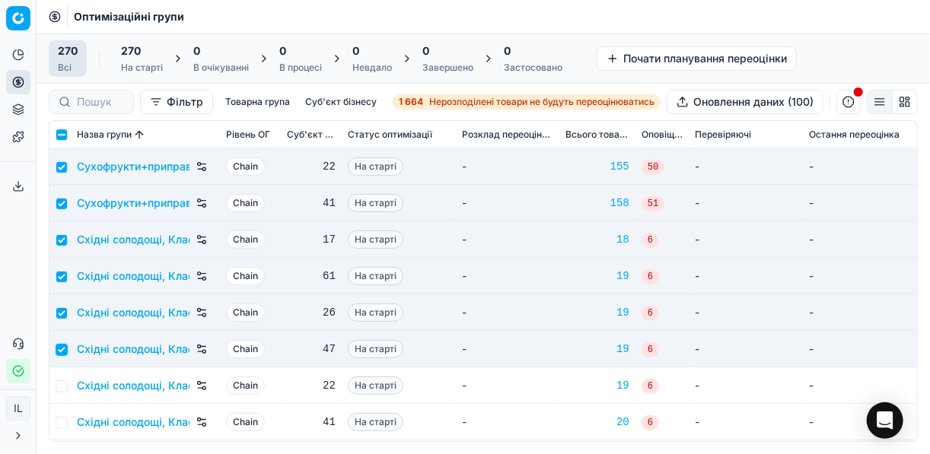
scroll to position [8828, 0]
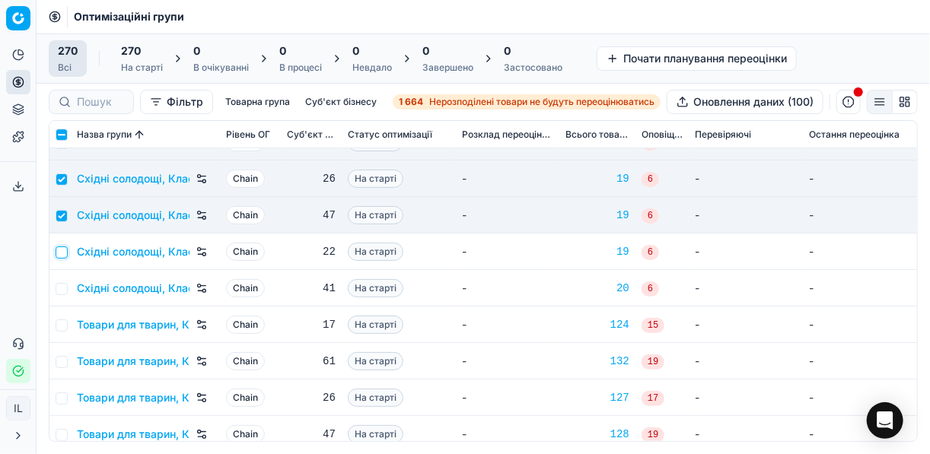
click at [61, 253] on input "checkbox" at bounding box center [62, 253] width 12 height 12
checkbox input "true"
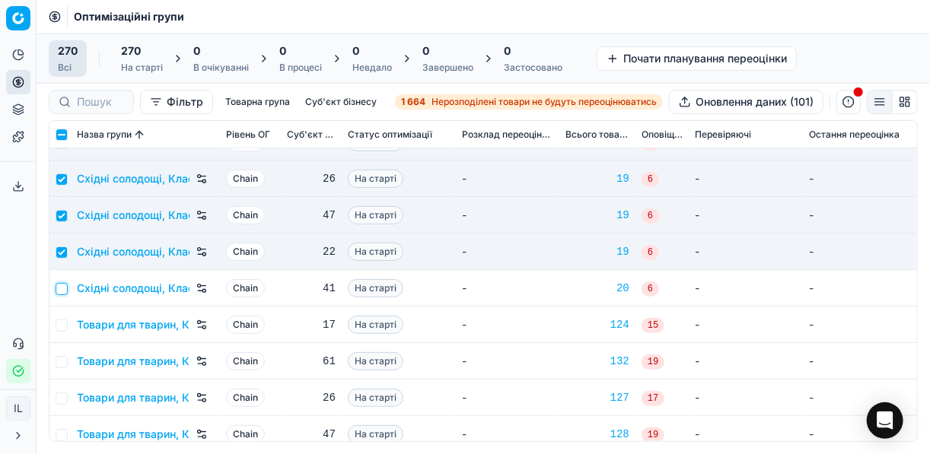
click at [63, 287] on input "checkbox" at bounding box center [62, 289] width 12 height 12
checkbox input "true"
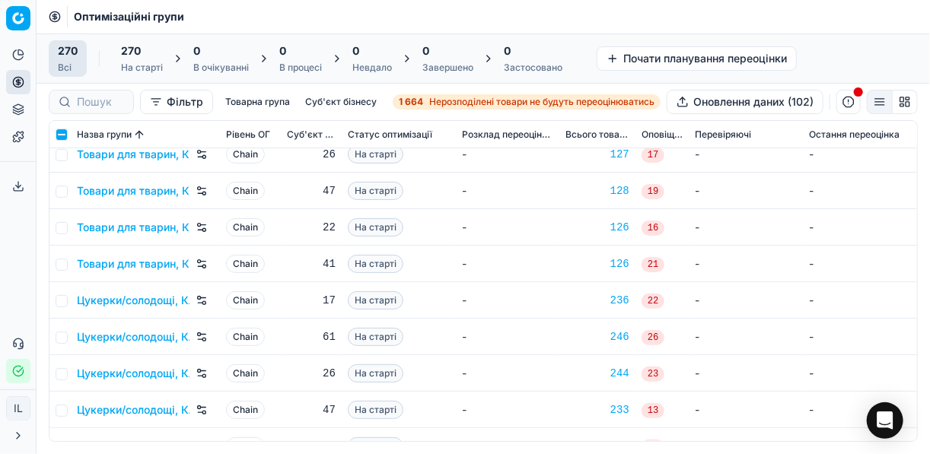
scroll to position [9132, 0]
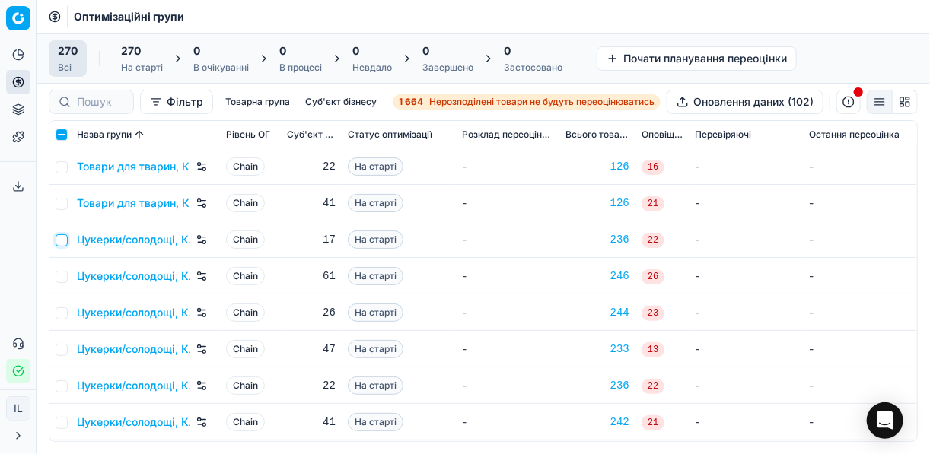
click at [62, 243] on input "checkbox" at bounding box center [62, 240] width 12 height 12
checkbox input "true"
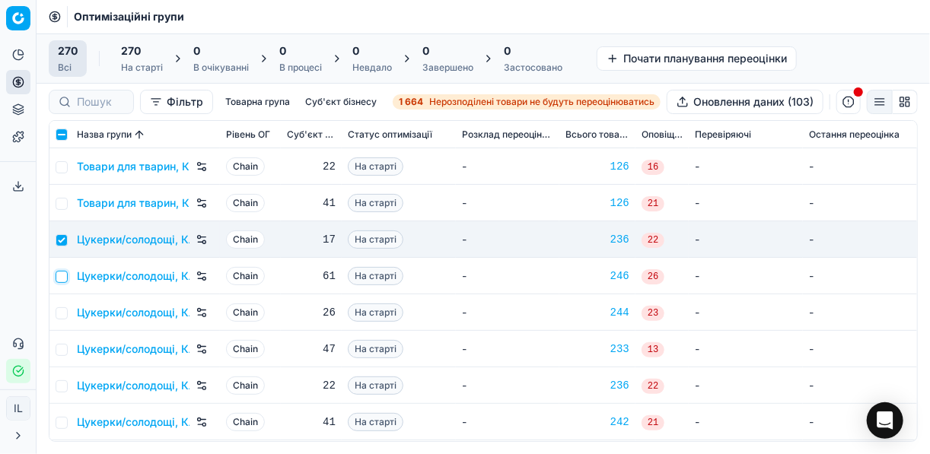
click at [62, 275] on input "checkbox" at bounding box center [62, 277] width 12 height 12
checkbox input "true"
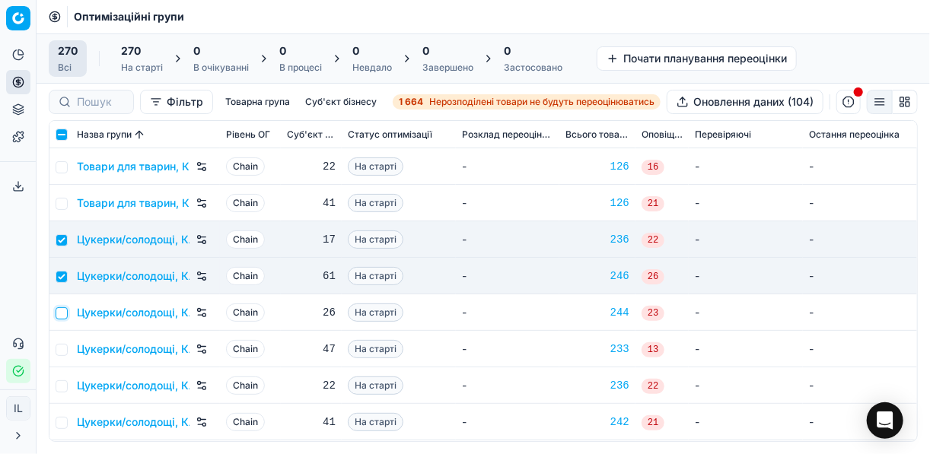
drag, startPoint x: 63, startPoint y: 313, endPoint x: 62, endPoint y: 336, distance: 22.8
click at [62, 314] on input "checkbox" at bounding box center [62, 313] width 12 height 12
checkbox input "true"
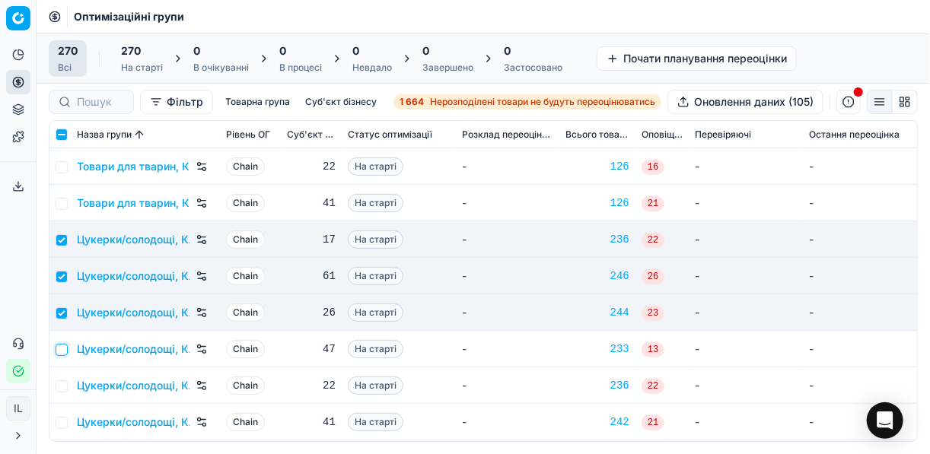
click at [61, 353] on input "checkbox" at bounding box center [62, 350] width 12 height 12
checkbox input "true"
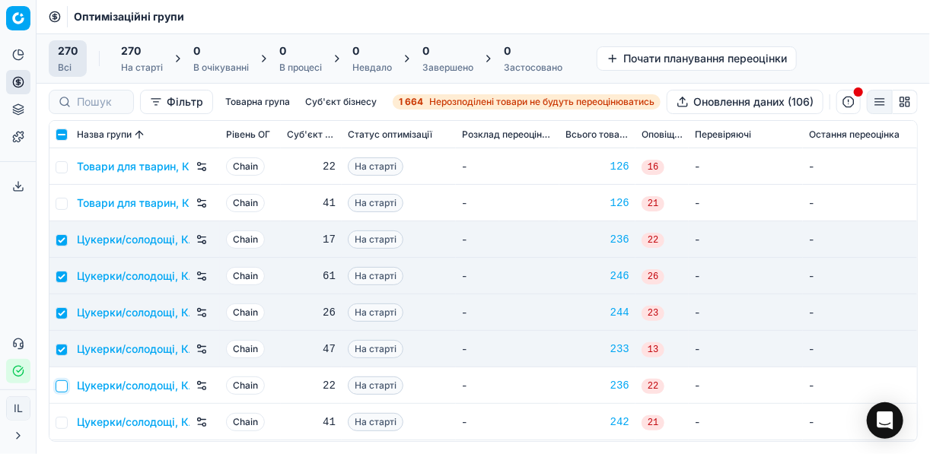
click at [59, 389] on input "checkbox" at bounding box center [62, 387] width 12 height 12
checkbox input "true"
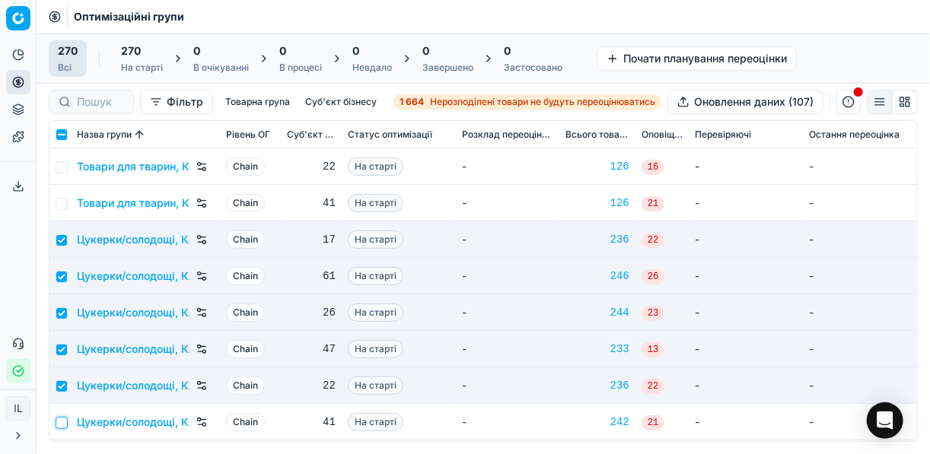
click at [60, 422] on input "checkbox" at bounding box center [62, 423] width 12 height 12
checkbox input "true"
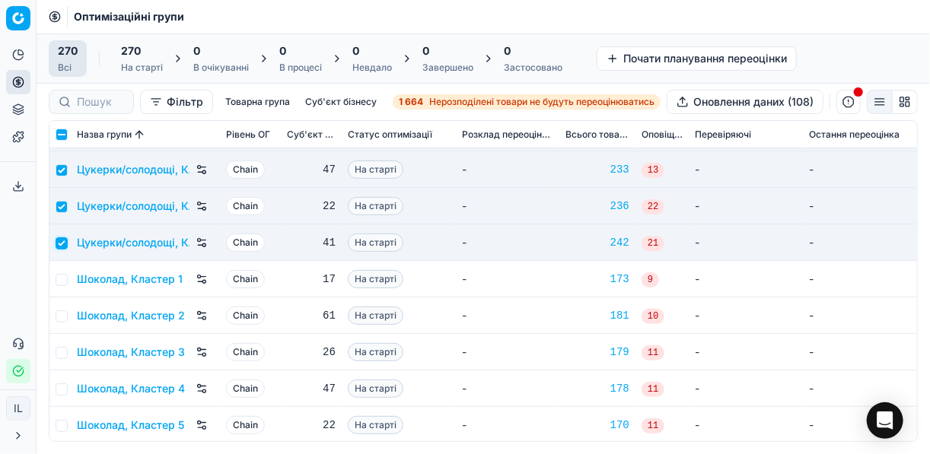
scroll to position [9376, 0]
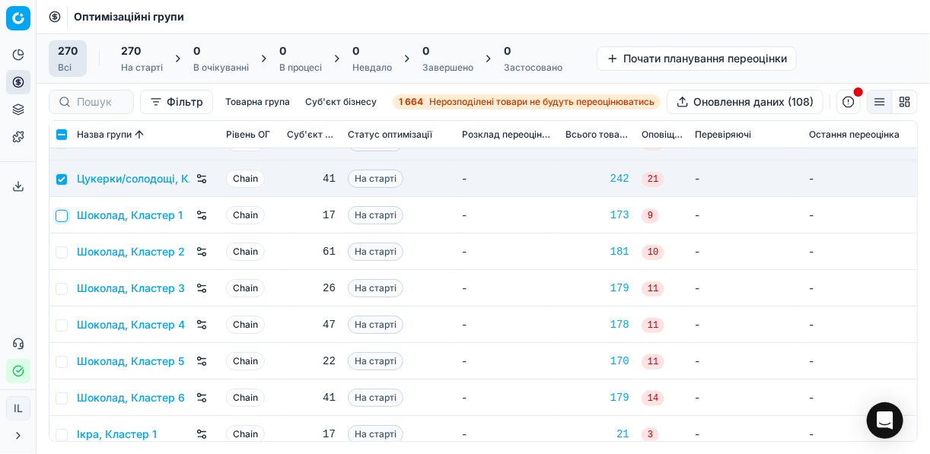
click at [66, 214] on input "checkbox" at bounding box center [62, 216] width 12 height 12
checkbox input "true"
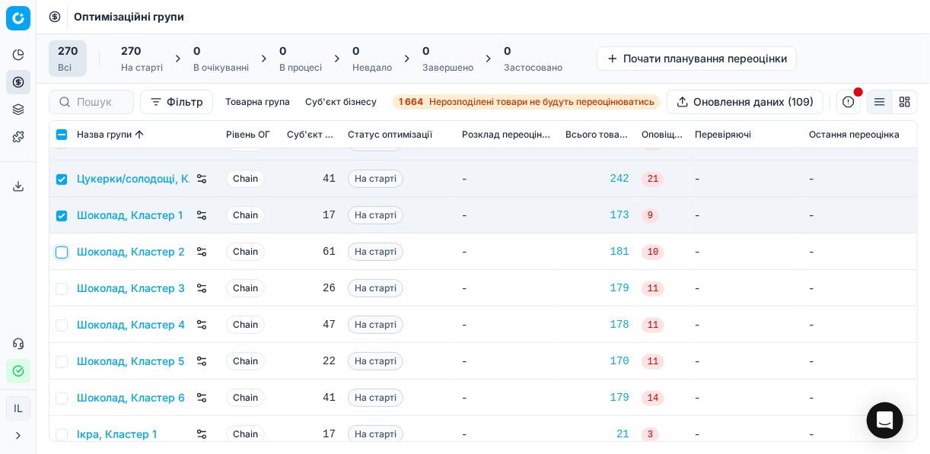
click at [62, 252] on input "checkbox" at bounding box center [62, 253] width 12 height 12
checkbox input "true"
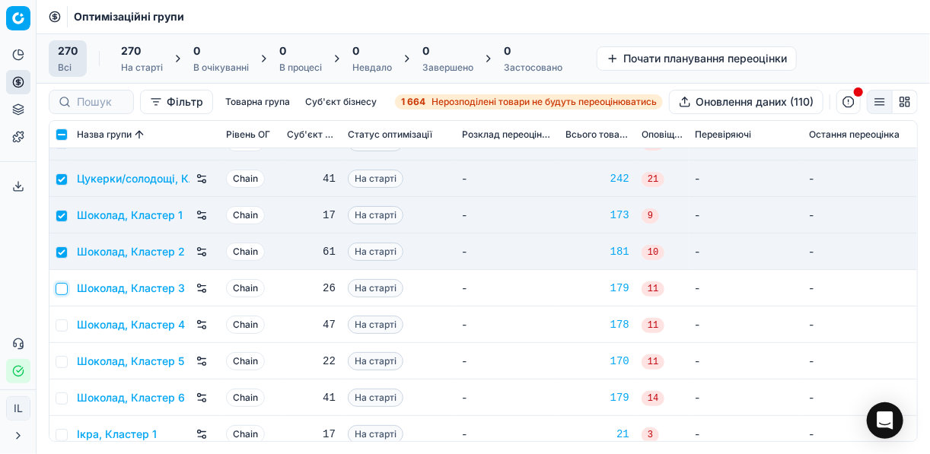
click at [60, 290] on input "checkbox" at bounding box center [62, 289] width 12 height 12
checkbox input "true"
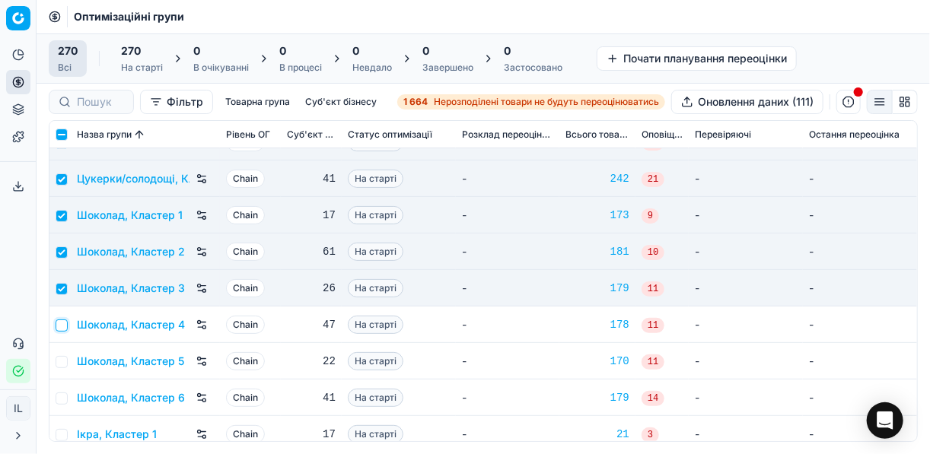
click at [59, 321] on input "checkbox" at bounding box center [62, 326] width 12 height 12
checkbox input "true"
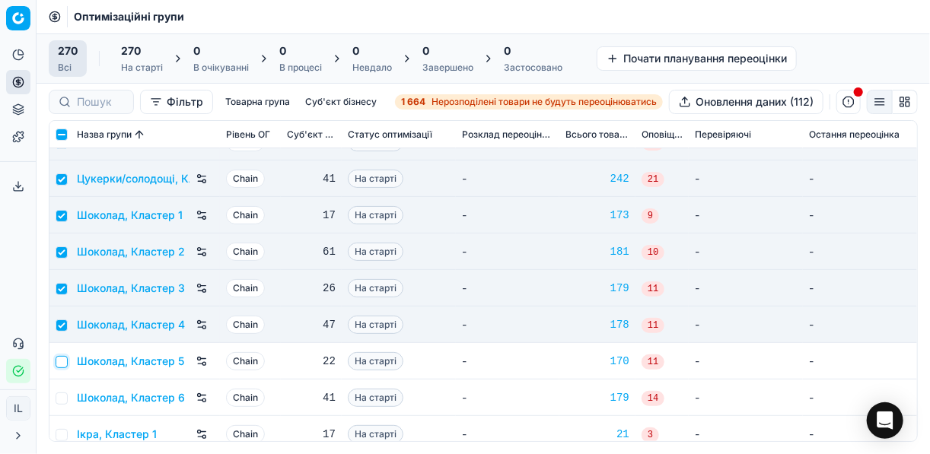
click at [61, 359] on input "checkbox" at bounding box center [62, 362] width 12 height 12
checkbox input "true"
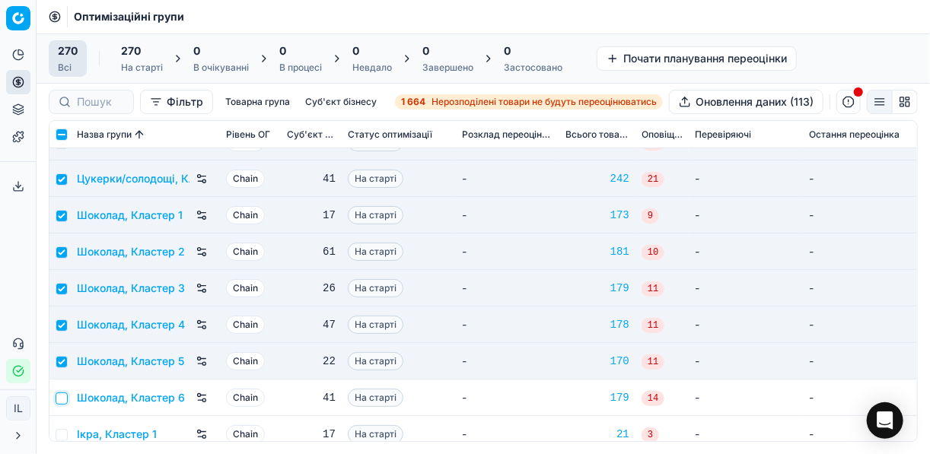
click at [64, 396] on input "checkbox" at bounding box center [62, 399] width 12 height 12
checkbox input "true"
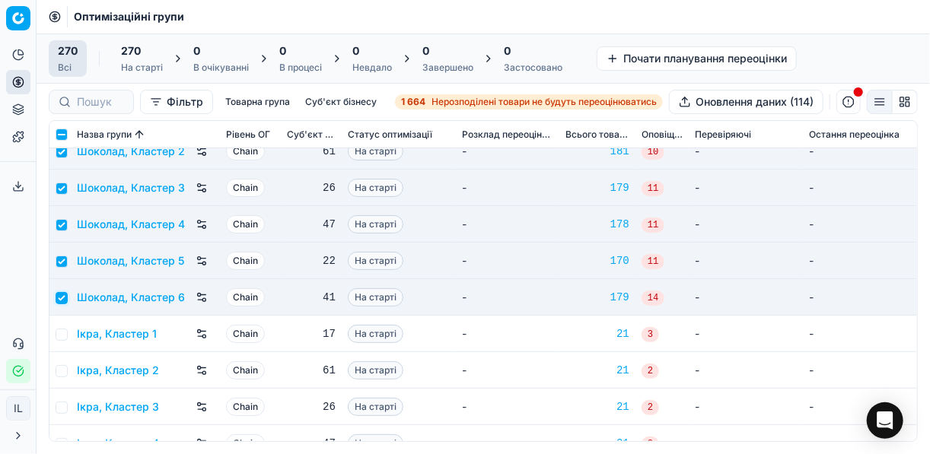
scroll to position [9386, 0]
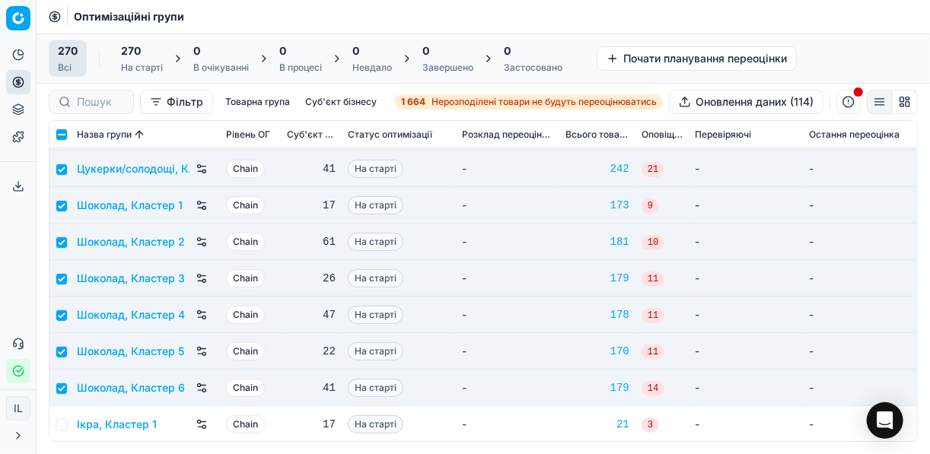
click at [154, 68] on div "На старті" at bounding box center [142, 68] width 42 height 12
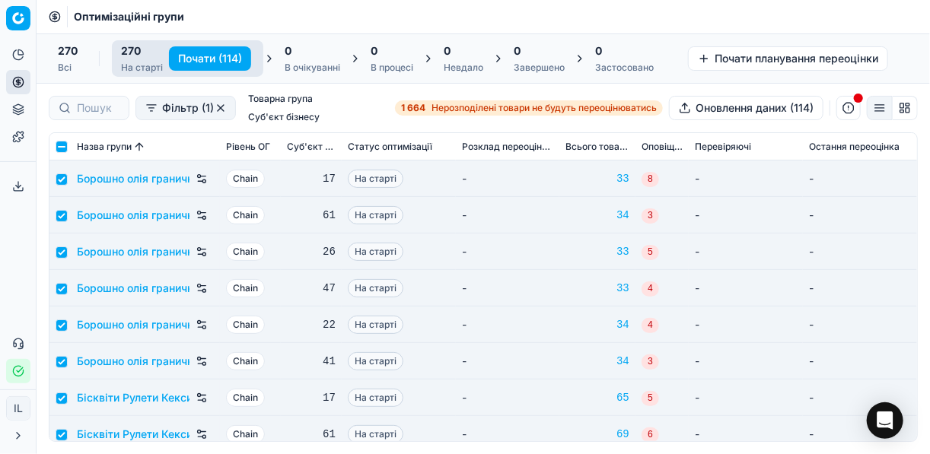
click at [195, 53] on button "Почати (114)" at bounding box center [210, 58] width 82 height 24
checkbox input "false"
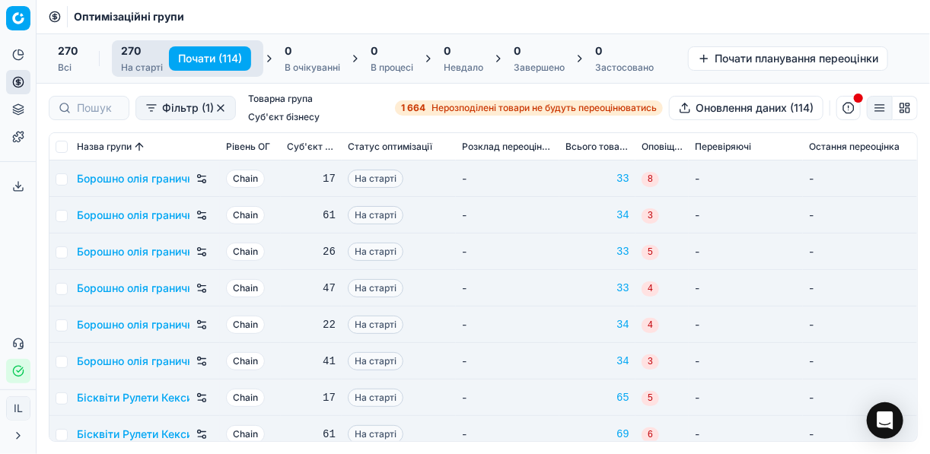
checkbox input "false"
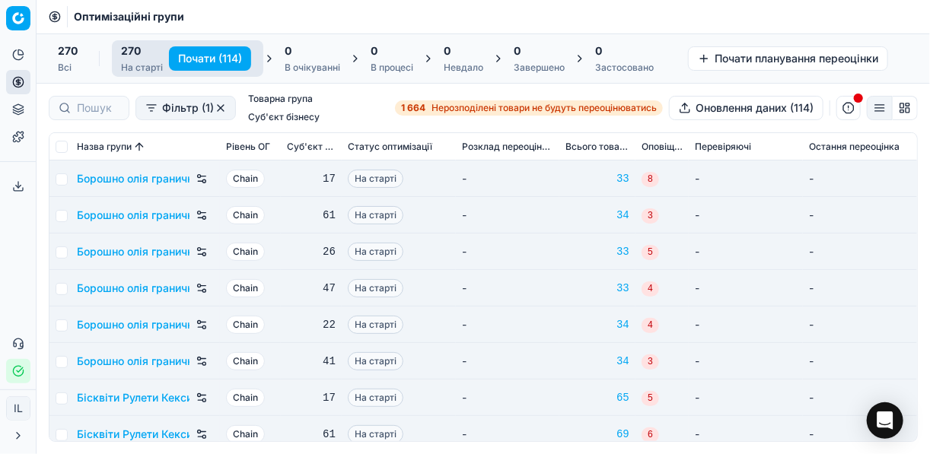
checkbox input "false"
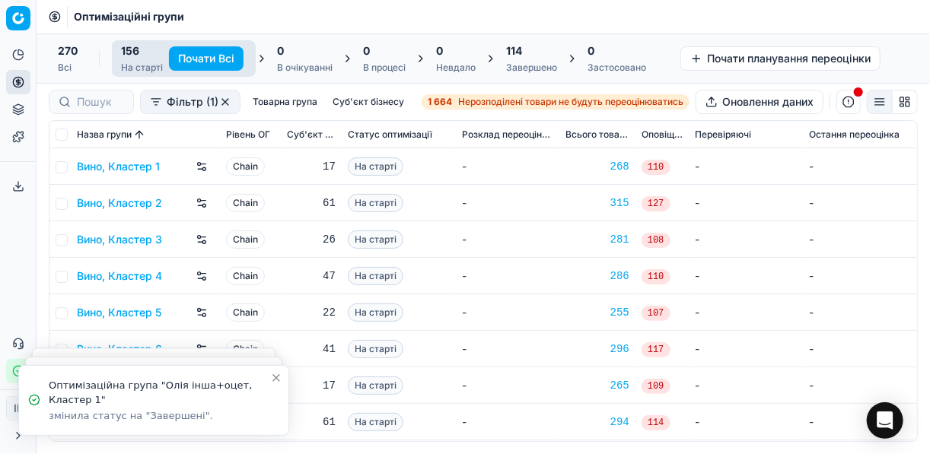
click at [525, 53] on div "114" at bounding box center [531, 50] width 51 height 15
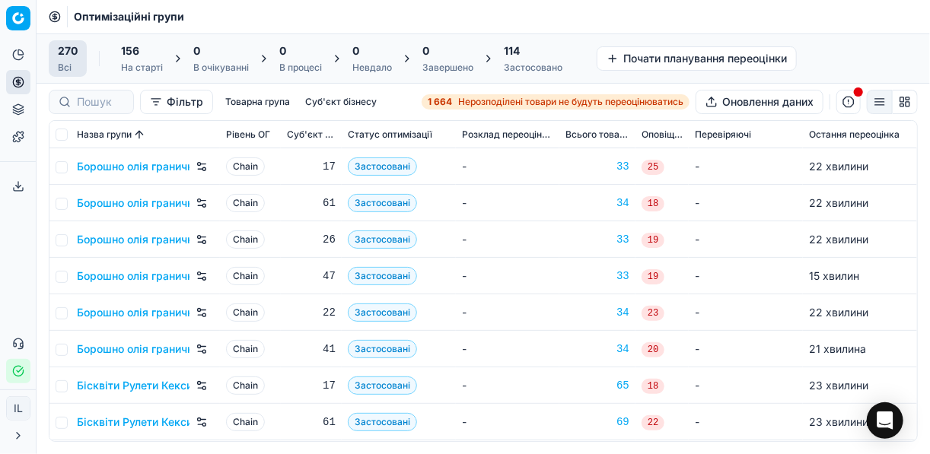
click at [543, 60] on div "114 Застосовано" at bounding box center [533, 58] width 59 height 30
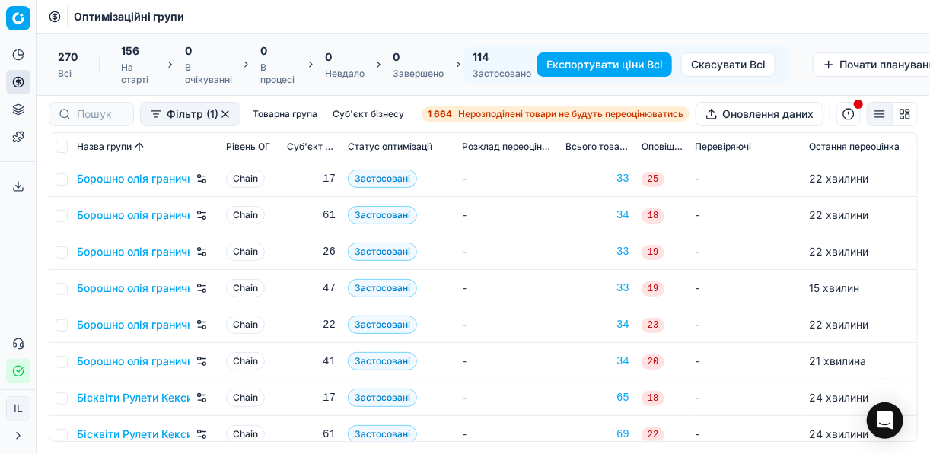
click at [558, 71] on button "Експортувати ціни Всі" at bounding box center [604, 65] width 135 height 24
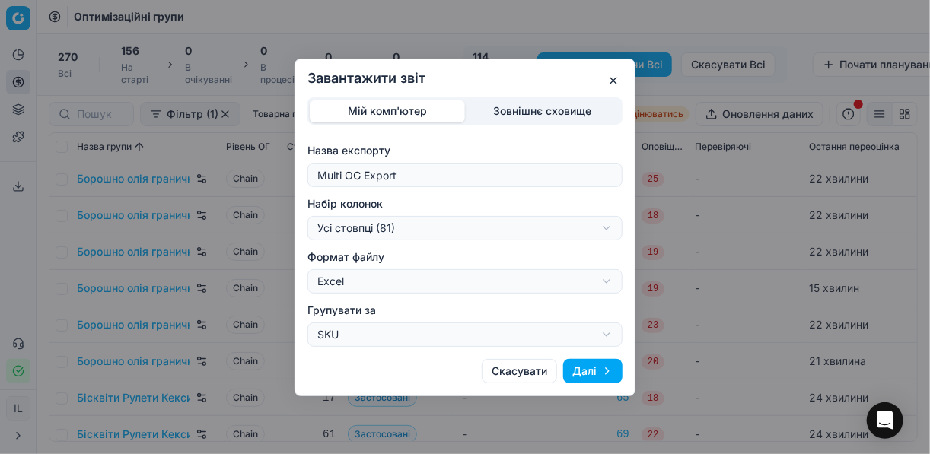
click at [603, 226] on div "Завантажити звіт Мій комп'ютер Зовнішнє сховище Назва експорту Multi OG Export …" at bounding box center [465, 227] width 930 height 454
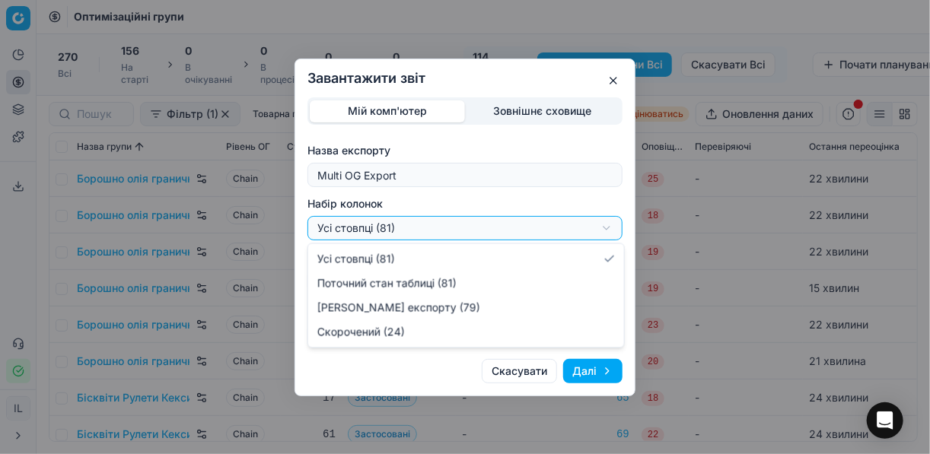
select select "a9134834-9553-4c73-ac5c-c823406624b7"
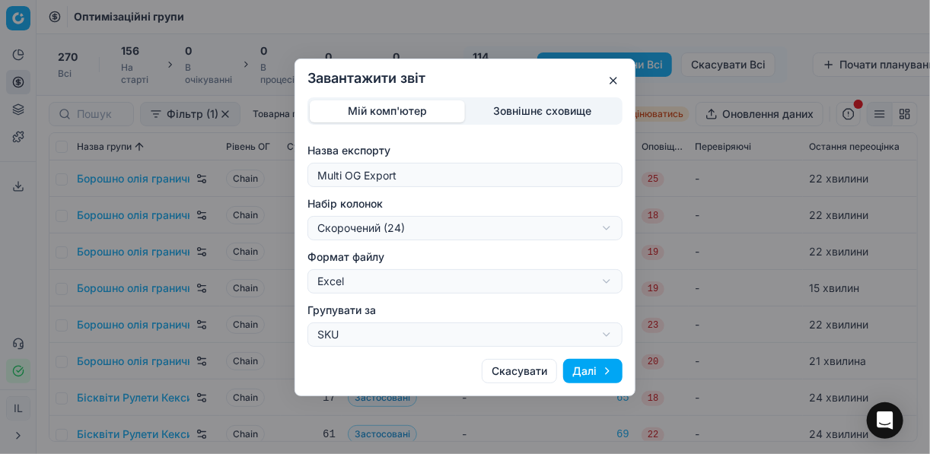
click at [583, 365] on button "Далі" at bounding box center [592, 371] width 59 height 24
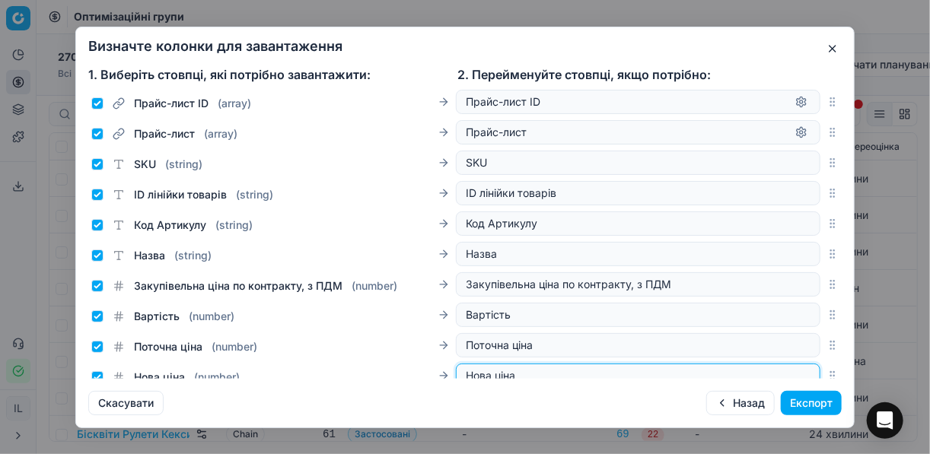
click at [583, 371] on input "Нова ціна" at bounding box center [638, 375] width 345 height 15
click at [812, 402] on button "Експорт" at bounding box center [811, 403] width 61 height 24
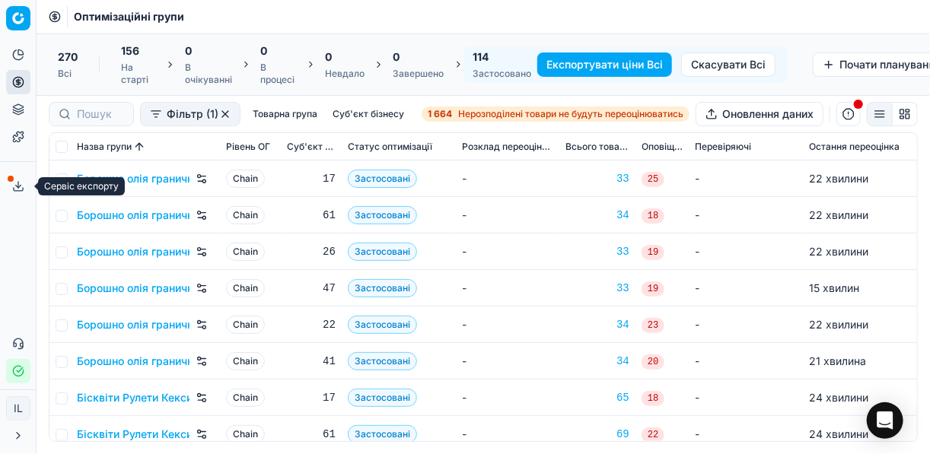
click at [18, 184] on icon at bounding box center [18, 186] width 12 height 12
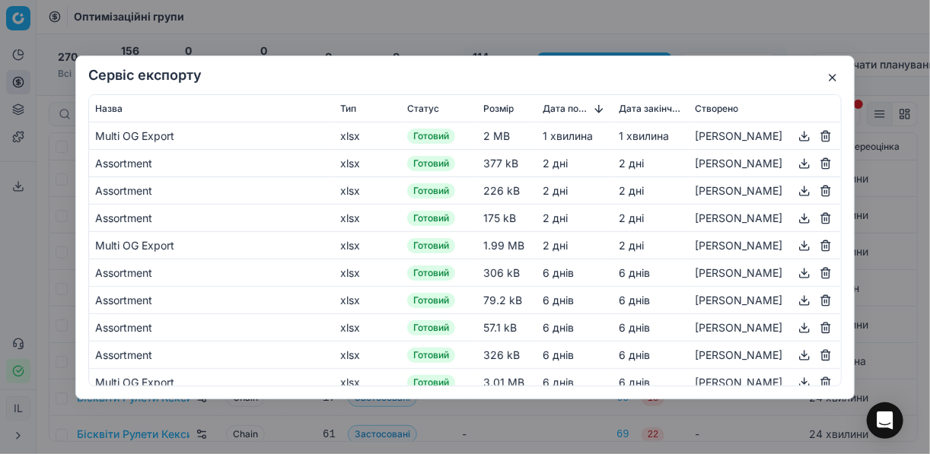
click at [795, 136] on button "button" at bounding box center [804, 135] width 18 height 18
click at [826, 79] on button "button" at bounding box center [832, 77] width 18 height 18
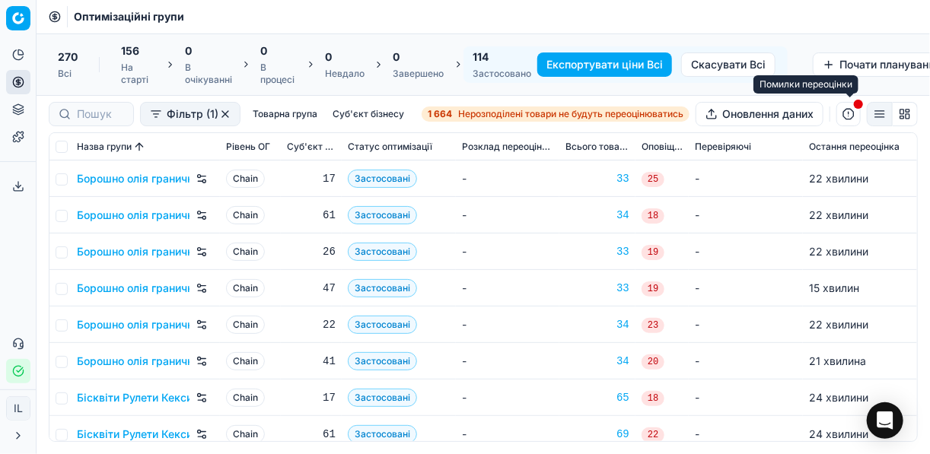
click at [846, 113] on button "button" at bounding box center [848, 114] width 24 height 24
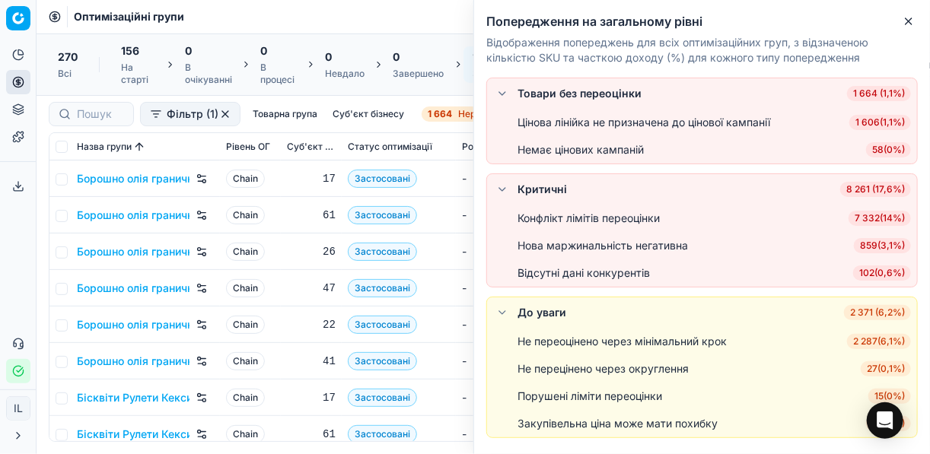
click at [879, 218] on span "7 332 ( 14% )" at bounding box center [880, 218] width 62 height 15
click at [879, 218] on div "Конфлікт лімітів переоцінки 7 332 ( 14% )" at bounding box center [713, 218] width 393 height 15
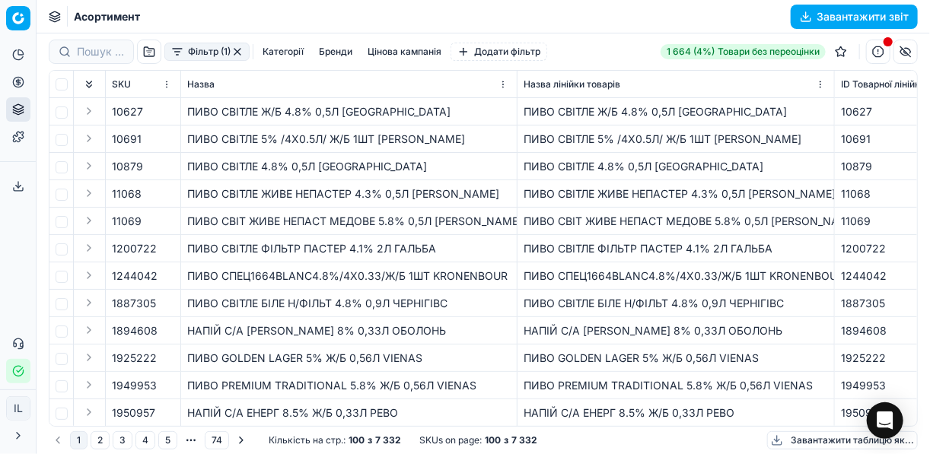
click at [287, 51] on button "Категорії" at bounding box center [282, 52] width 53 height 18
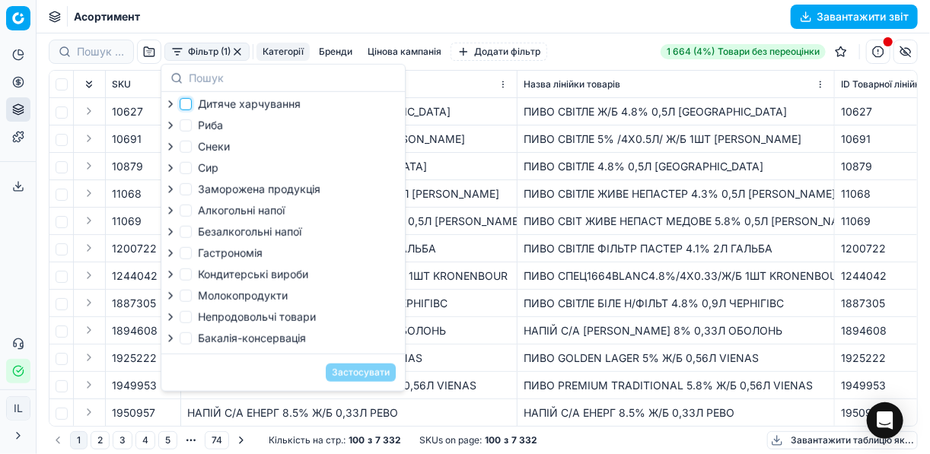
click at [189, 103] on input "Дитяче харчування" at bounding box center [186, 104] width 12 height 12
checkbox input "true"
click at [189, 278] on input "Кондитерськi вироби" at bounding box center [186, 275] width 12 height 12
checkbox input "true"
click at [349, 381] on button "Застосувати" at bounding box center [361, 373] width 70 height 18
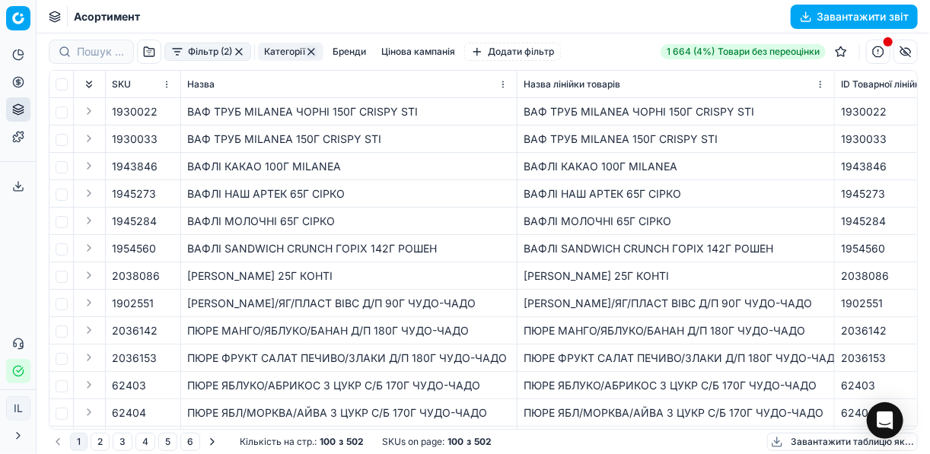
click at [808, 15] on button "Завантажити звіт" at bounding box center [854, 17] width 127 height 24
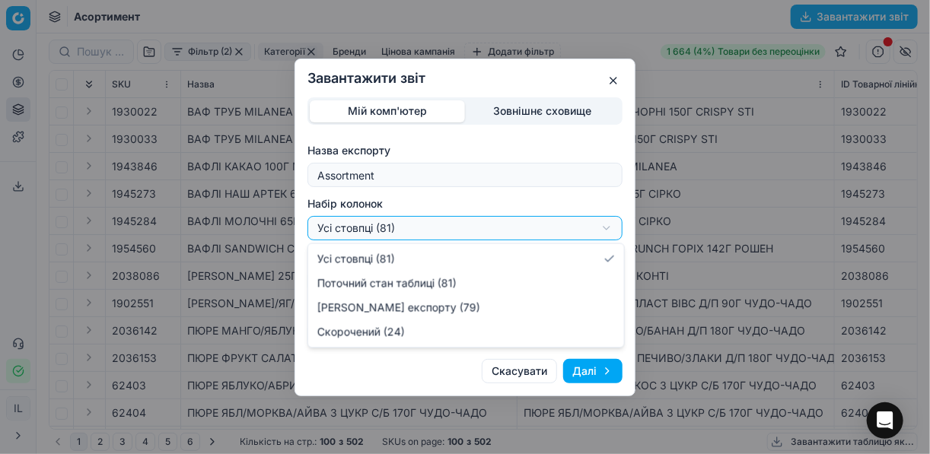
click at [604, 228] on div "Завантажити звіт Мій комп'ютер Зовнішнє сховище Назва експорту Assortment Набір…" at bounding box center [465, 227] width 930 height 454
select select "a9134834-9553-4c73-ac5c-c823406624b7"
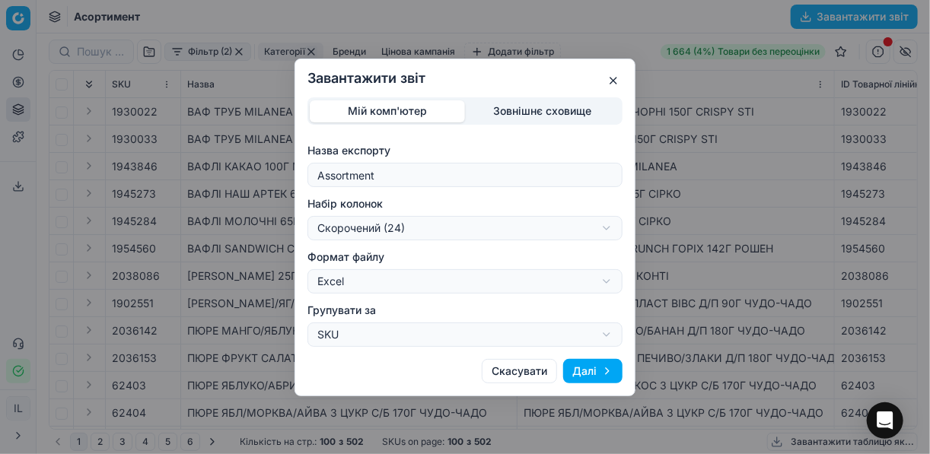
click at [599, 373] on button "Далі" at bounding box center [592, 371] width 59 height 24
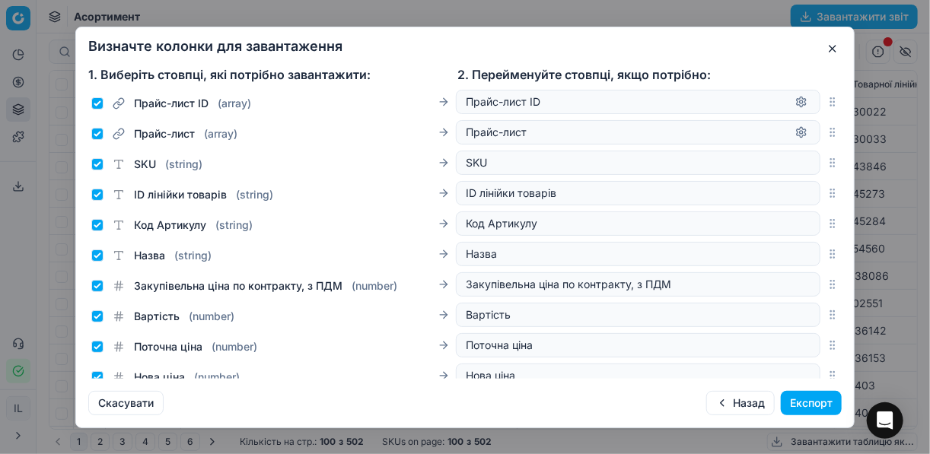
click at [791, 400] on button "Експорт" at bounding box center [811, 403] width 61 height 24
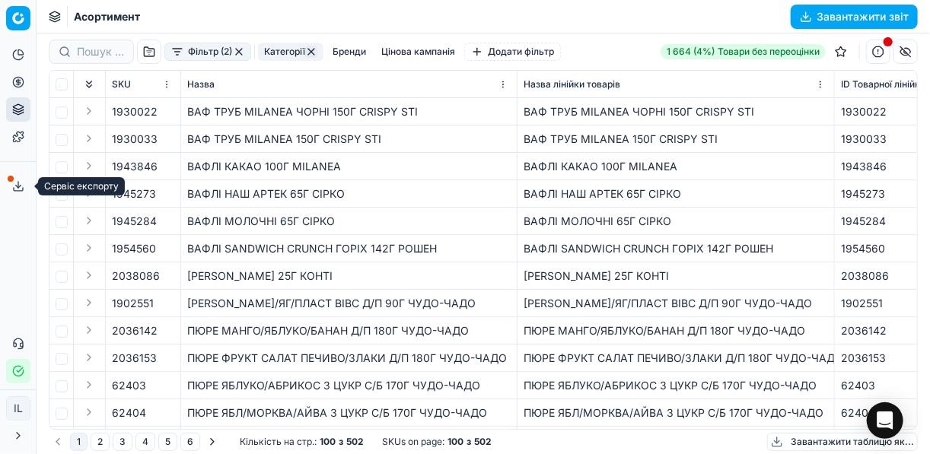
click at [14, 182] on icon at bounding box center [18, 186] width 12 height 12
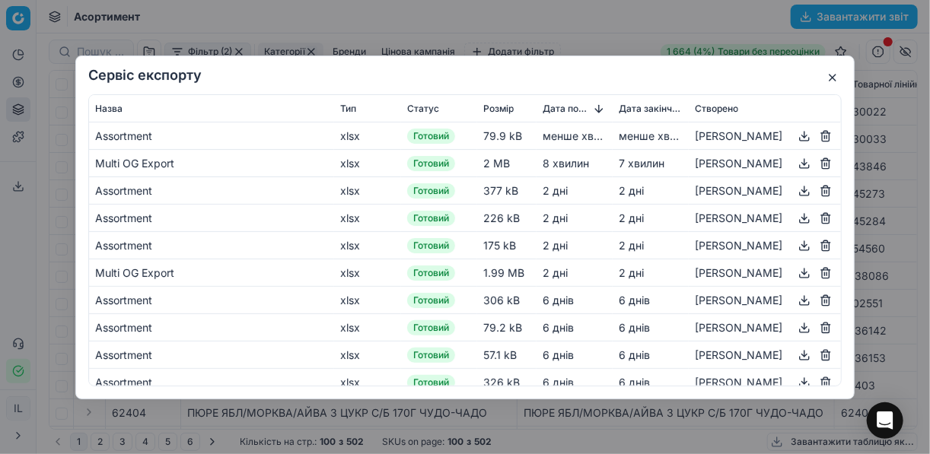
click at [795, 138] on button "button" at bounding box center [804, 135] width 18 height 18
click at [585, 37] on div "Сервіс експорту Назва Тип Статус Розмір Дата початку Дата закінчення Створено A…" at bounding box center [465, 227] width 930 height 454
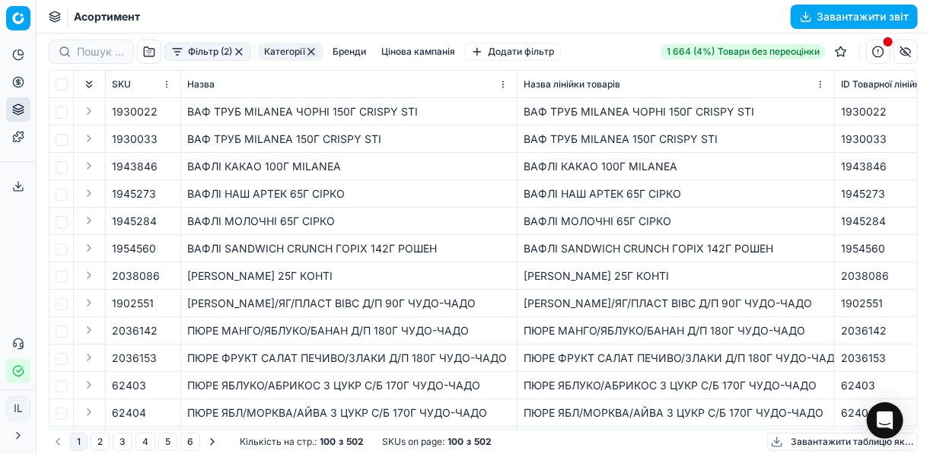
click at [244, 48] on button "button" at bounding box center [239, 52] width 12 height 12
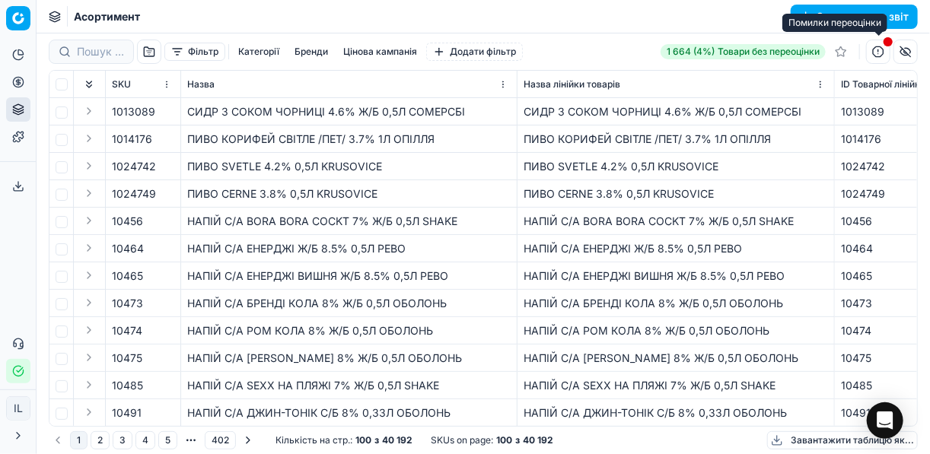
click at [881, 48] on button "button" at bounding box center [878, 52] width 24 height 24
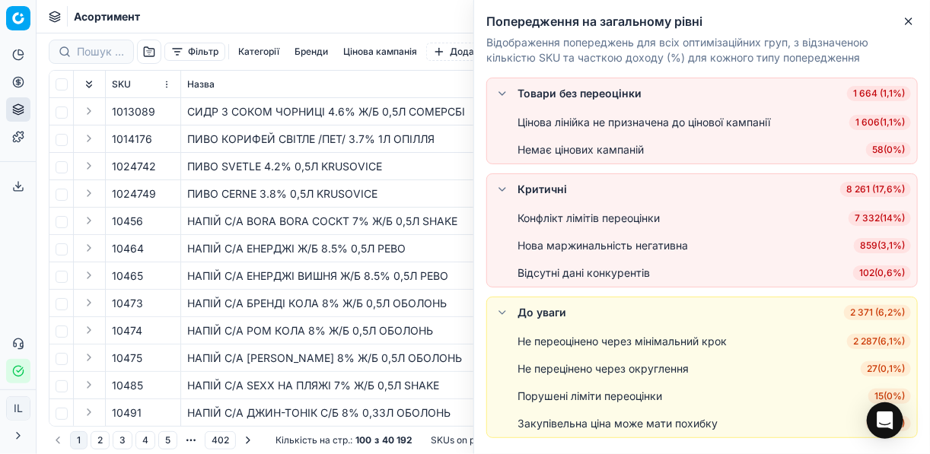
click at [871, 218] on span "7 332 ( 14% )" at bounding box center [880, 218] width 62 height 15
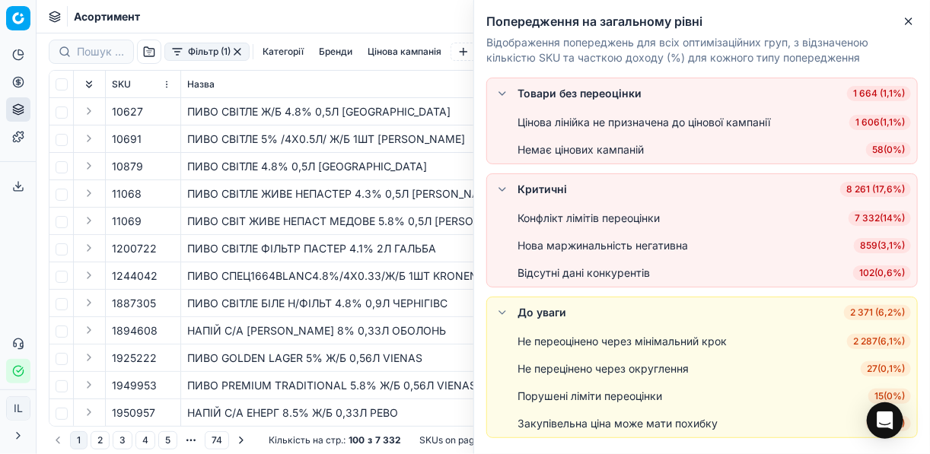
click at [871, 218] on span "7 332 ( 14% )" at bounding box center [880, 218] width 62 height 15
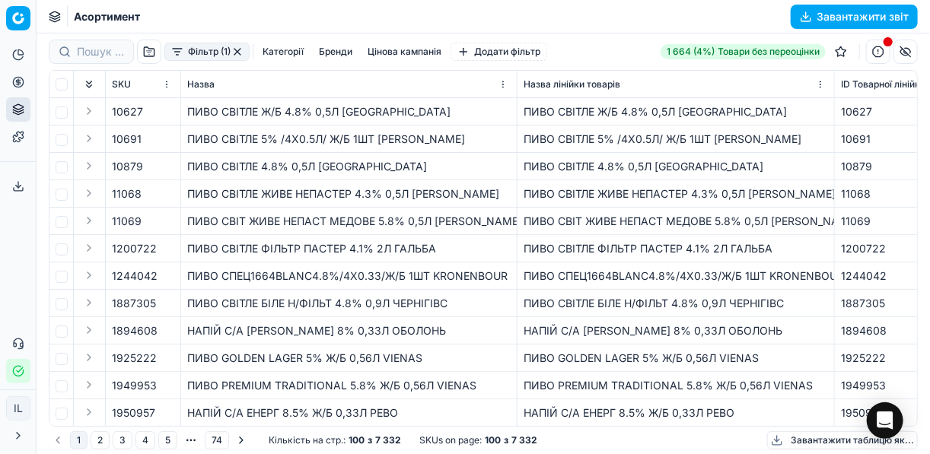
click at [286, 48] on button "Категорії" at bounding box center [282, 52] width 53 height 18
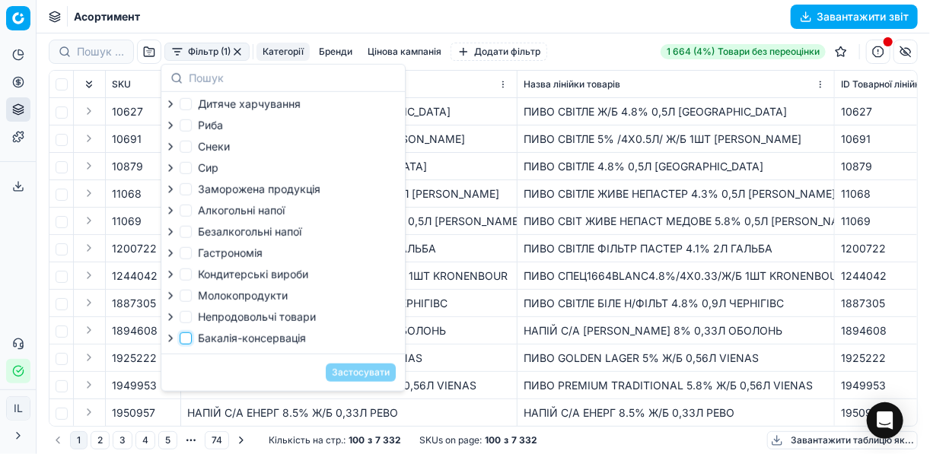
click at [186, 344] on input "Бакалія-консервація" at bounding box center [186, 339] width 12 height 12
checkbox input "true"
click at [346, 380] on button "Застосувати" at bounding box center [361, 373] width 70 height 18
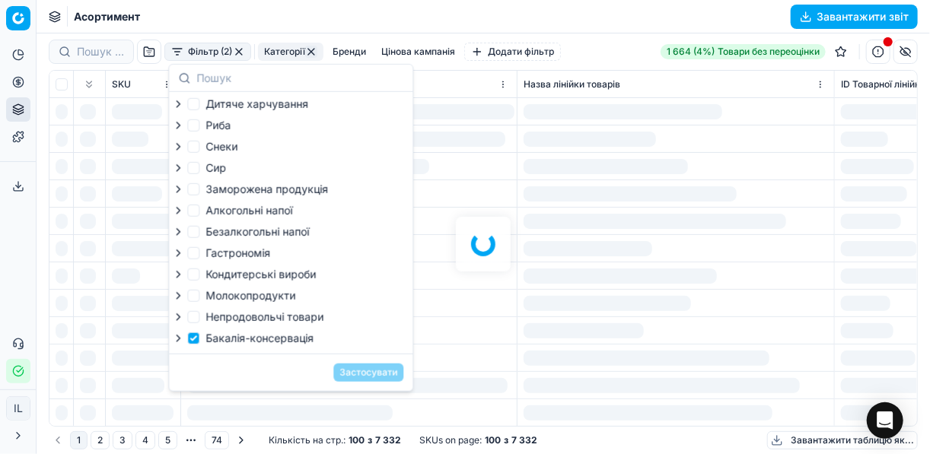
click at [346, 379] on div "Застосувати" at bounding box center [291, 372] width 244 height 37
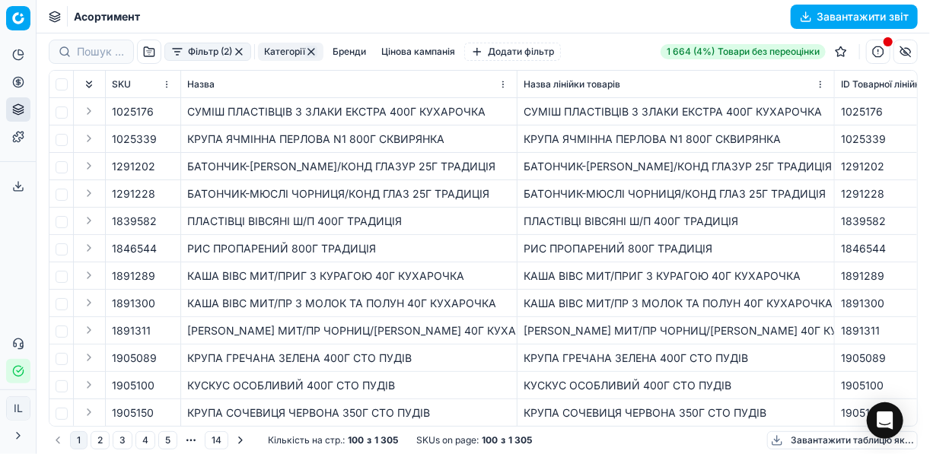
click at [807, 13] on button "Завантажити звіт" at bounding box center [854, 17] width 127 height 24
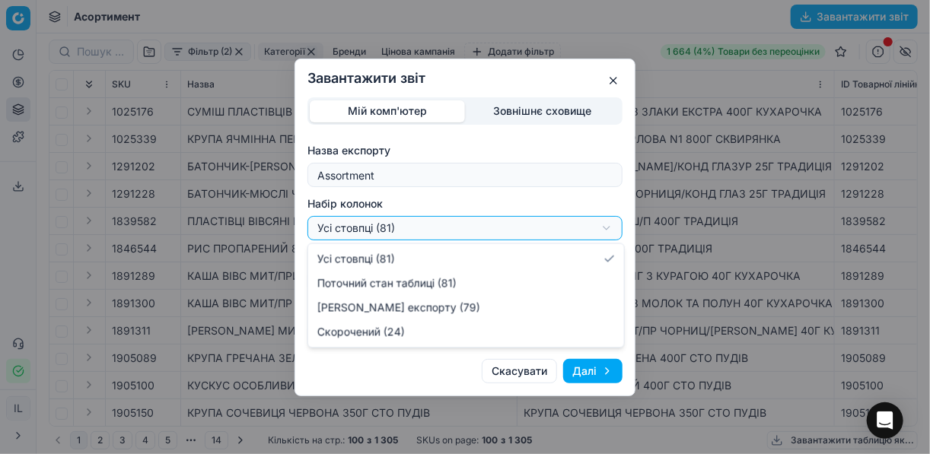
click at [609, 228] on div "Завантажити звіт Мій комп'ютер Зовнішнє сховище Назва експорту Assortment Набір…" at bounding box center [465, 227] width 930 height 454
select select "a9134834-9553-4c73-ac5c-c823406624b7"
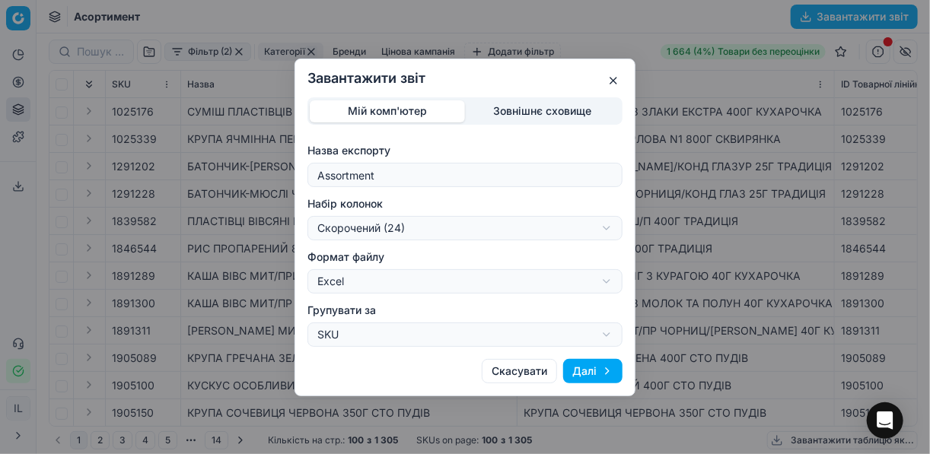
click at [588, 371] on button "Далі" at bounding box center [592, 371] width 59 height 24
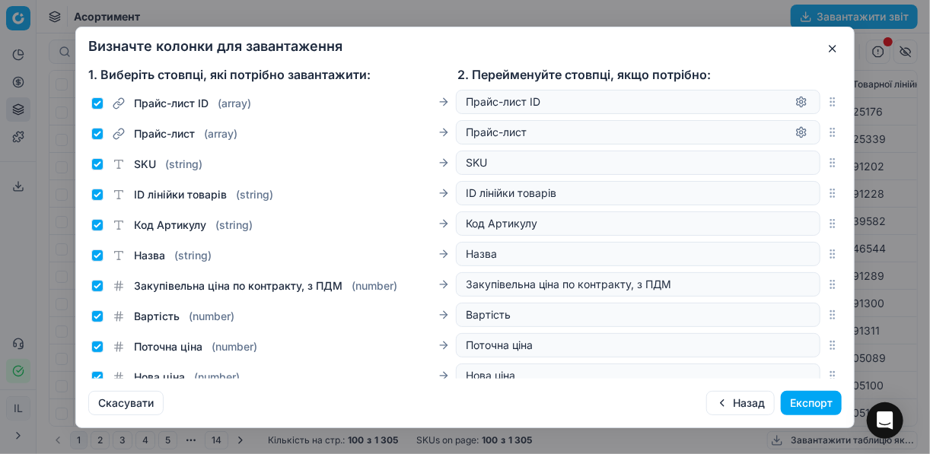
click at [822, 396] on button "Експорт" at bounding box center [811, 403] width 61 height 24
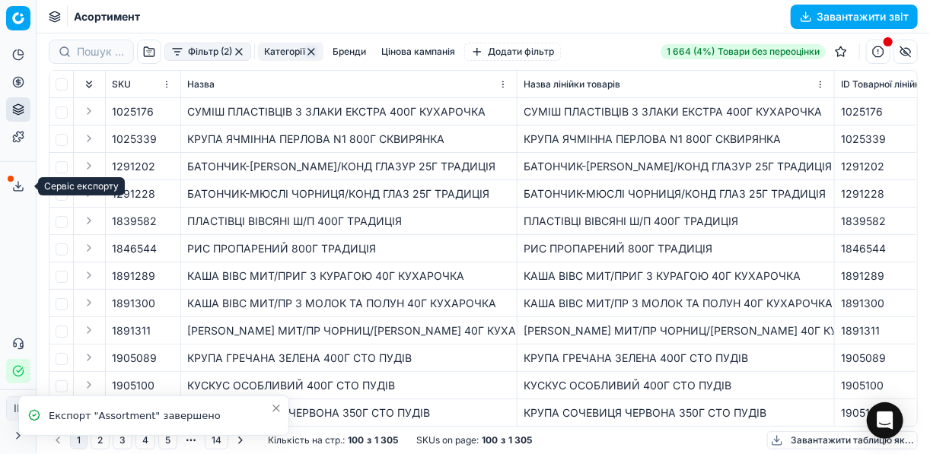
click at [16, 184] on icon at bounding box center [18, 186] width 12 height 12
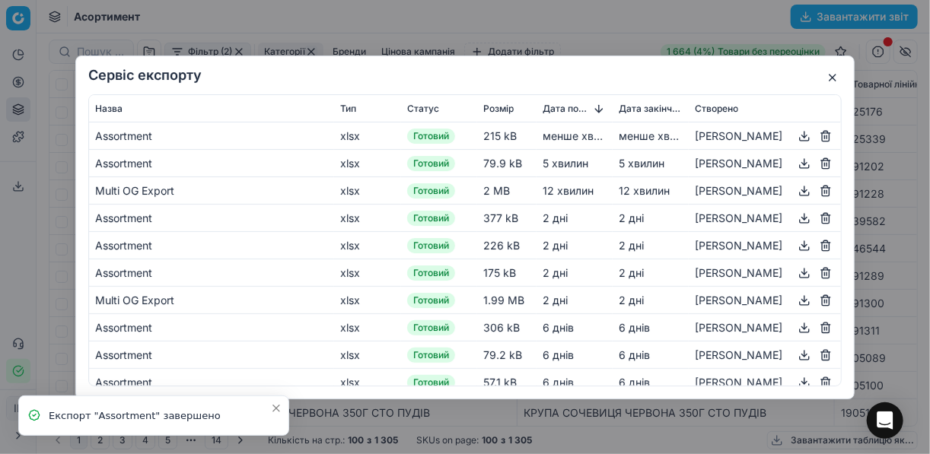
click at [795, 133] on button "button" at bounding box center [804, 135] width 18 height 18
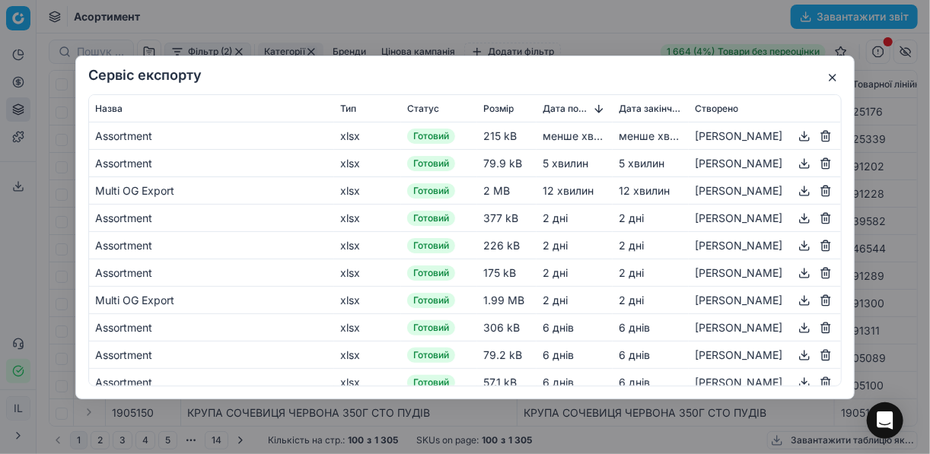
click at [834, 70] on button "button" at bounding box center [832, 77] width 18 height 18
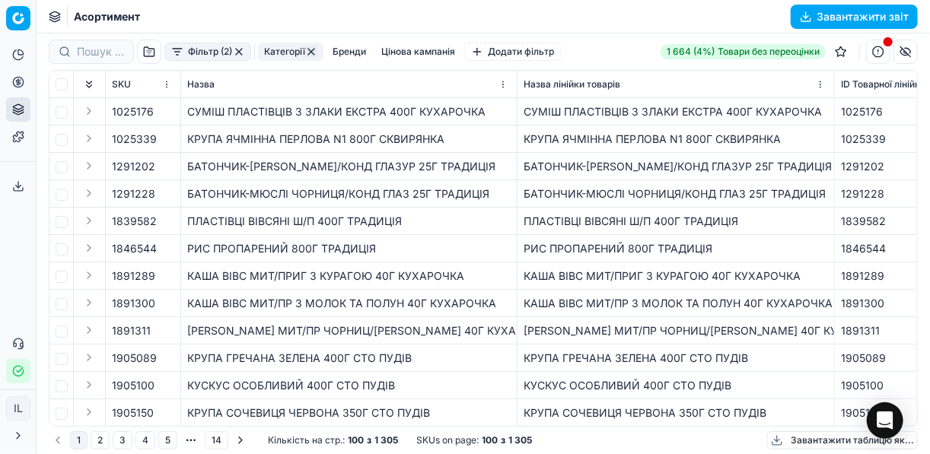
click at [236, 49] on button "button" at bounding box center [239, 52] width 12 height 12
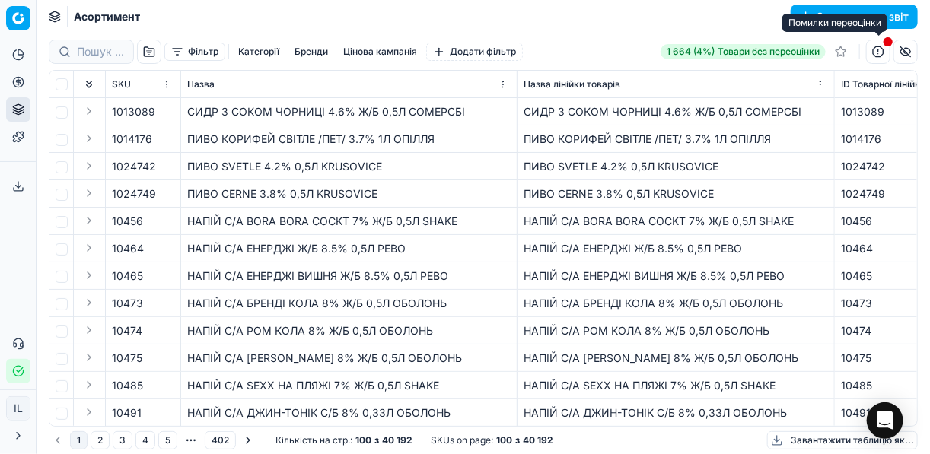
click at [875, 53] on button "button" at bounding box center [878, 52] width 24 height 24
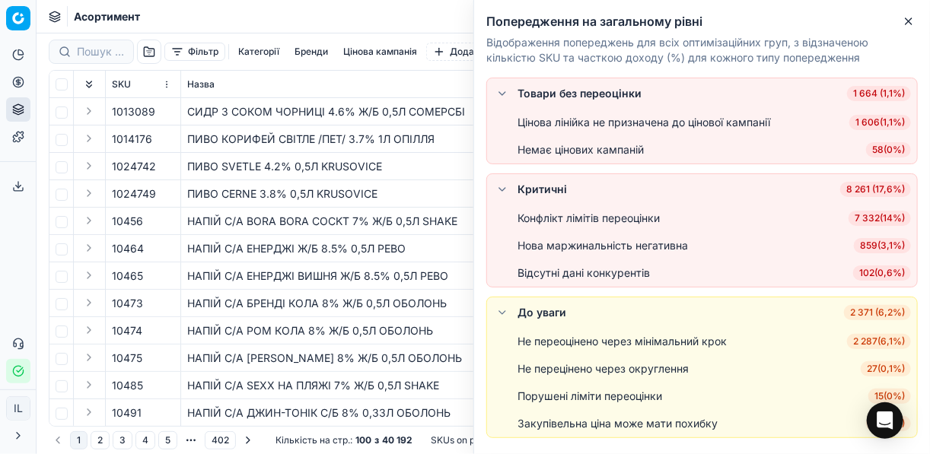
click at [871, 270] on span "102 ( 0,6% )" at bounding box center [882, 273] width 58 height 15
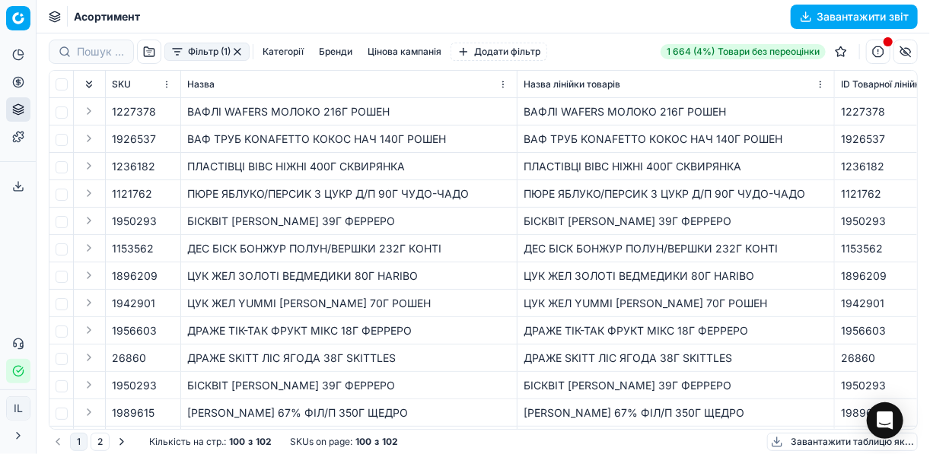
click at [242, 57] on button "Фільтр (1)" at bounding box center [206, 52] width 85 height 18
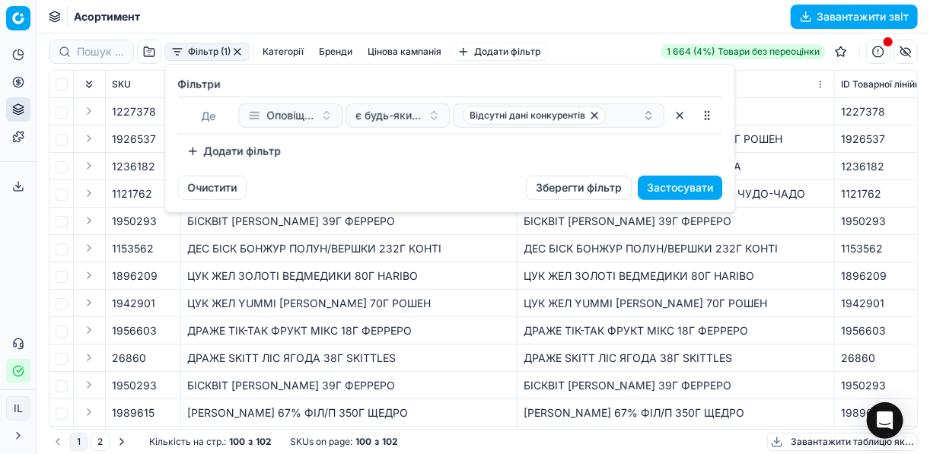
click at [237, 52] on html "Pricing platform Аналітика Цінова оптимізація Асортимент продукції Шаблони Серв…" at bounding box center [465, 227] width 930 height 454
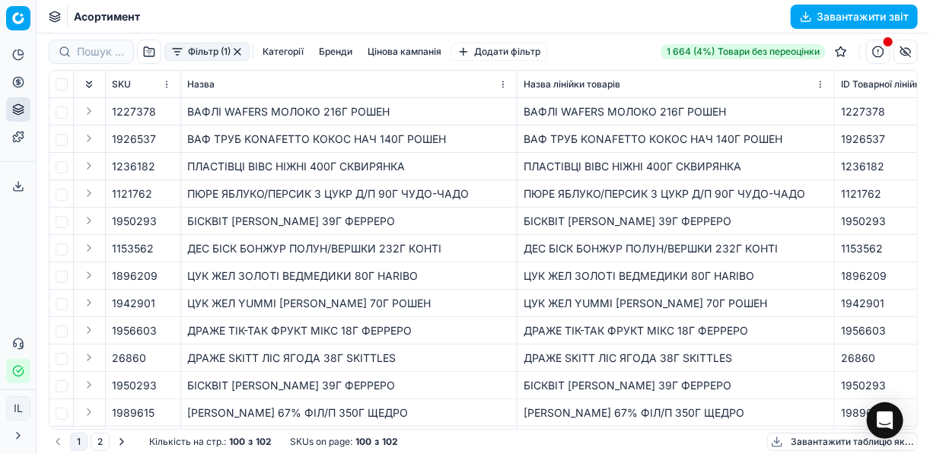
click at [237, 52] on button "button" at bounding box center [237, 52] width 12 height 12
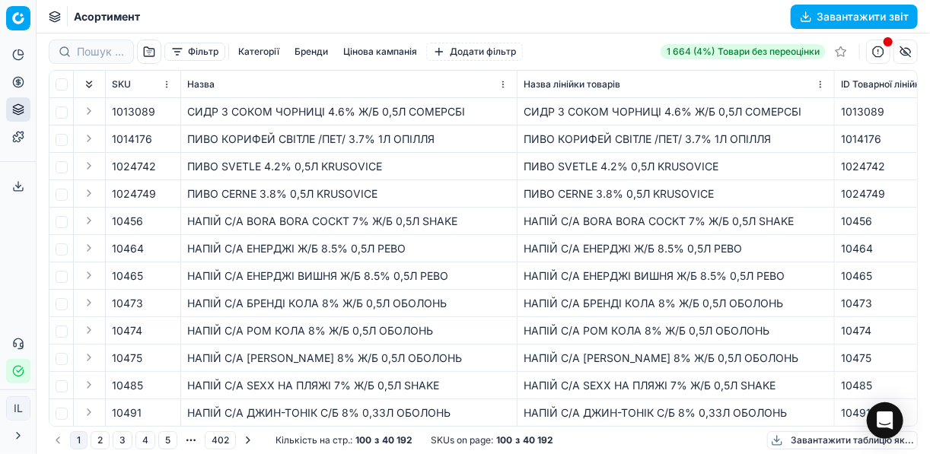
click at [882, 50] on button "button" at bounding box center [878, 52] width 24 height 24
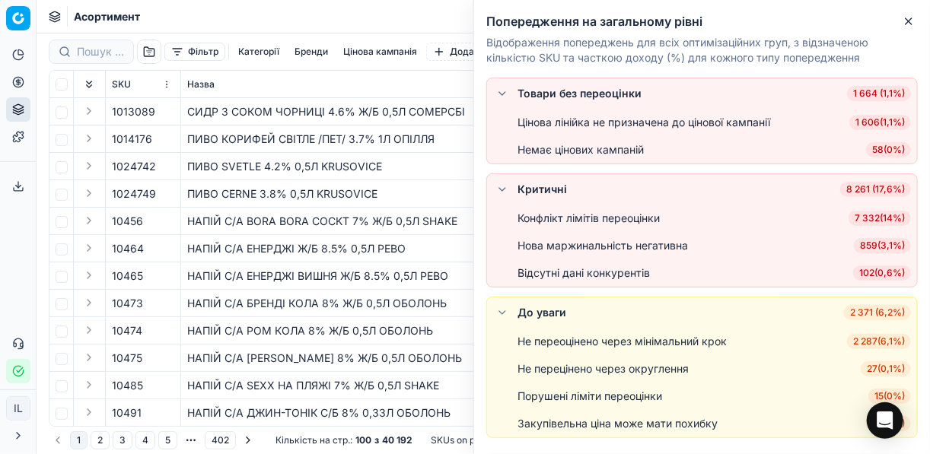
click at [877, 247] on span "859 ( 3,1% )" at bounding box center [882, 245] width 57 height 15
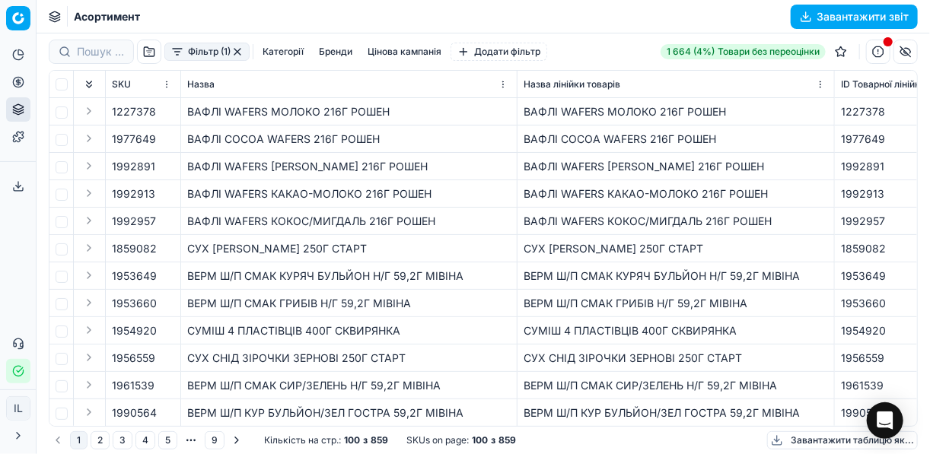
click at [233, 56] on button "button" at bounding box center [237, 52] width 12 height 12
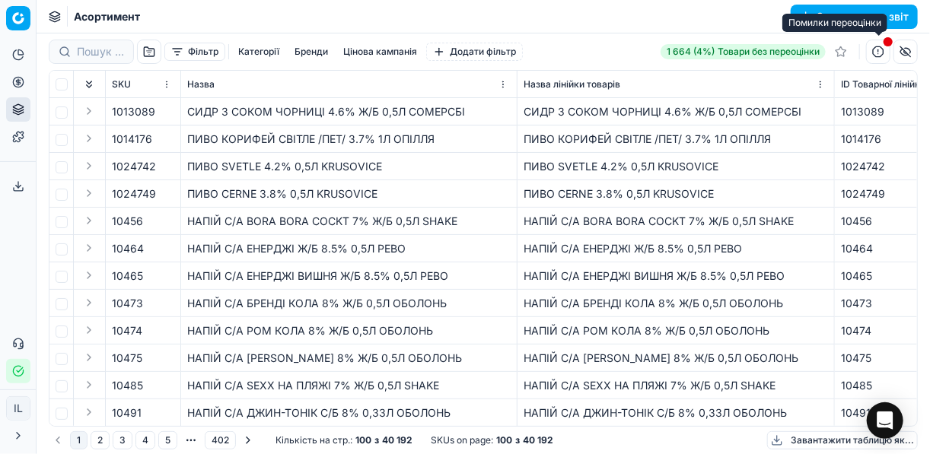
click at [881, 49] on button "button" at bounding box center [878, 52] width 24 height 24
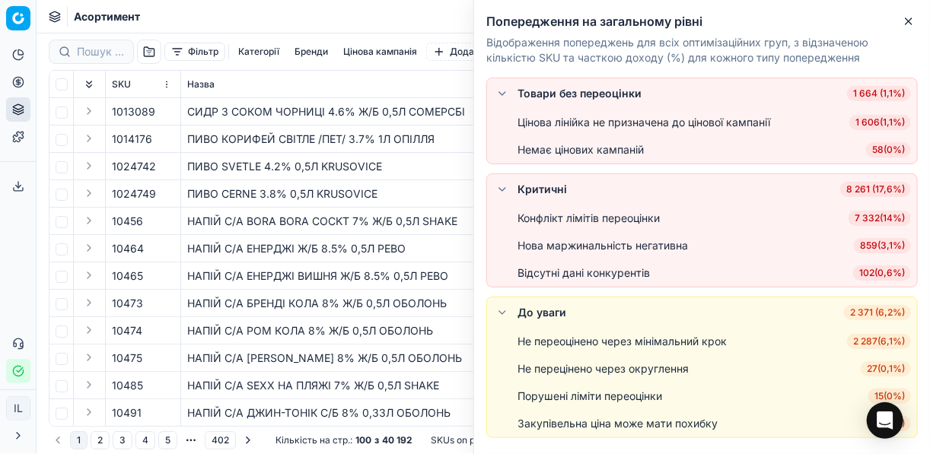
click at [871, 244] on span "859 ( 3,1% )" at bounding box center [882, 245] width 57 height 15
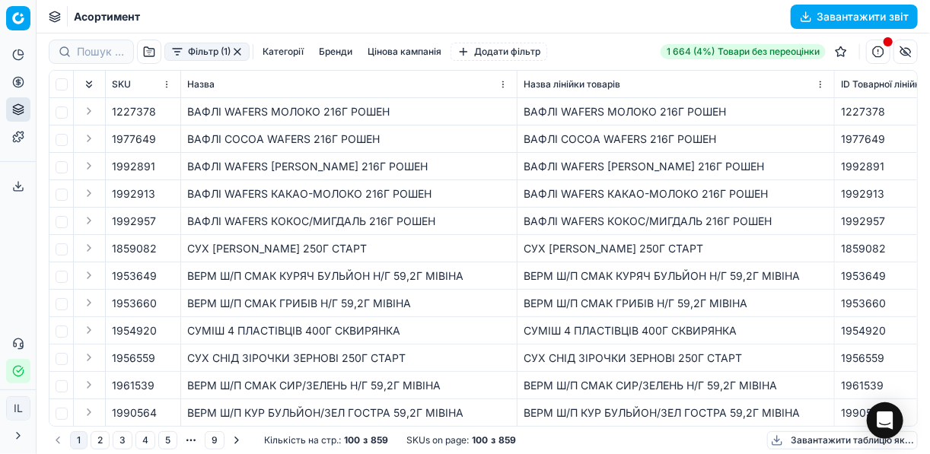
click at [802, 14] on button "Завантажити звіт" at bounding box center [854, 17] width 127 height 24
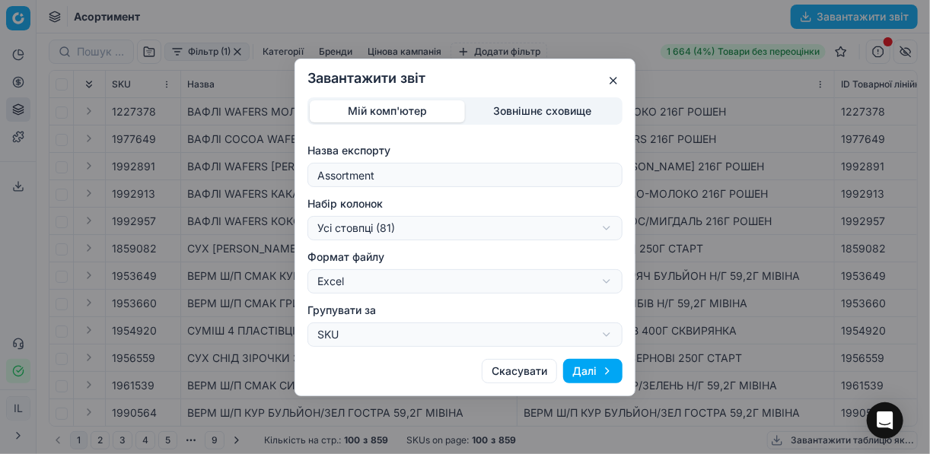
click at [583, 363] on button "Далі" at bounding box center [592, 371] width 59 height 24
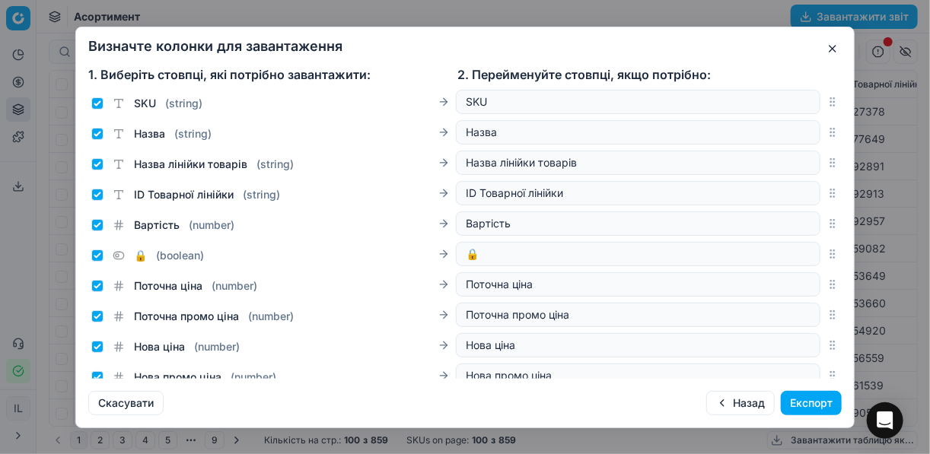
click at [812, 405] on button "Експорт" at bounding box center [811, 403] width 61 height 24
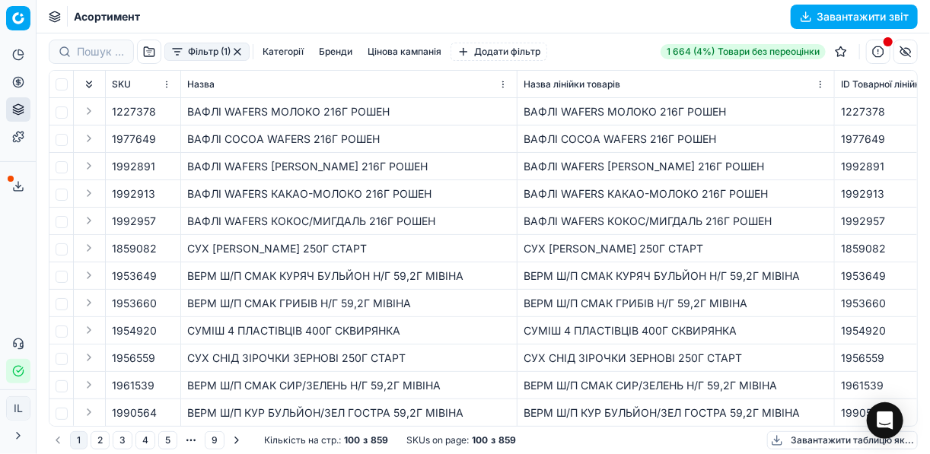
click at [18, 180] on icon at bounding box center [18, 186] width 12 height 12
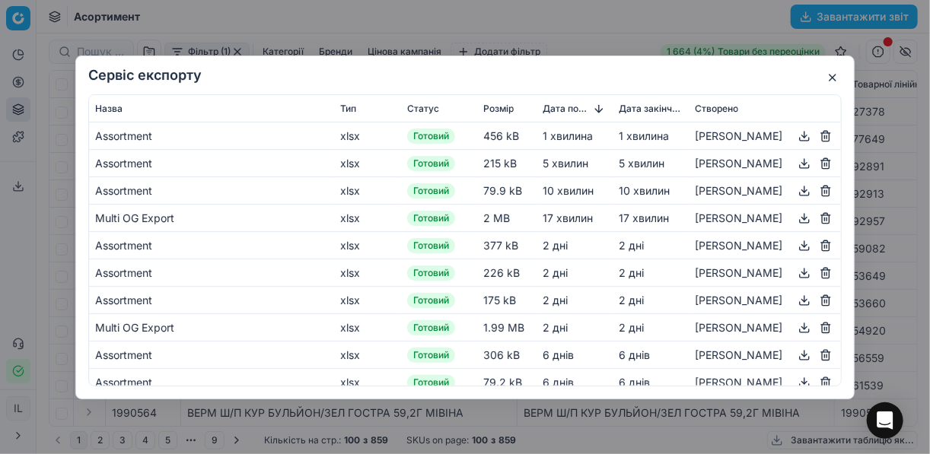
click at [795, 132] on button "button" at bounding box center [804, 135] width 18 height 18
click at [845, 76] on div "Сервіс експорту Назва Тип Статус Розмір Дата початку Дата закінчення Створено A…" at bounding box center [464, 228] width 779 height 344
click at [834, 72] on button "button" at bounding box center [832, 77] width 18 height 18
